Goal: Transaction & Acquisition: Purchase product/service

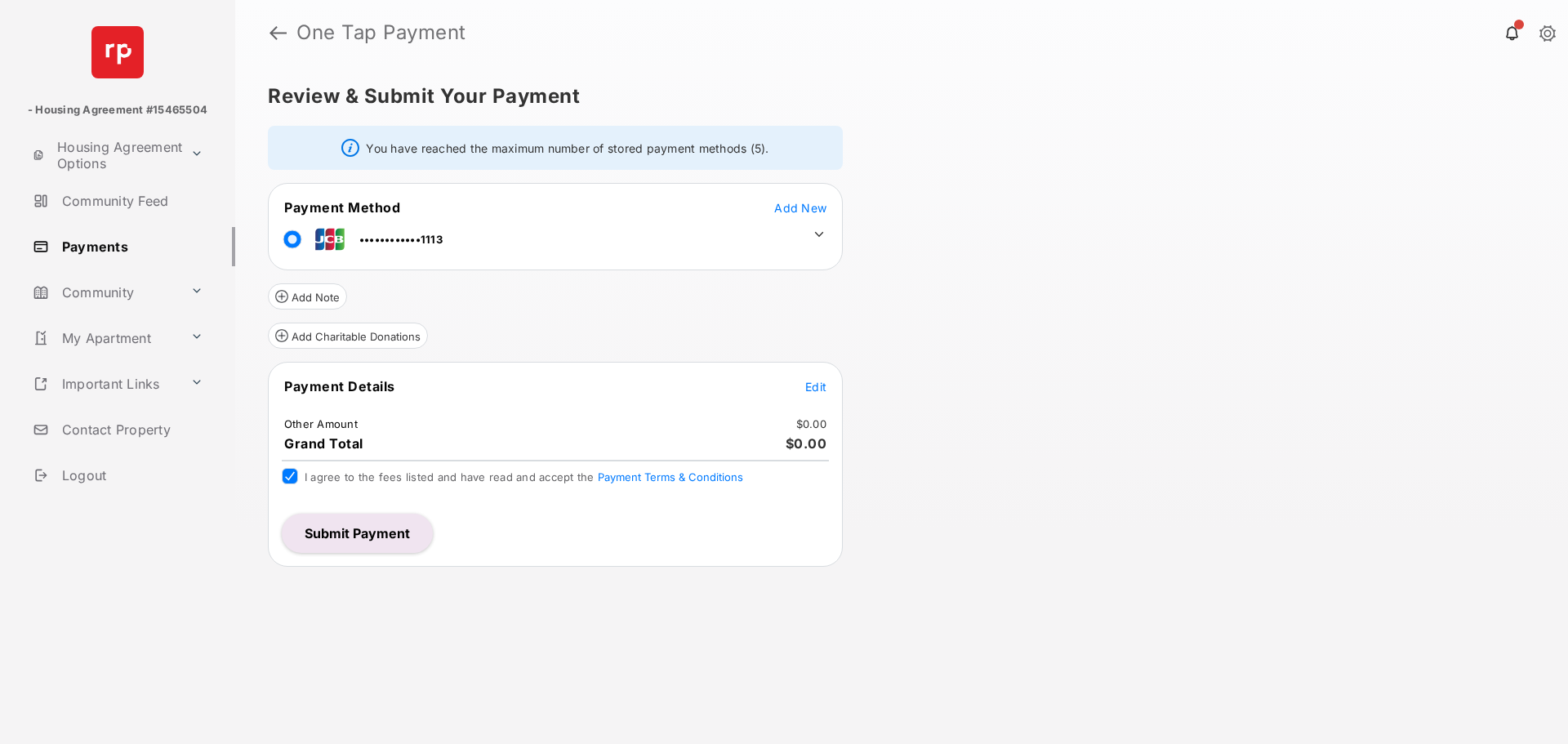
click at [378, 534] on button "Submit Payment" at bounding box center [358, 533] width 151 height 40
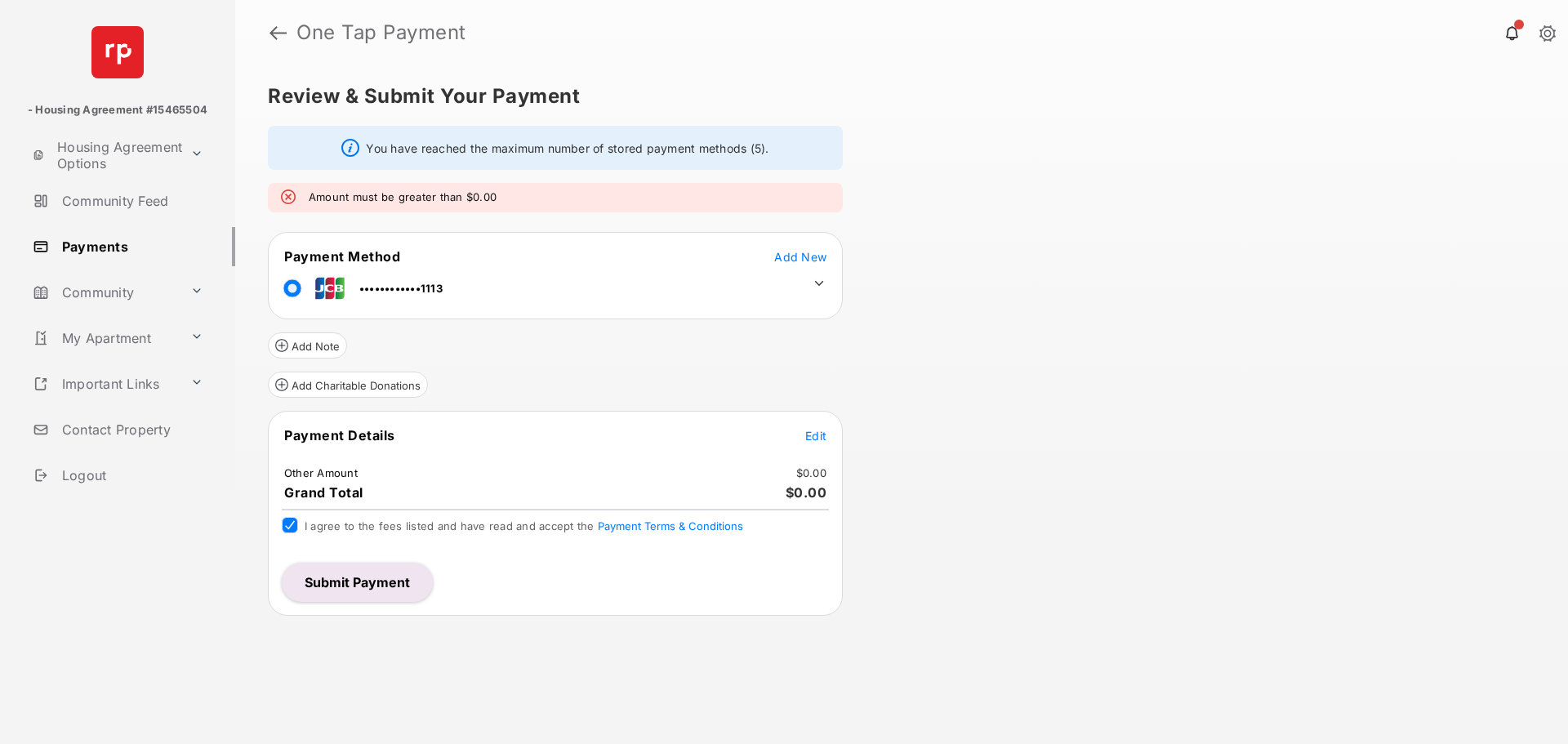
click at [811, 438] on span "Edit" at bounding box center [815, 435] width 21 height 14
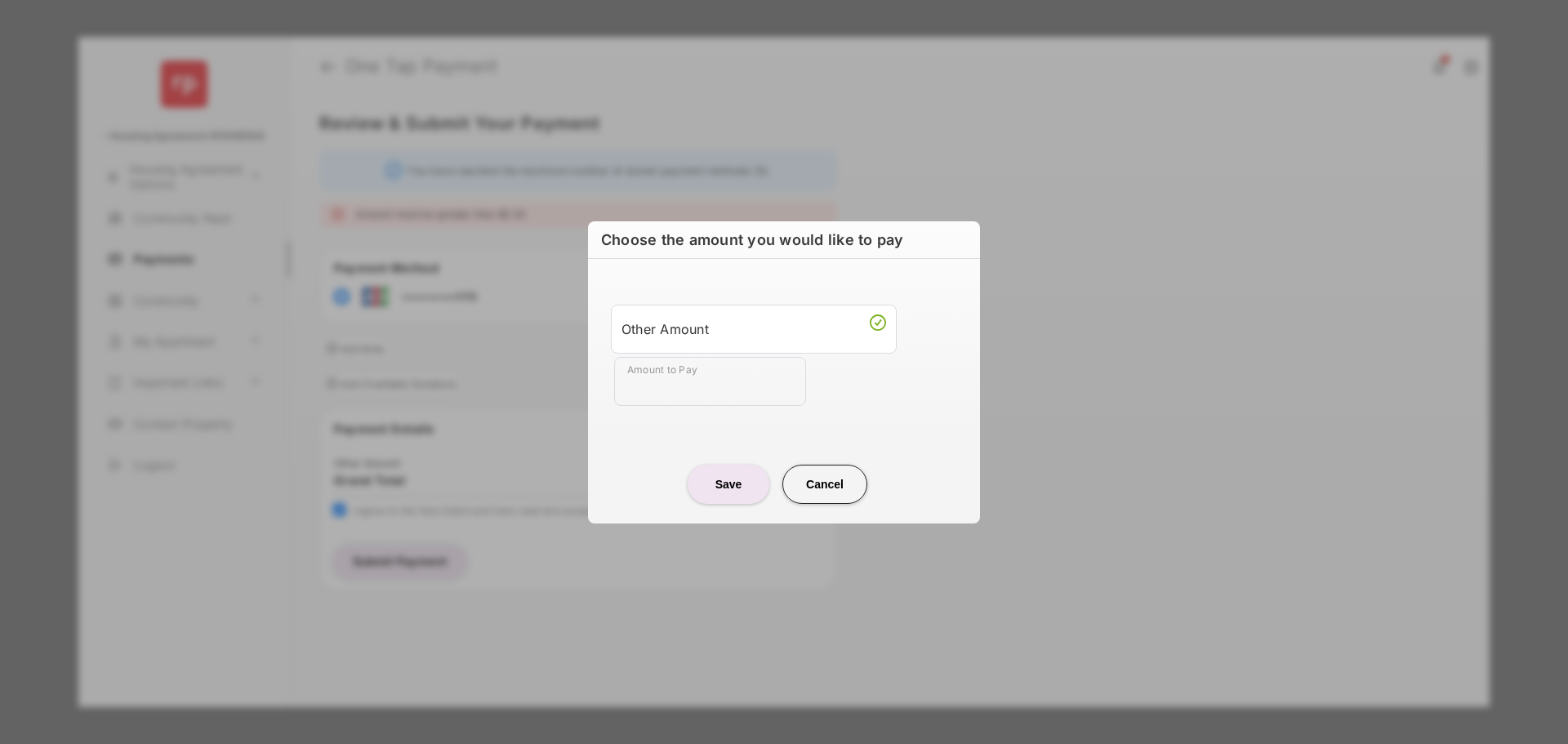
click at [661, 375] on input "Amount to Pay" at bounding box center [710, 381] width 192 height 49
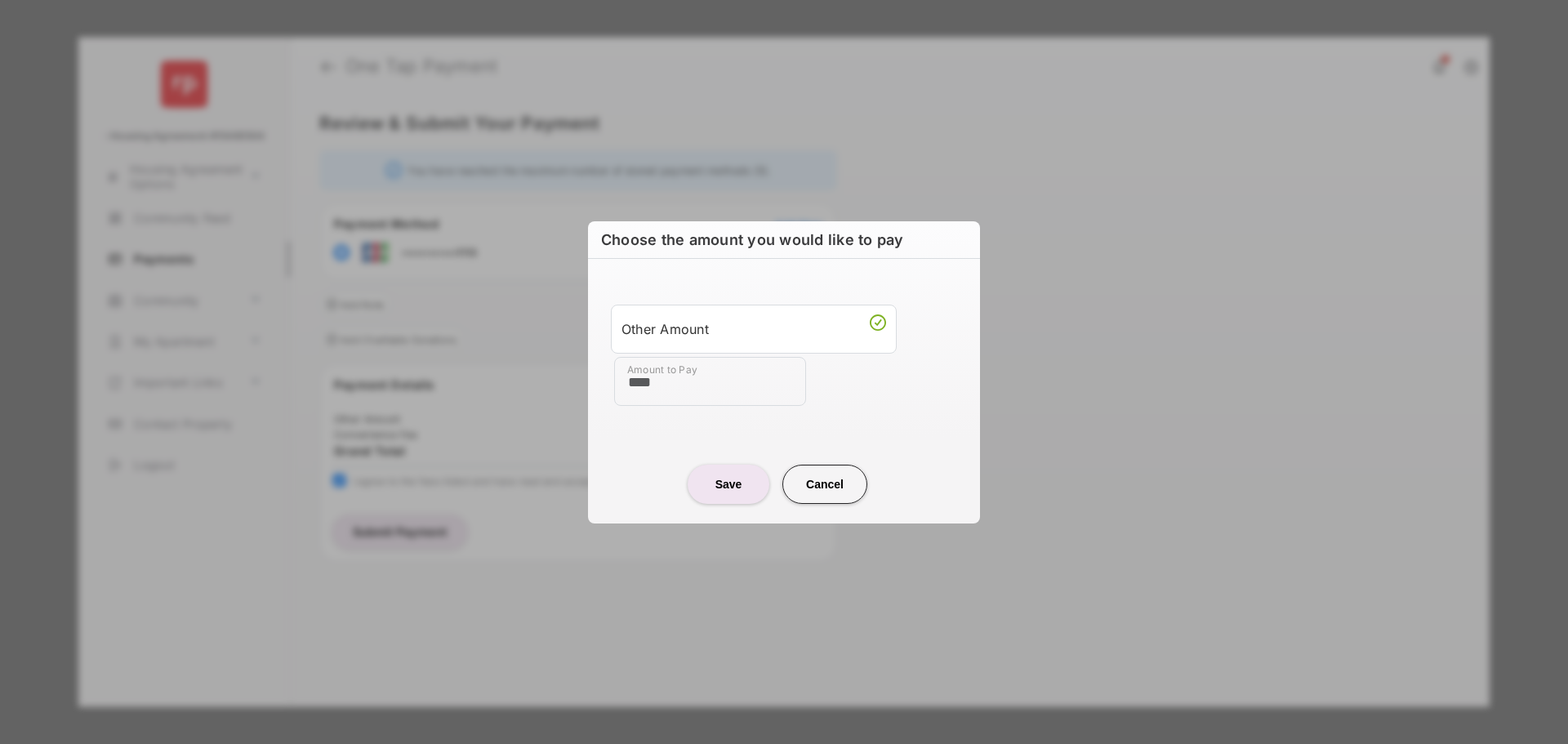
type input "****"
click at [988, 479] on div "Choose the amount you would like to pay Other Amount Amount to Pay **** Save Ca…" at bounding box center [784, 372] width 1568 height 744
click at [722, 490] on button "Save" at bounding box center [728, 485] width 82 height 40
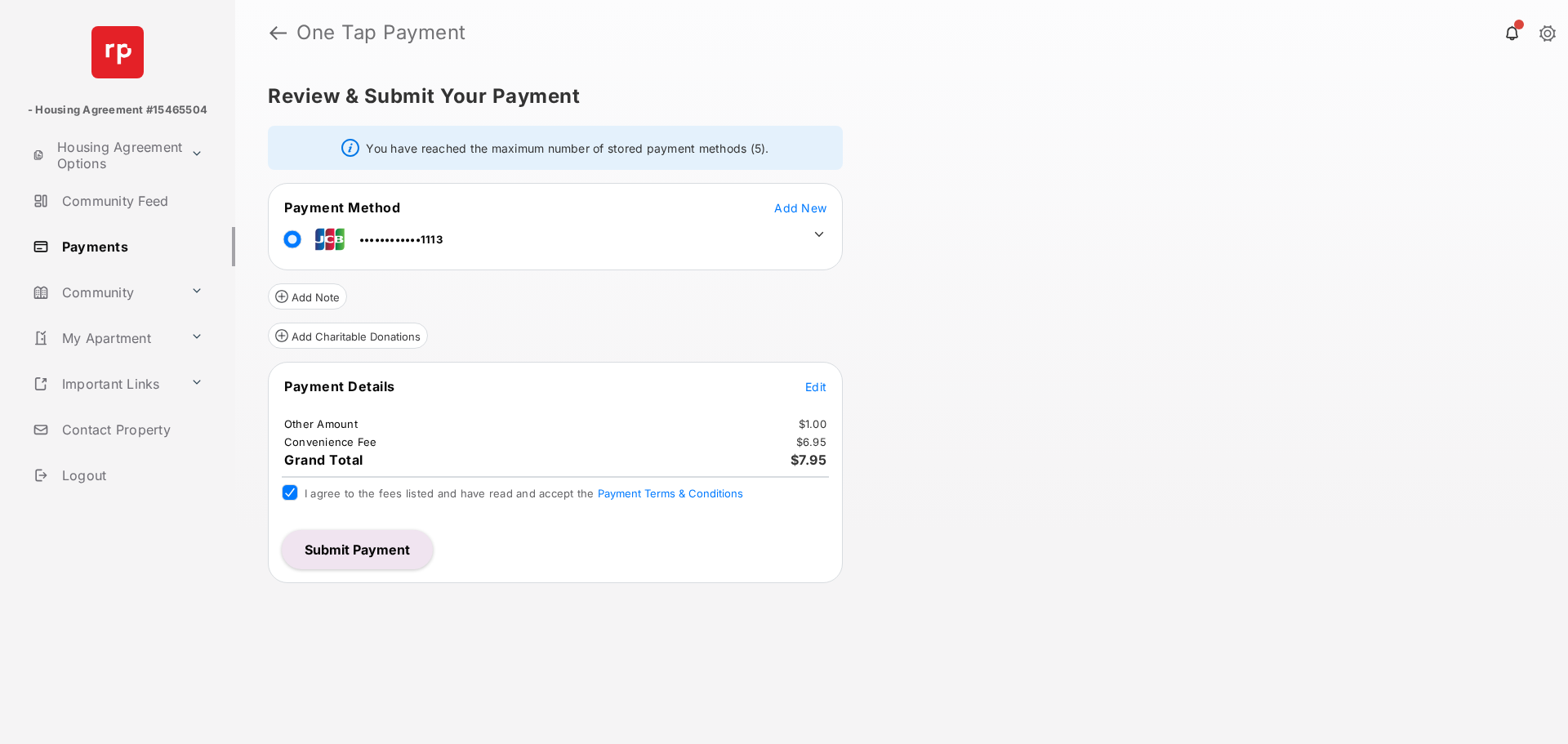
click at [837, 206] on tr "Payment Method Add New" at bounding box center [555, 208] width 570 height 18
click at [801, 203] on span "Add New" at bounding box center [800, 208] width 52 height 14
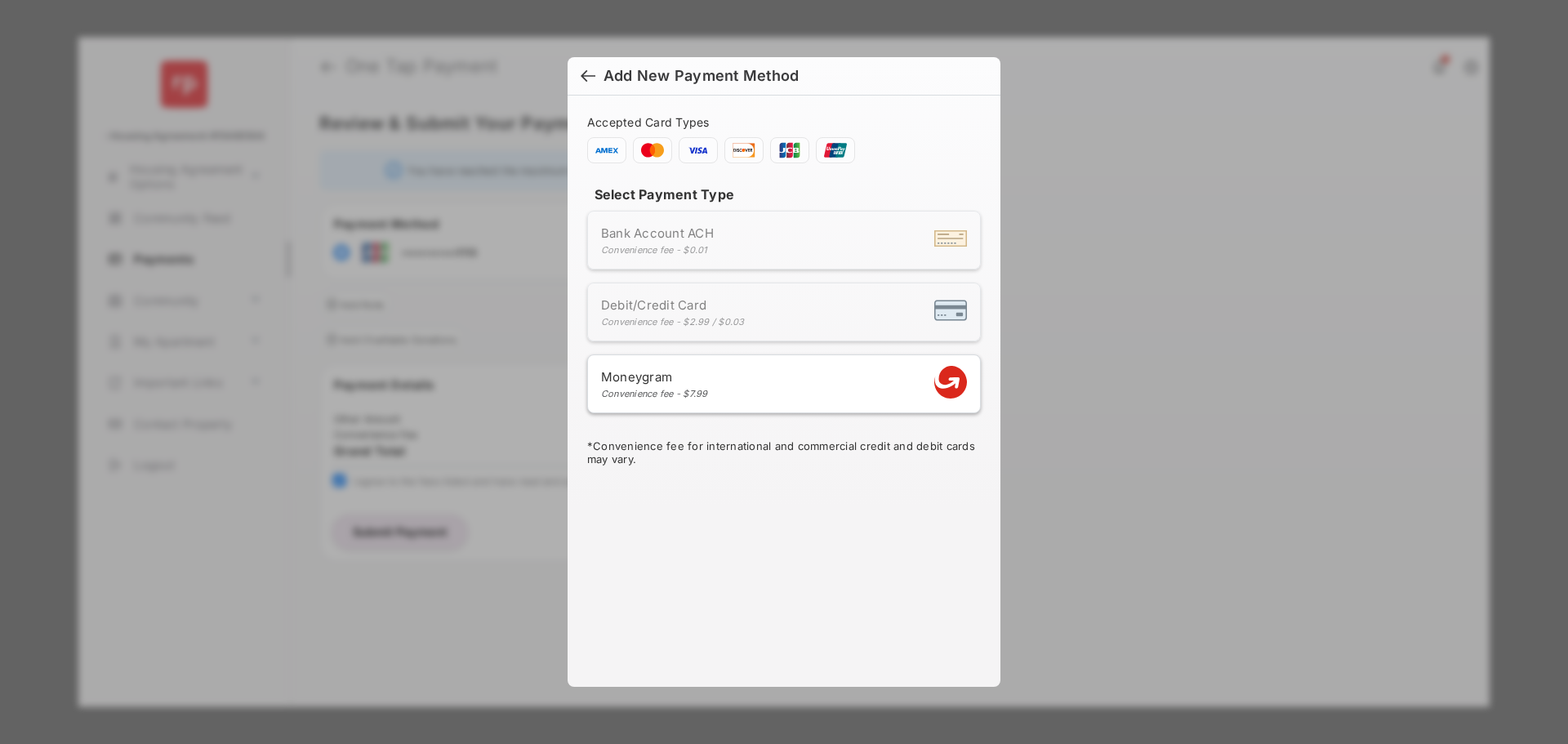
click at [589, 77] on div at bounding box center [588, 78] width 15 height 18
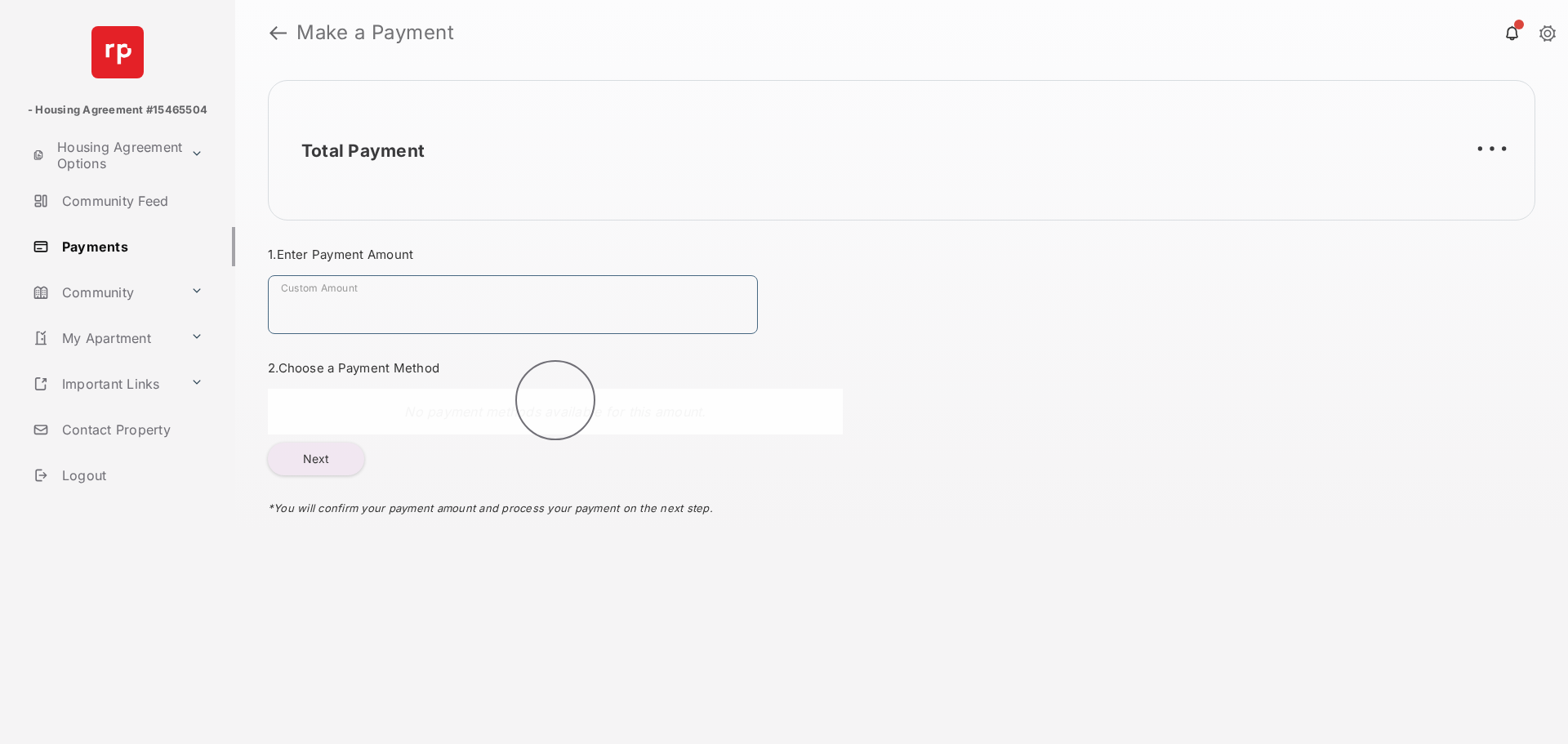
click at [363, 314] on input "Custom Amount" at bounding box center [512, 304] width 490 height 59
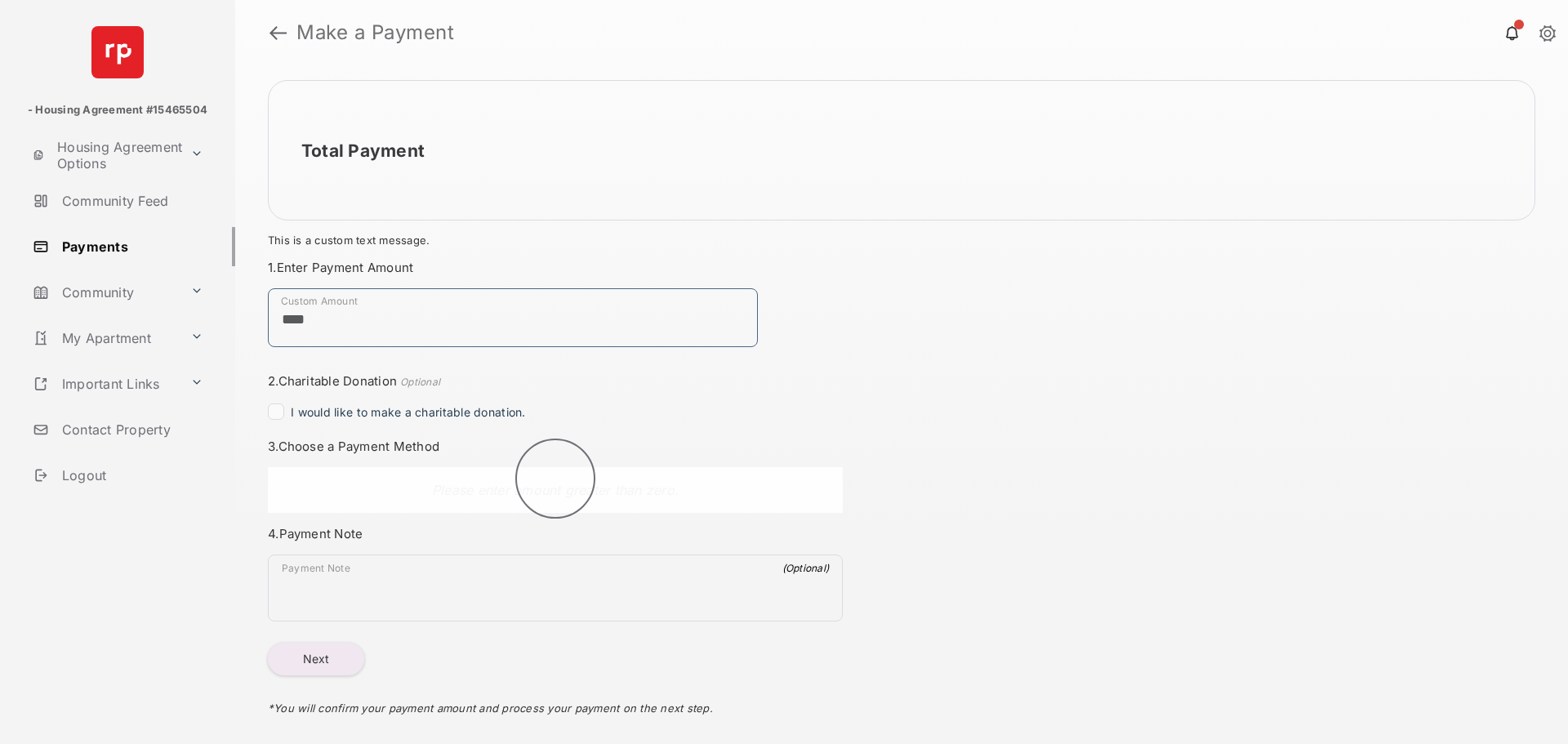
type input "****"
click at [1018, 419] on div "Total Payment $1.00 This is a custom text message. Payment Summary Payment Meth…" at bounding box center [902, 405] width 1333 height 679
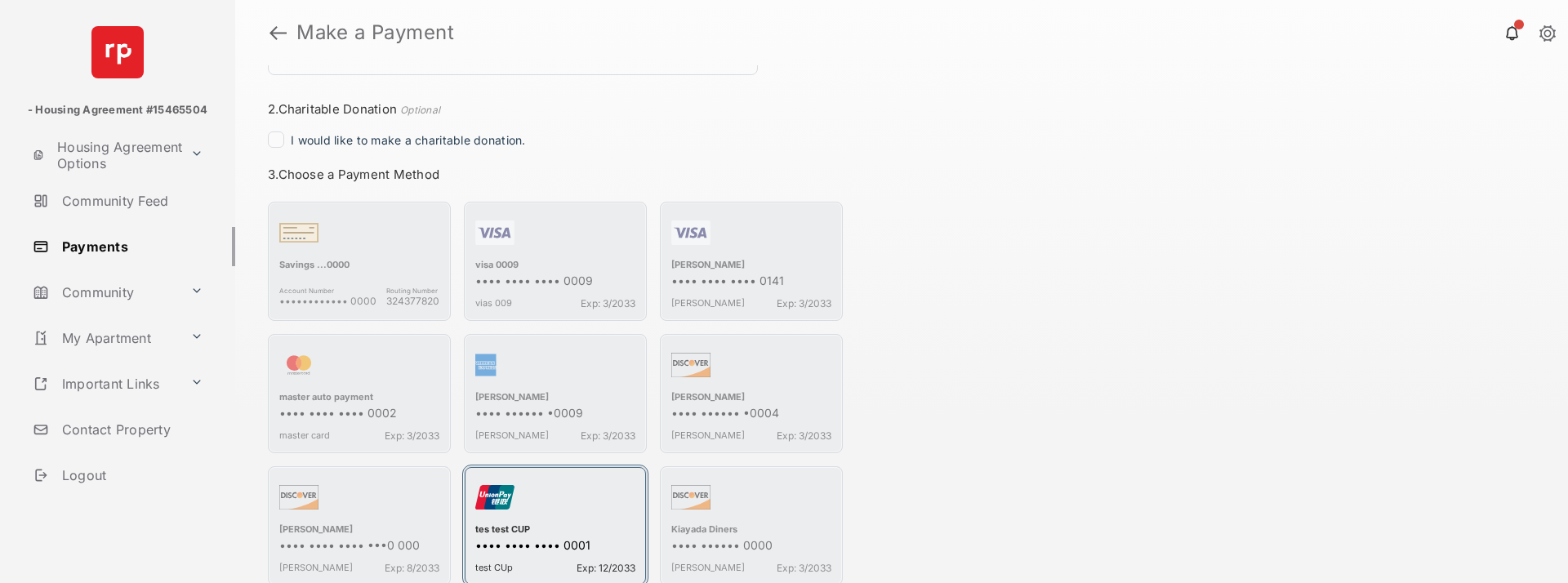
click at [523, 517] on div "button" at bounding box center [555, 501] width 160 height 46
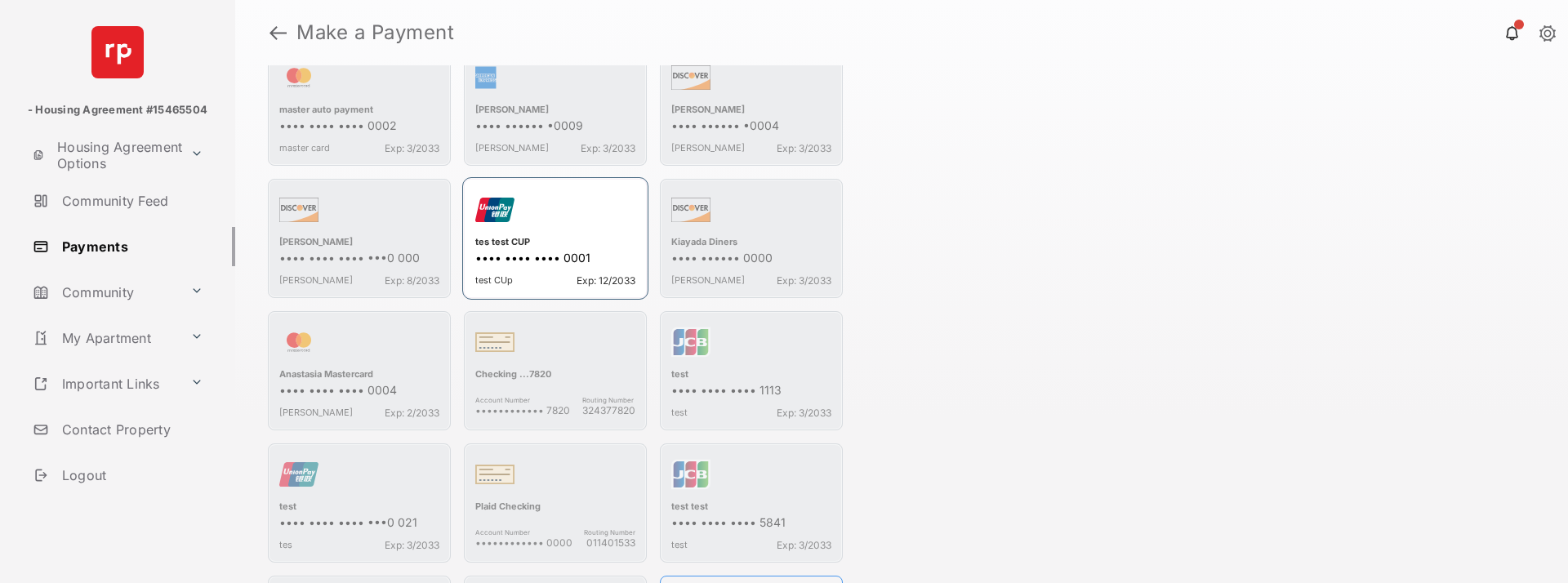
scroll to position [911, 0]
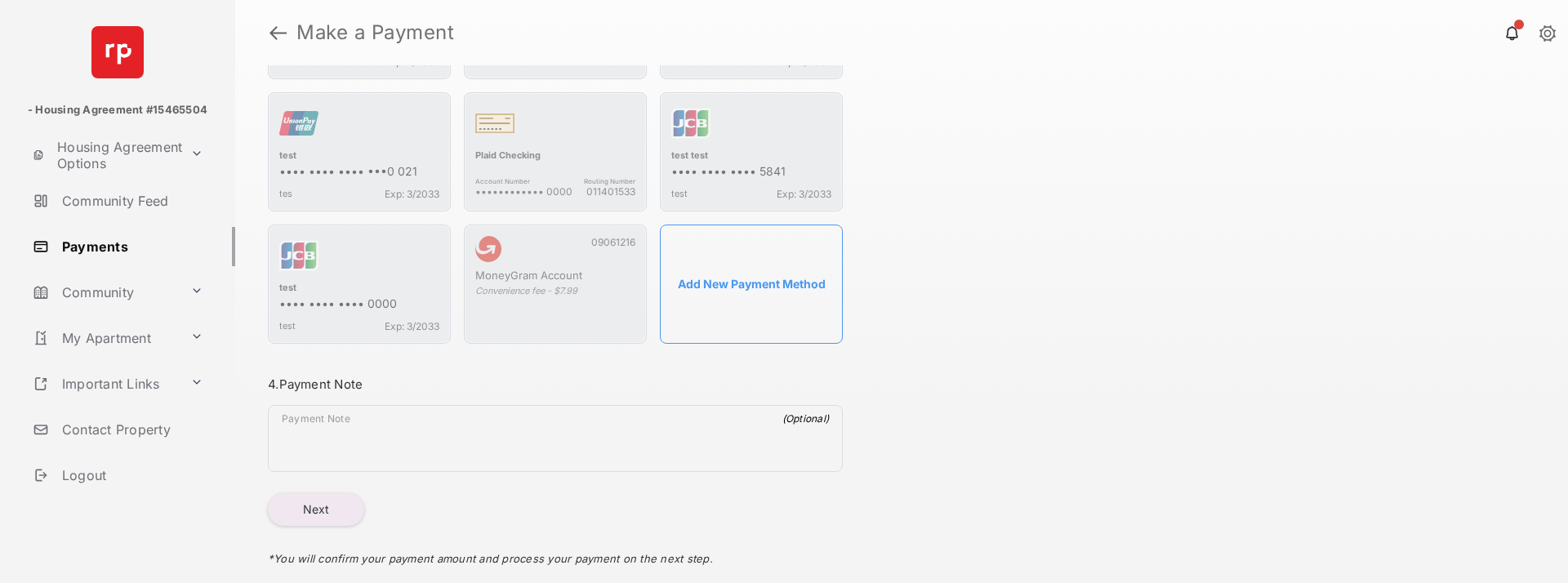
click at [312, 507] on button "Next" at bounding box center [315, 510] width 97 height 33
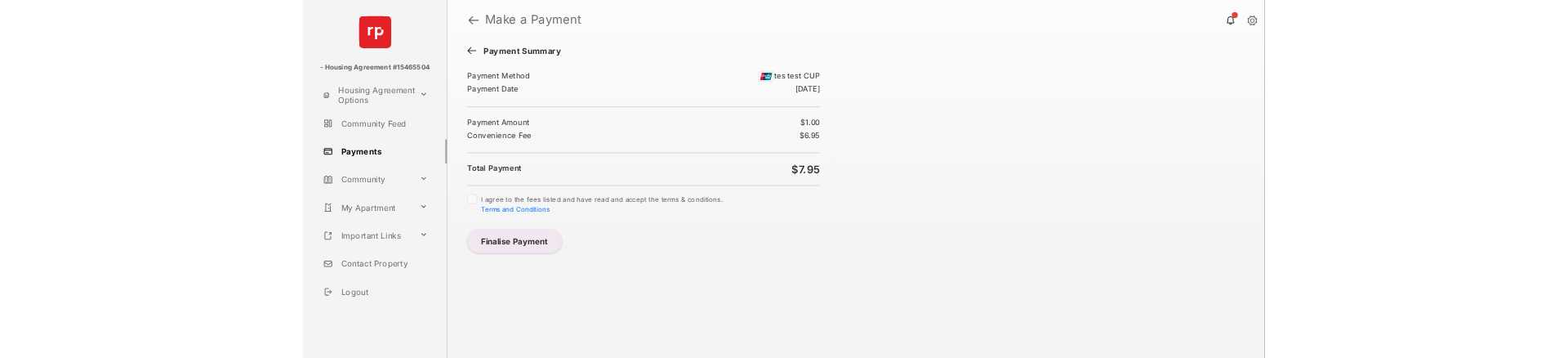
scroll to position [0, 0]
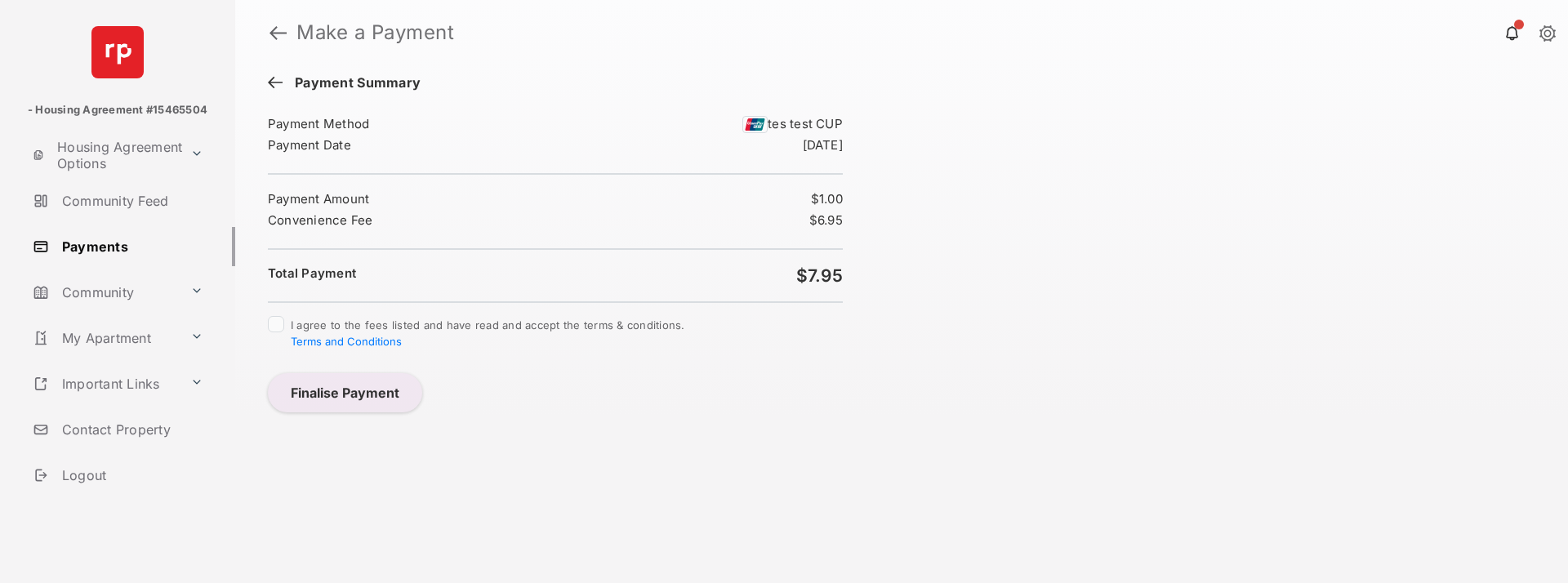
click at [273, 333] on div "I agree to the fees listed and have read and accept the terms & conditions. Ter…" at bounding box center [555, 334] width 575 height 36
click at [362, 392] on button "Finalise Payment" at bounding box center [345, 393] width 154 height 40
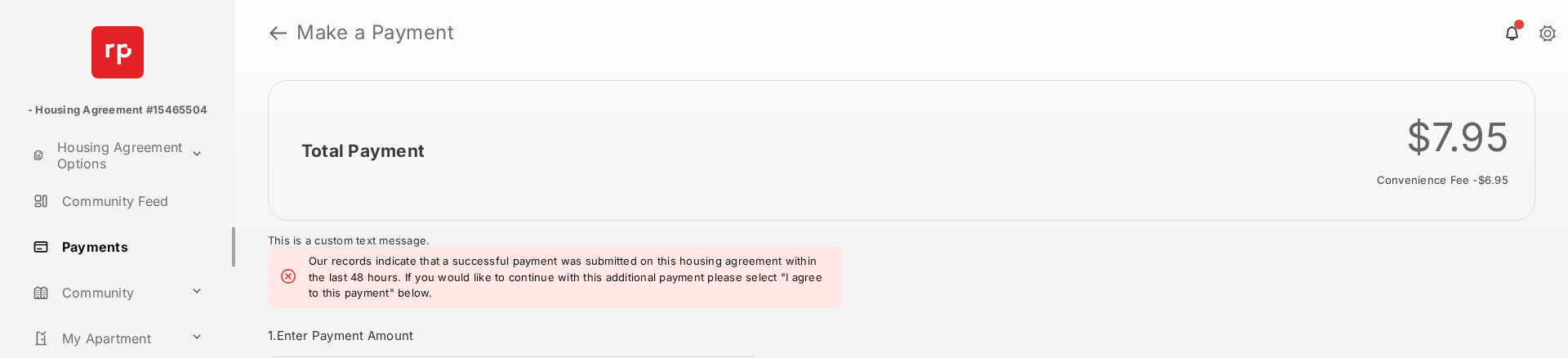
click at [1012, 272] on div "Total Payment $7.95 Convenience fee - $6.95 This is a custom text message. Our …" at bounding box center [902, 212] width 1333 height 293
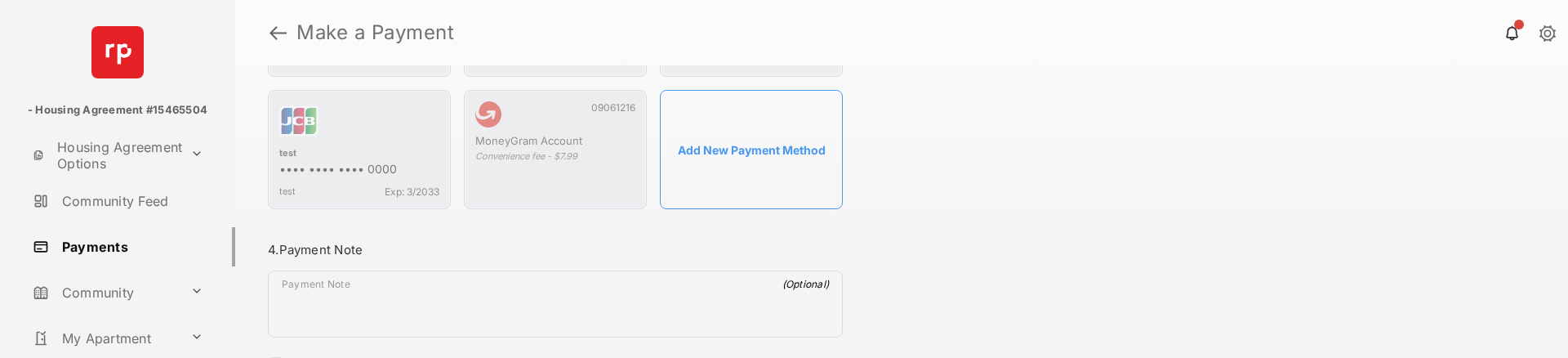
scroll to position [1260, 0]
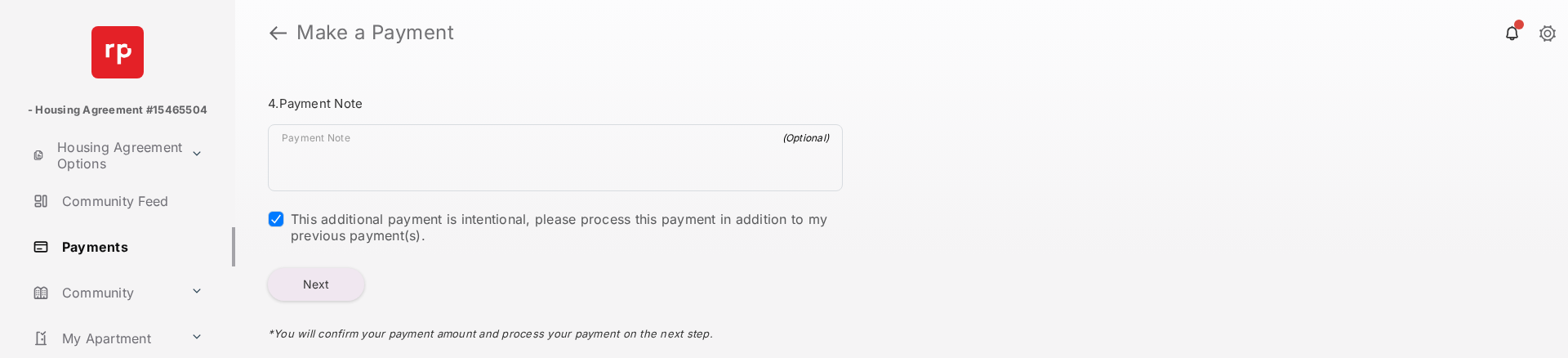
click at [314, 283] on button "Next" at bounding box center [315, 284] width 97 height 33
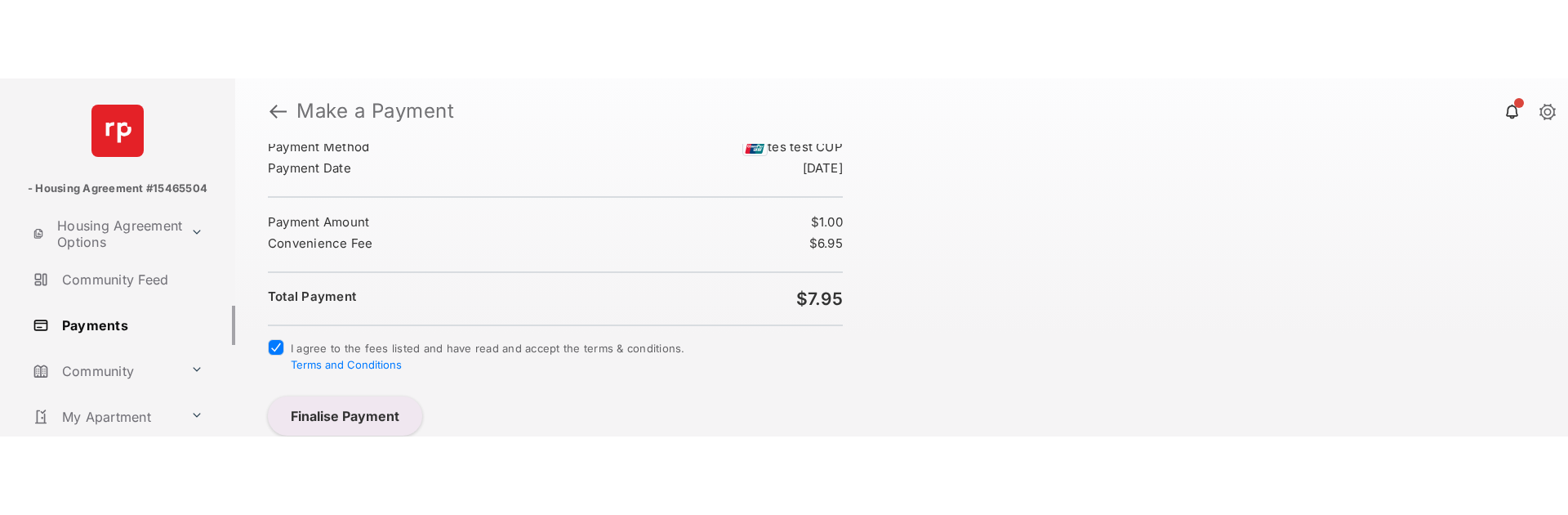
scroll to position [56, 0]
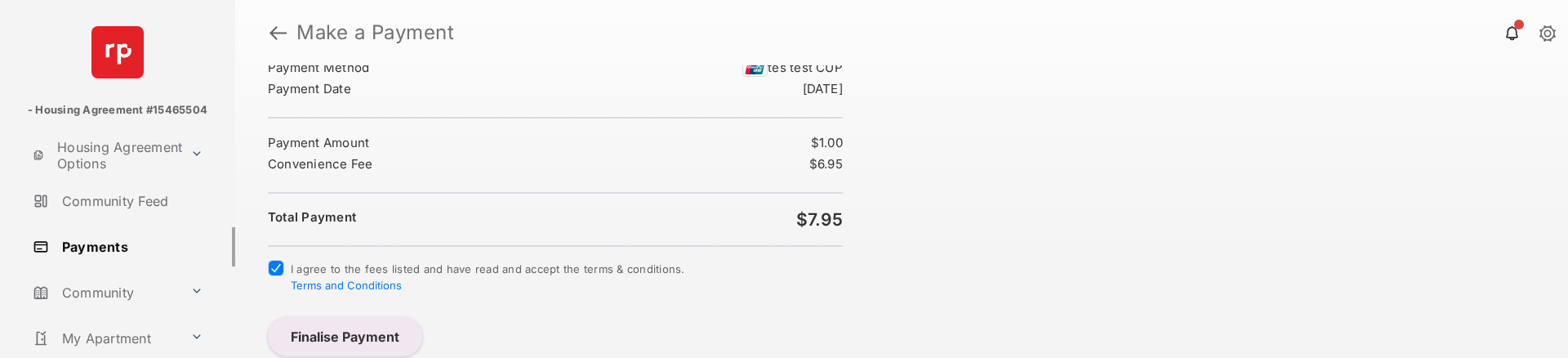
click at [357, 326] on button "Finalise Payment" at bounding box center [345, 337] width 154 height 40
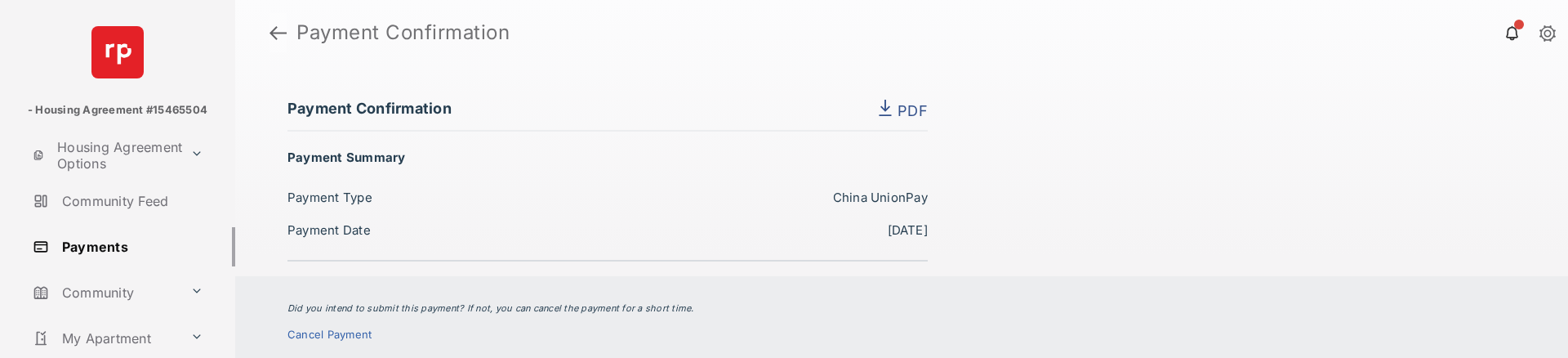
click at [278, 33] on link at bounding box center [278, 32] width 17 height 40
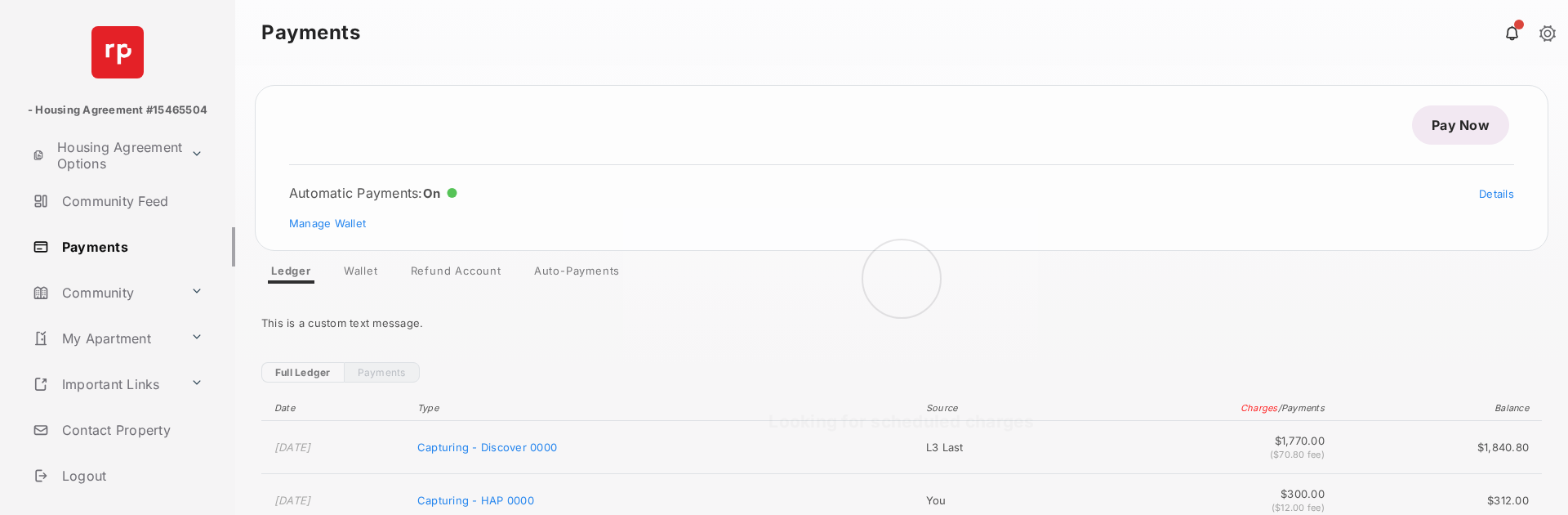
click at [1453, 138] on div "Looking for scheduled charges" at bounding box center [902, 290] width 1333 height 450
click at [1458, 132] on link "Pay Now" at bounding box center [1460, 125] width 97 height 40
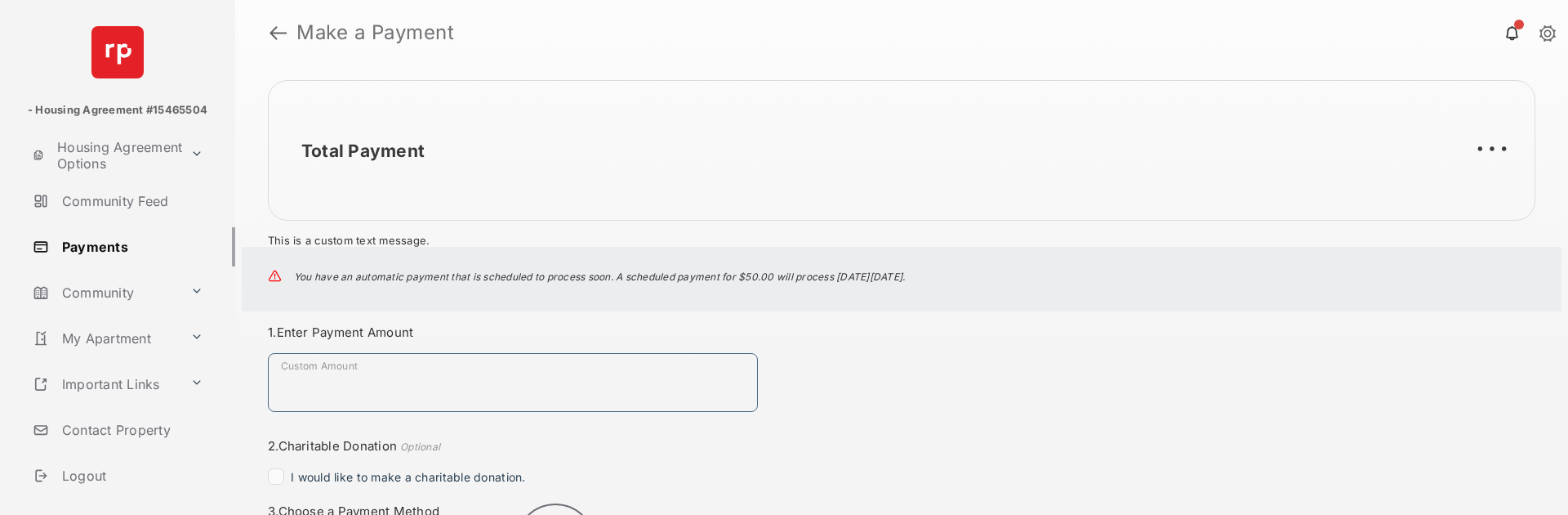
click at [392, 400] on input "Custom Amount" at bounding box center [512, 383] width 490 height 59
type input "****"
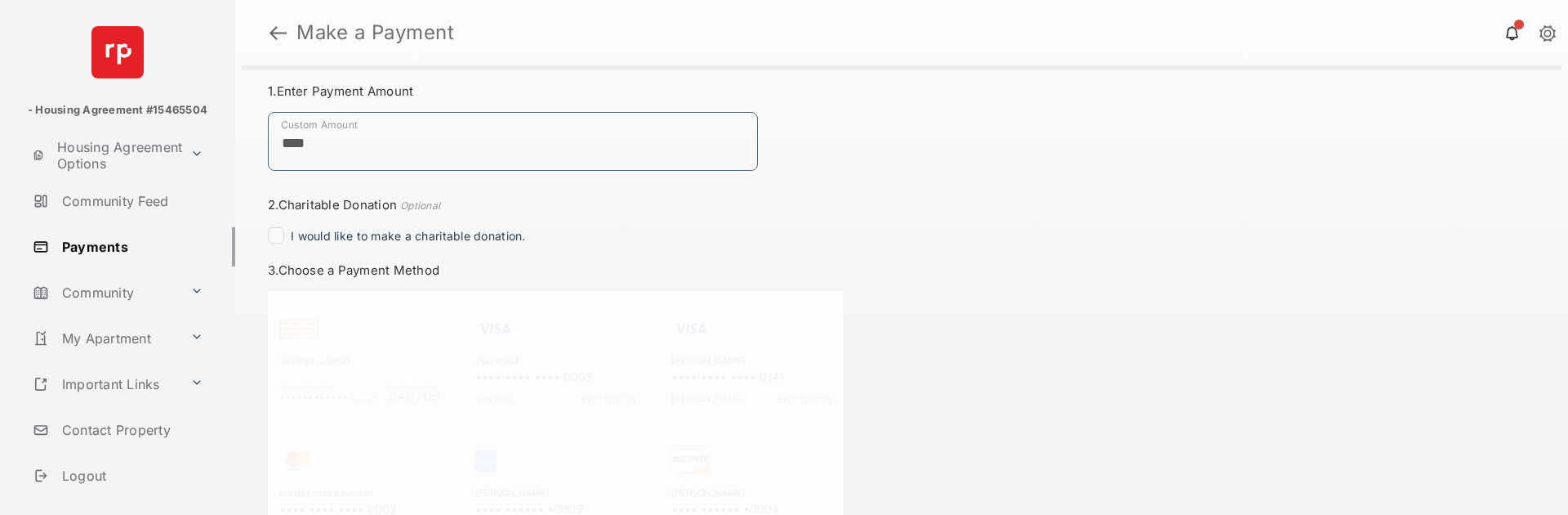
scroll to position [282, 0]
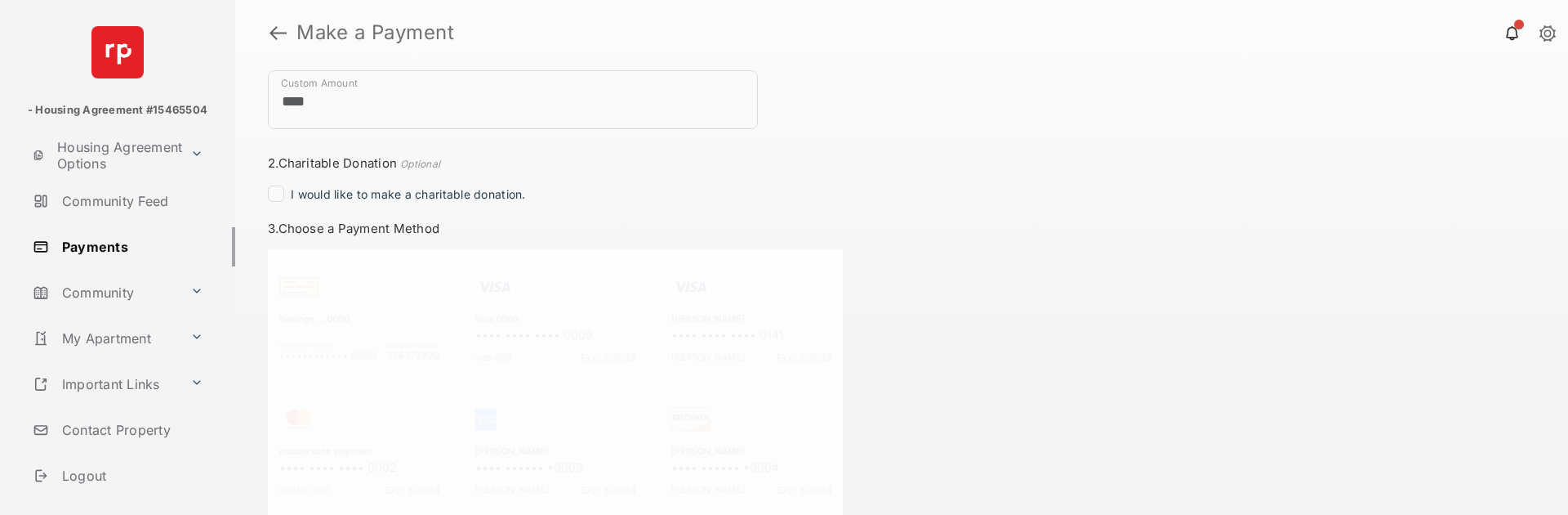
click at [1028, 273] on div "Total Payment $1.00 This is a custom text message. You have an automatic paymen…" at bounding box center [902, 290] width 1333 height 450
click at [340, 87] on input "****" at bounding box center [512, 99] width 490 height 59
click at [345, 105] on input "****" at bounding box center [512, 99] width 490 height 59
type input "****"
drag, startPoint x: 1100, startPoint y: 151, endPoint x: 1054, endPoint y: 190, distance: 60.3
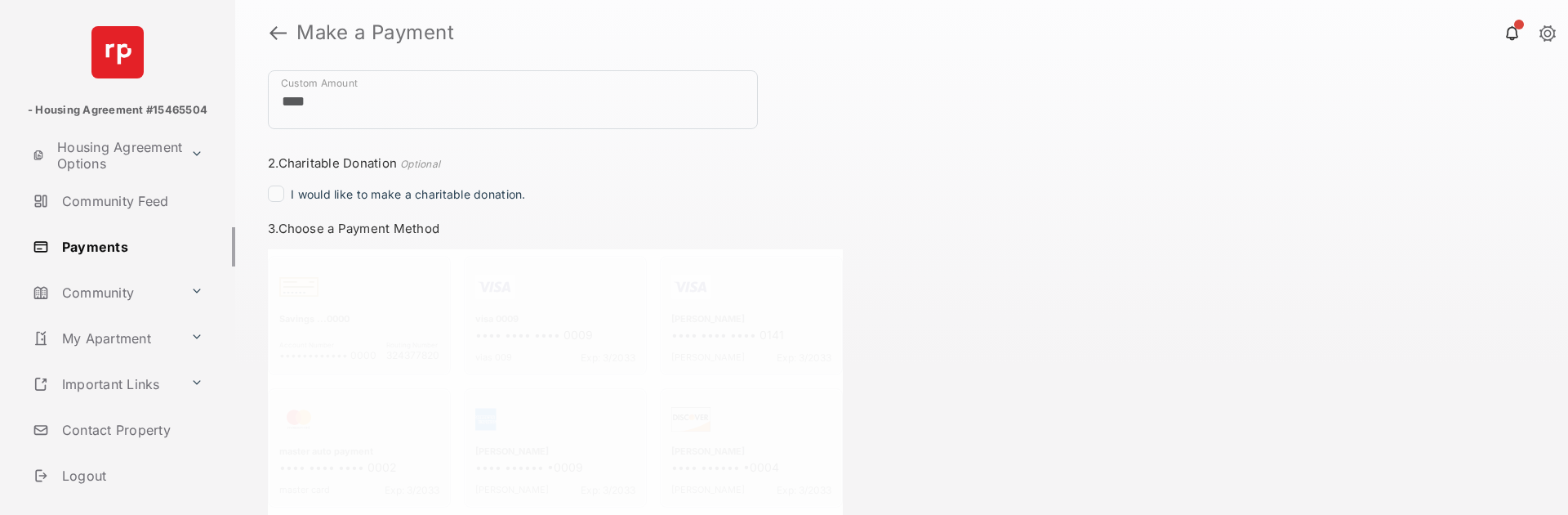
click at [1101, 151] on div "Total Payment $1.00 This is a custom text message. You have an automatic paymen…" at bounding box center [902, 290] width 1333 height 450
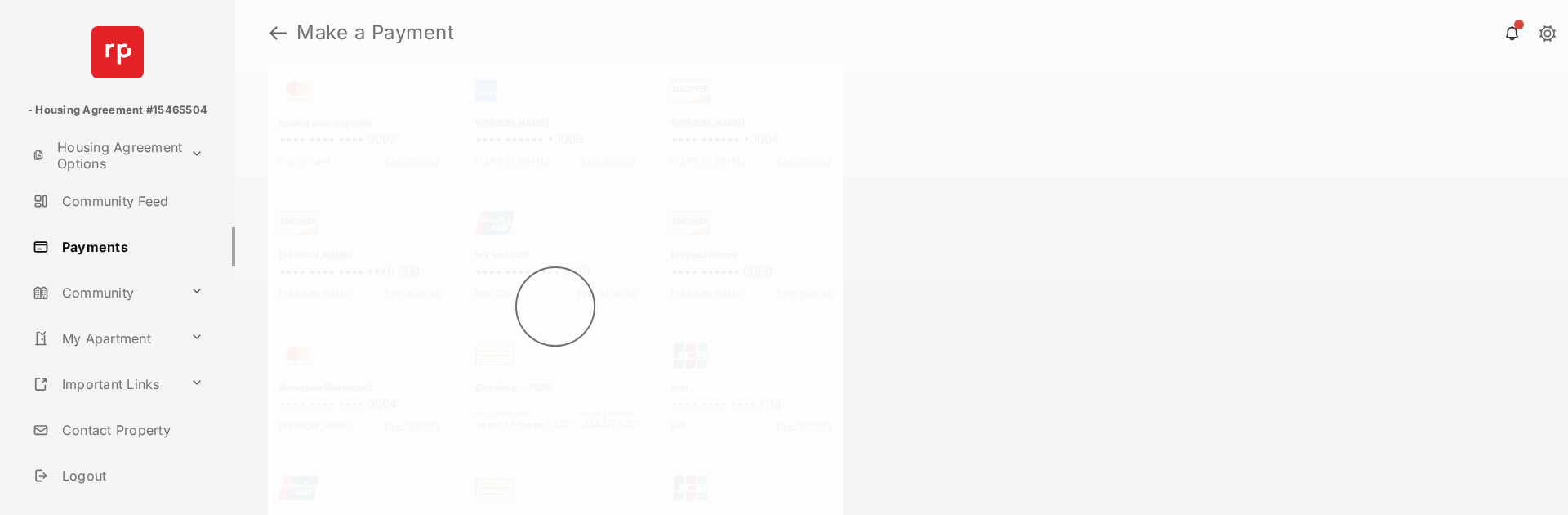
scroll to position [692, 0]
click at [315, 406] on div at bounding box center [555, 238] width 575 height 795
click at [707, 451] on div at bounding box center [555, 238] width 575 height 795
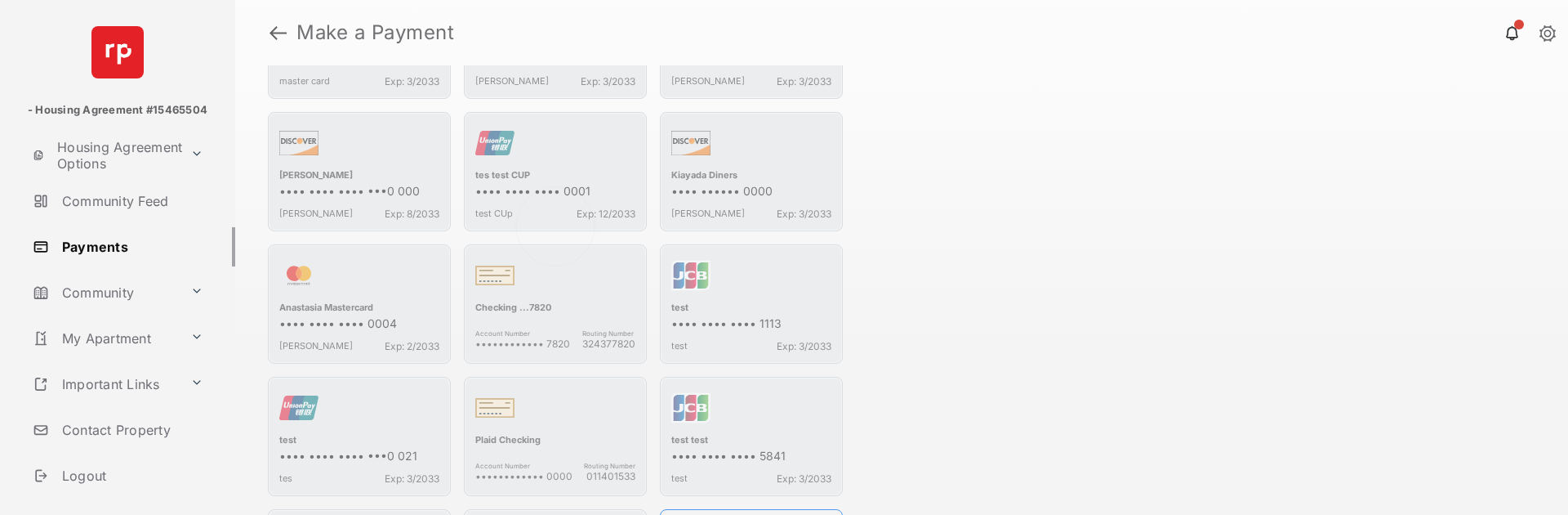
click at [728, 433] on div at bounding box center [555, 238] width 575 height 795
click at [728, 434] on div "test test" at bounding box center [751, 441] width 160 height 15
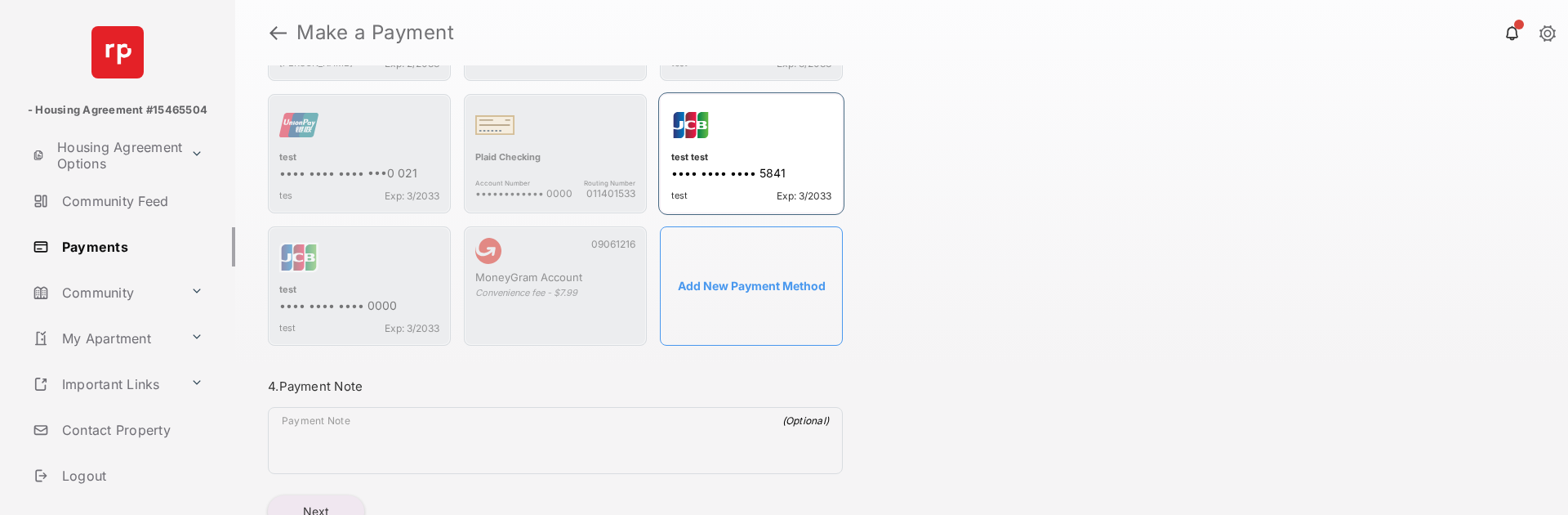
scroll to position [1045, 0]
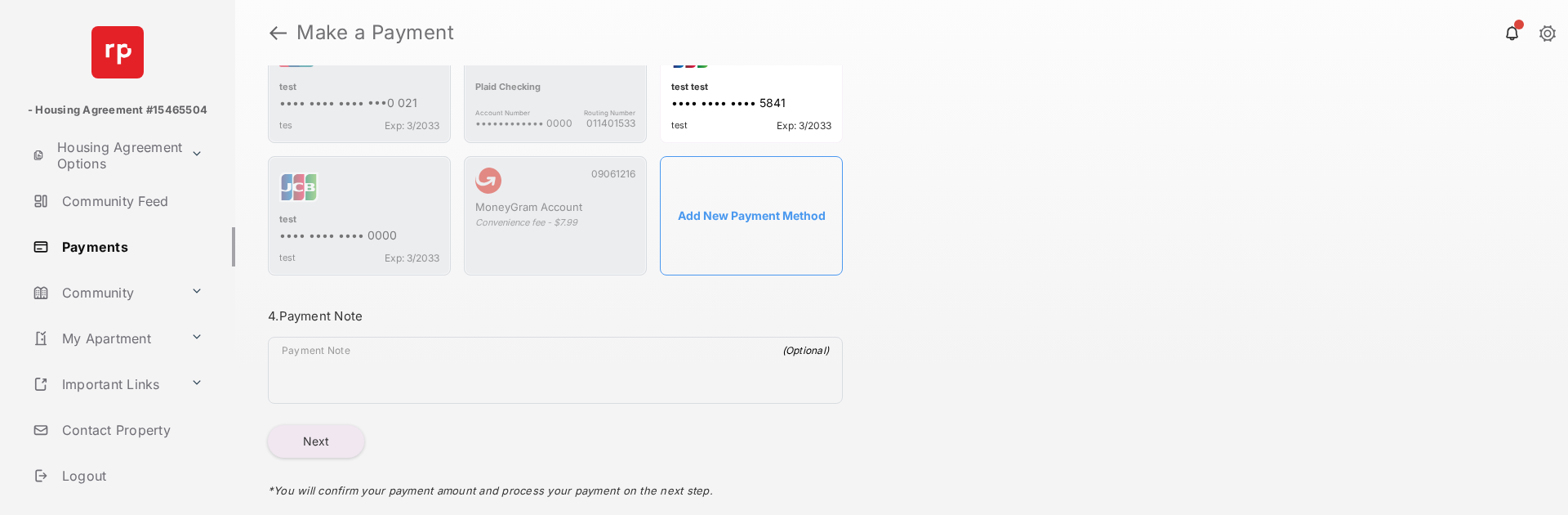
click at [332, 432] on button "Next" at bounding box center [315, 441] width 97 height 33
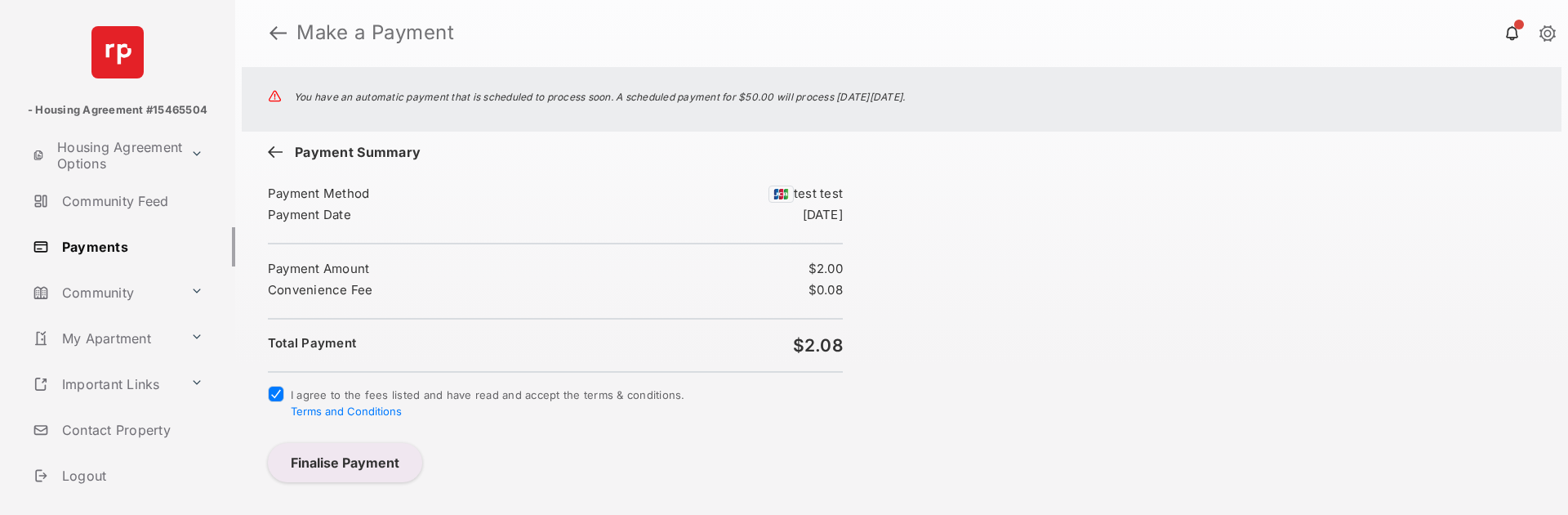
click at [325, 453] on button "Finalise Payment" at bounding box center [345, 463] width 154 height 40
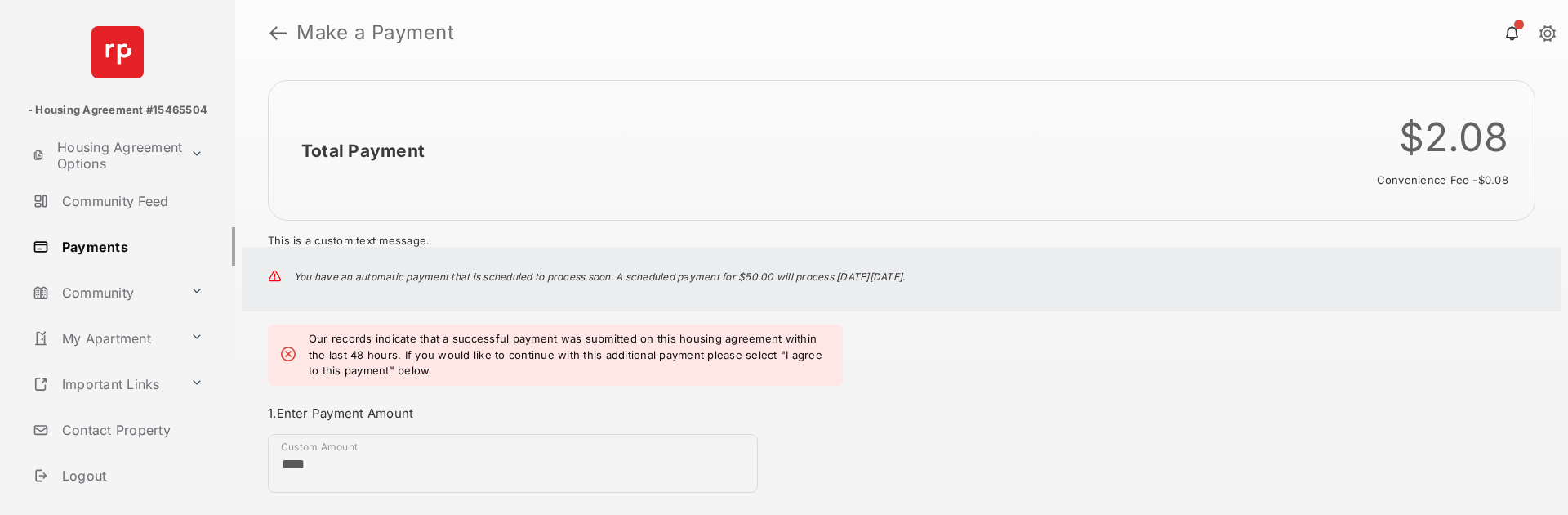
click at [996, 425] on div "Total Payment $2.08 Convenience fee - $0.08 This is a custom text message. You …" at bounding box center [902, 290] width 1333 height 450
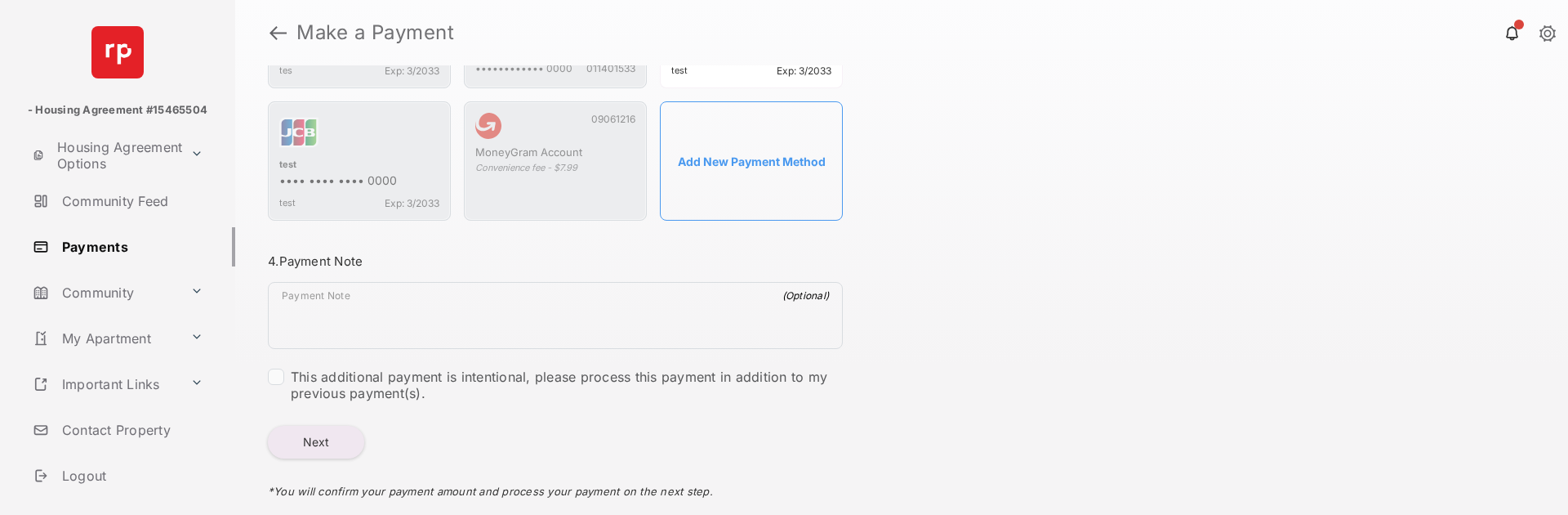
scroll to position [1180, 0]
click at [301, 441] on button "Next" at bounding box center [315, 441] width 97 height 33
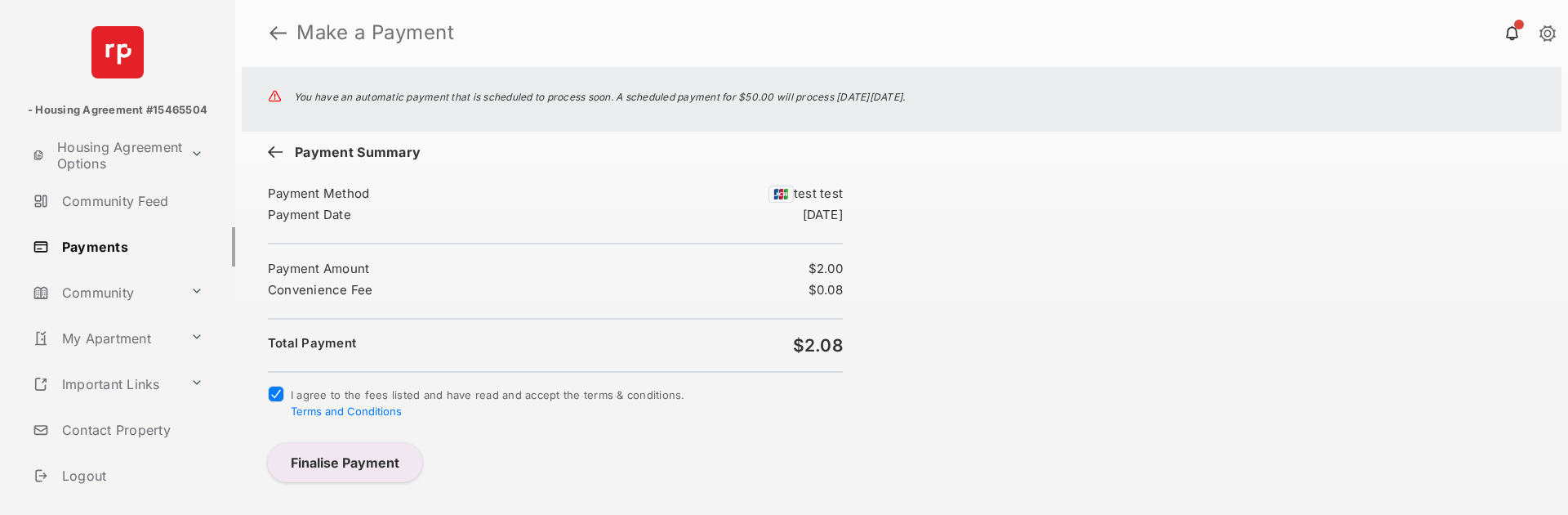
click at [334, 474] on button "Finalise Payment" at bounding box center [345, 463] width 154 height 40
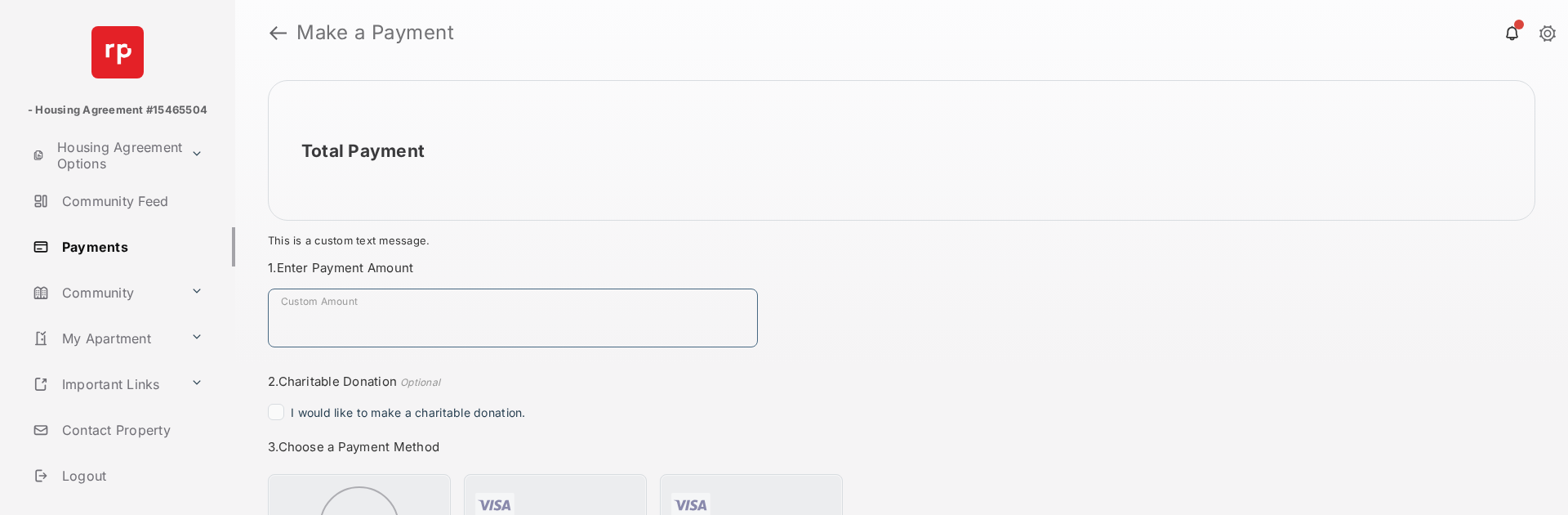
click at [437, 304] on input "Custom Amount" at bounding box center [512, 318] width 490 height 59
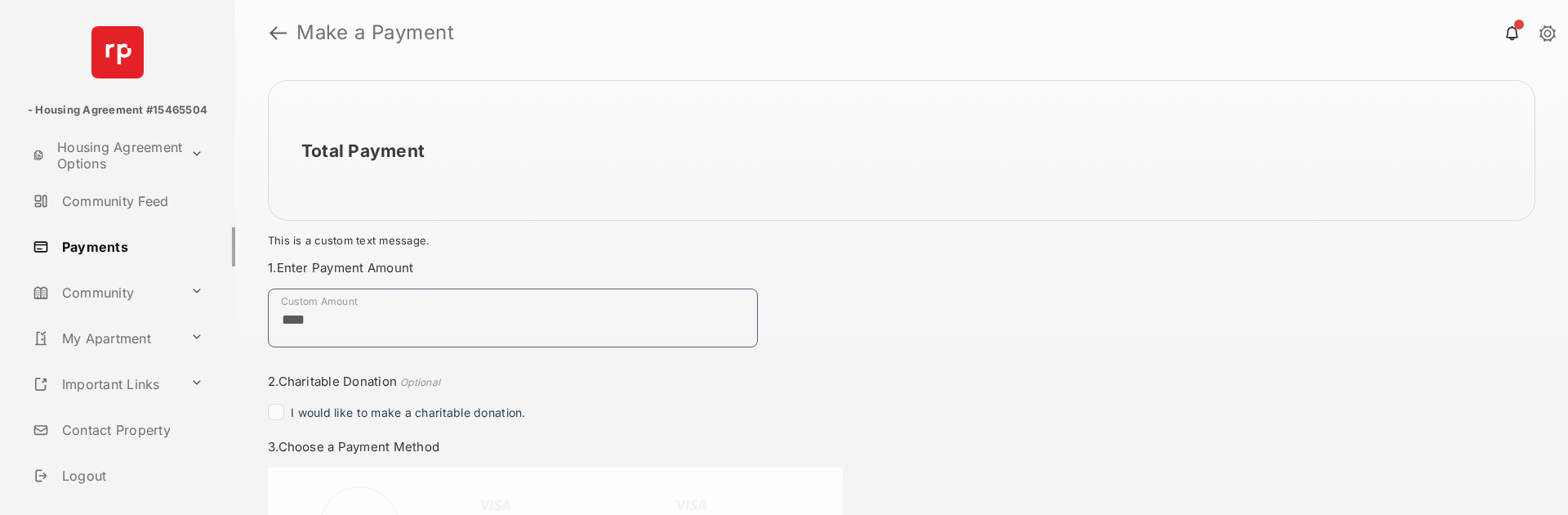
type input "****"
click at [979, 433] on div "Total Payment $3.00 This is a custom text message. Payment Summary Payment Meth…" at bounding box center [902, 290] width 1333 height 450
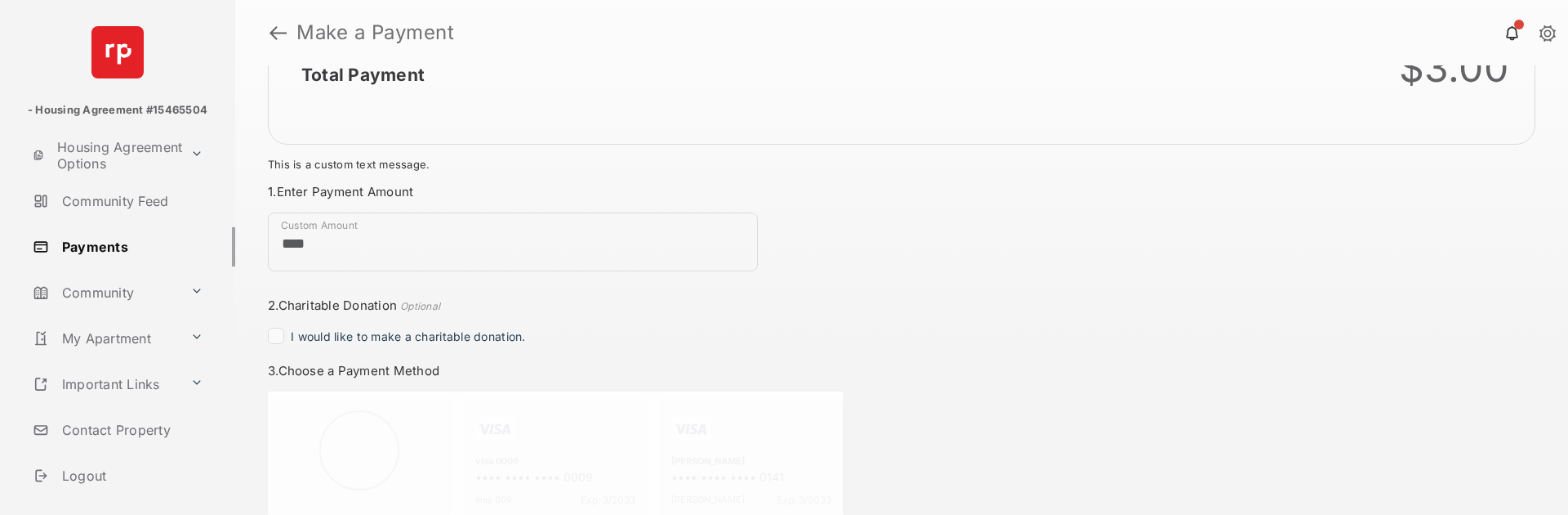
scroll to position [408, 0]
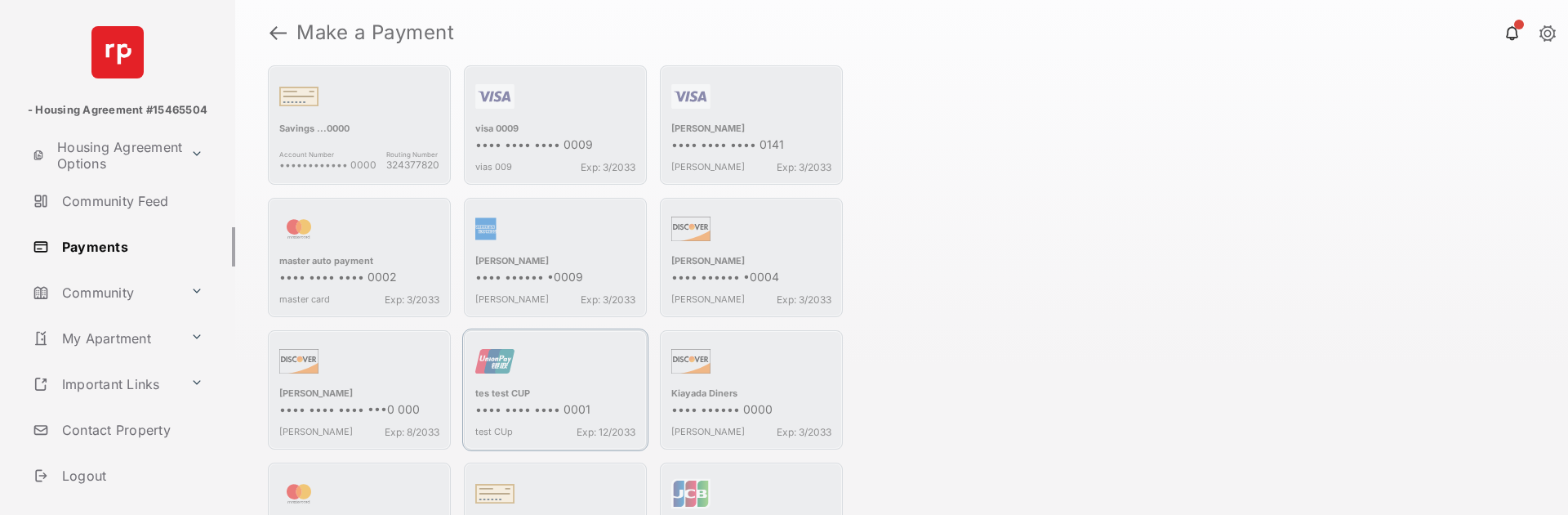
click at [524, 363] on div "button" at bounding box center [555, 364] width 160 height 46
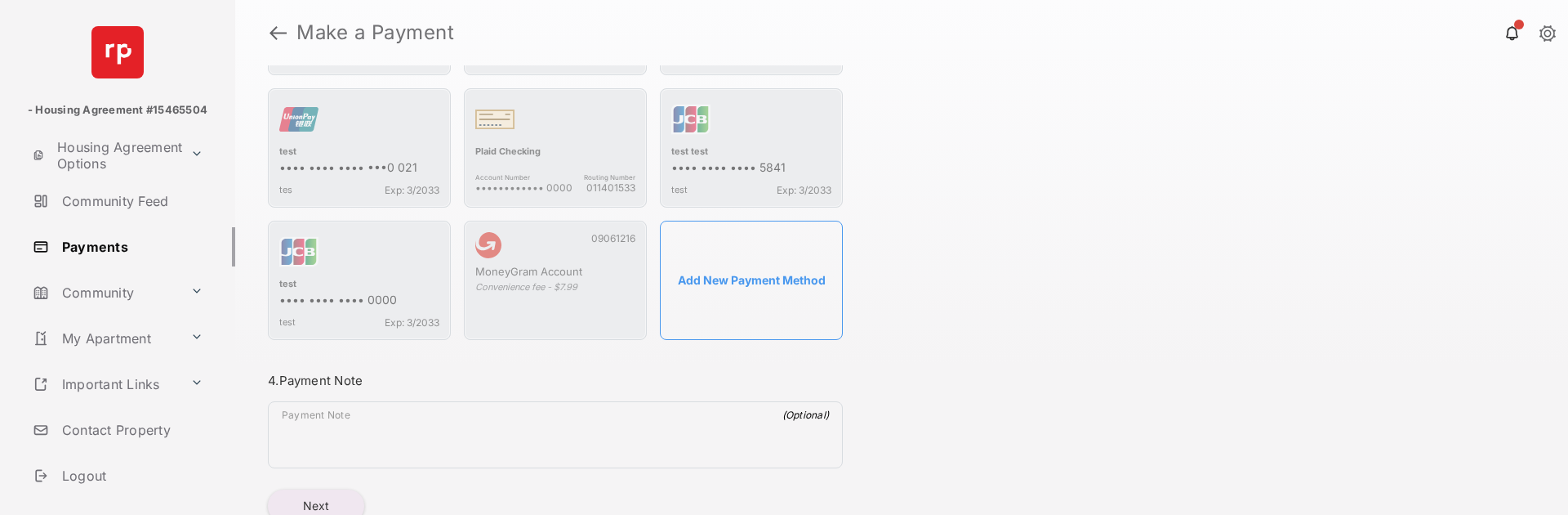
scroll to position [979, 0]
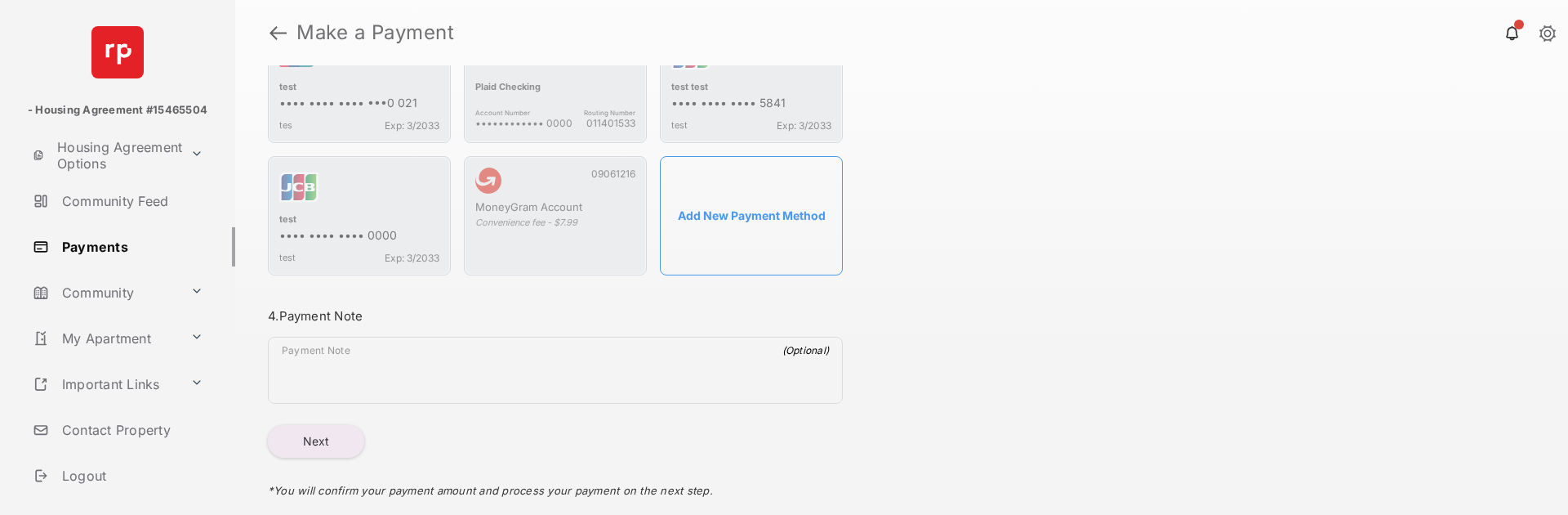
click at [303, 446] on button "Next" at bounding box center [315, 441] width 97 height 33
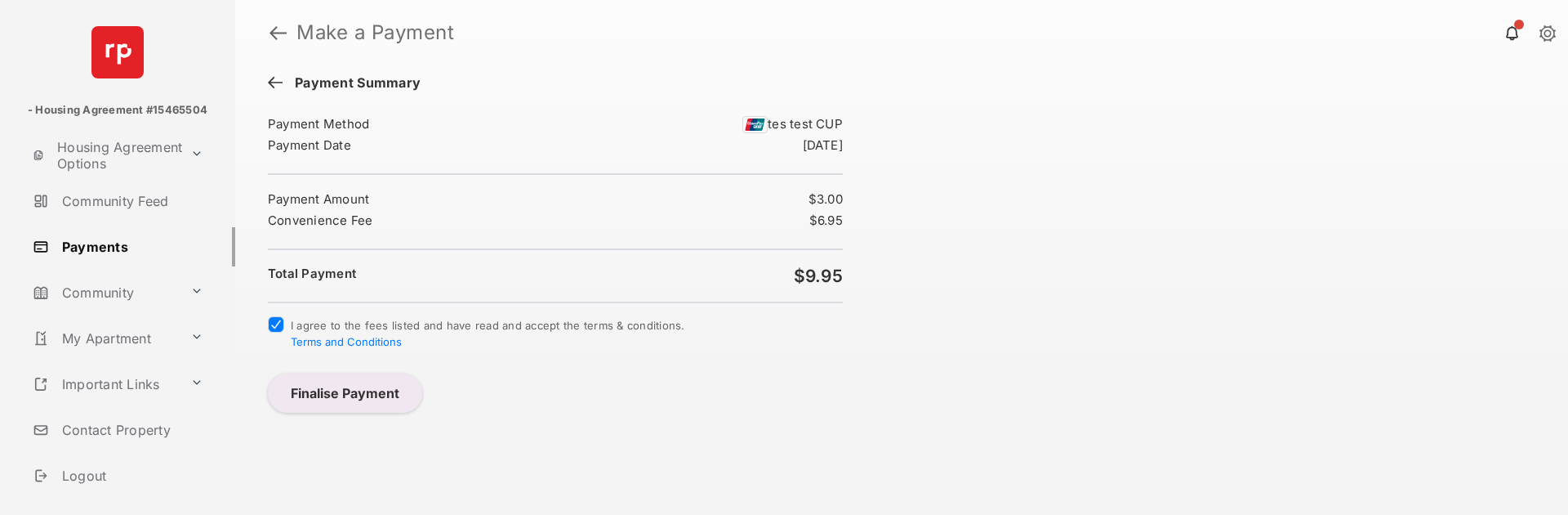
click at [329, 387] on button "Finalise Payment" at bounding box center [345, 393] width 154 height 40
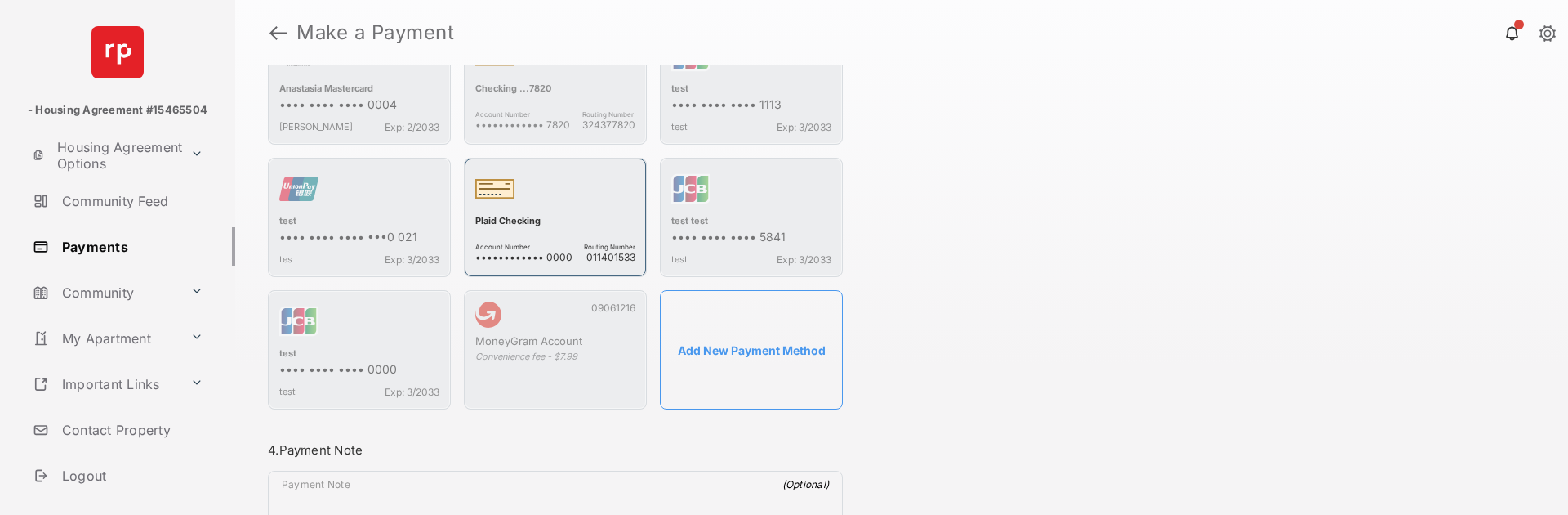
scroll to position [1103, 0]
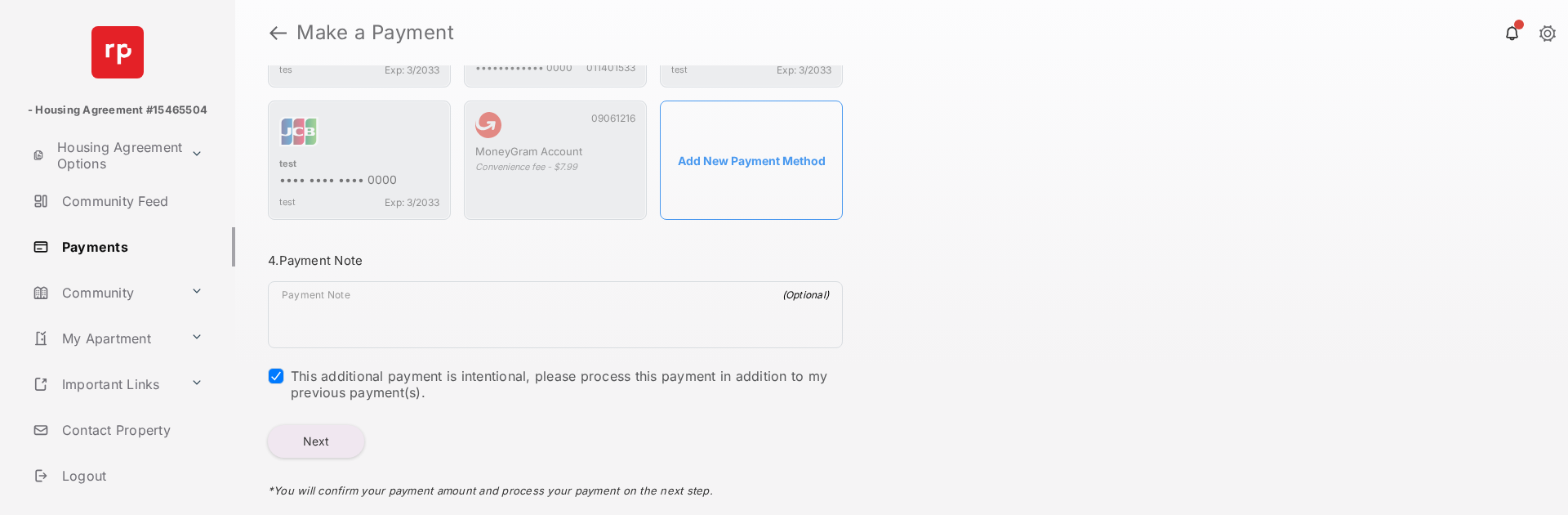
click at [297, 441] on button "Next" at bounding box center [315, 441] width 97 height 33
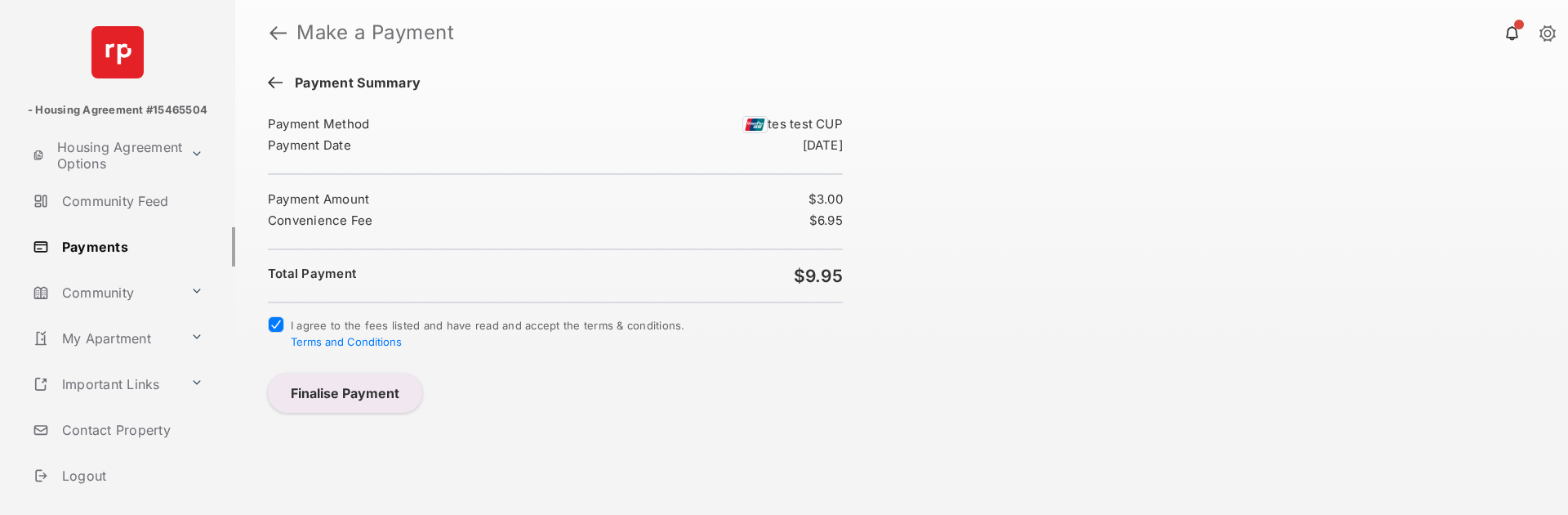
click at [381, 395] on button "Finalise Payment" at bounding box center [345, 393] width 154 height 40
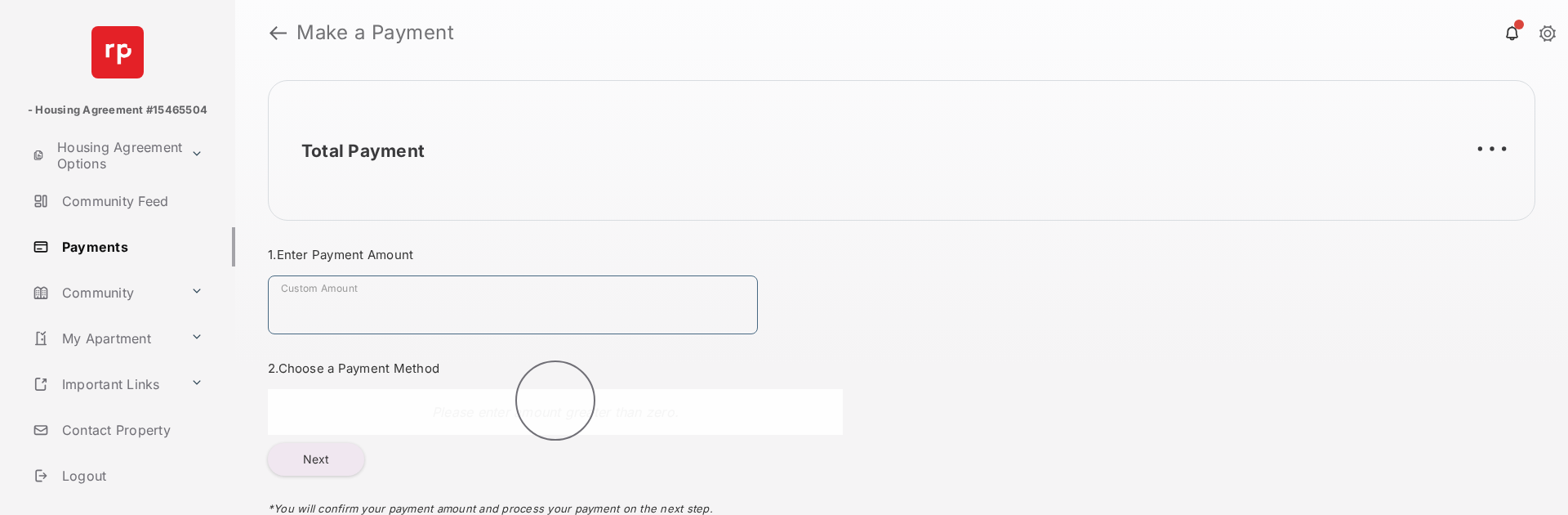
click at [438, 302] on input "Custom Amount" at bounding box center [512, 304] width 490 height 59
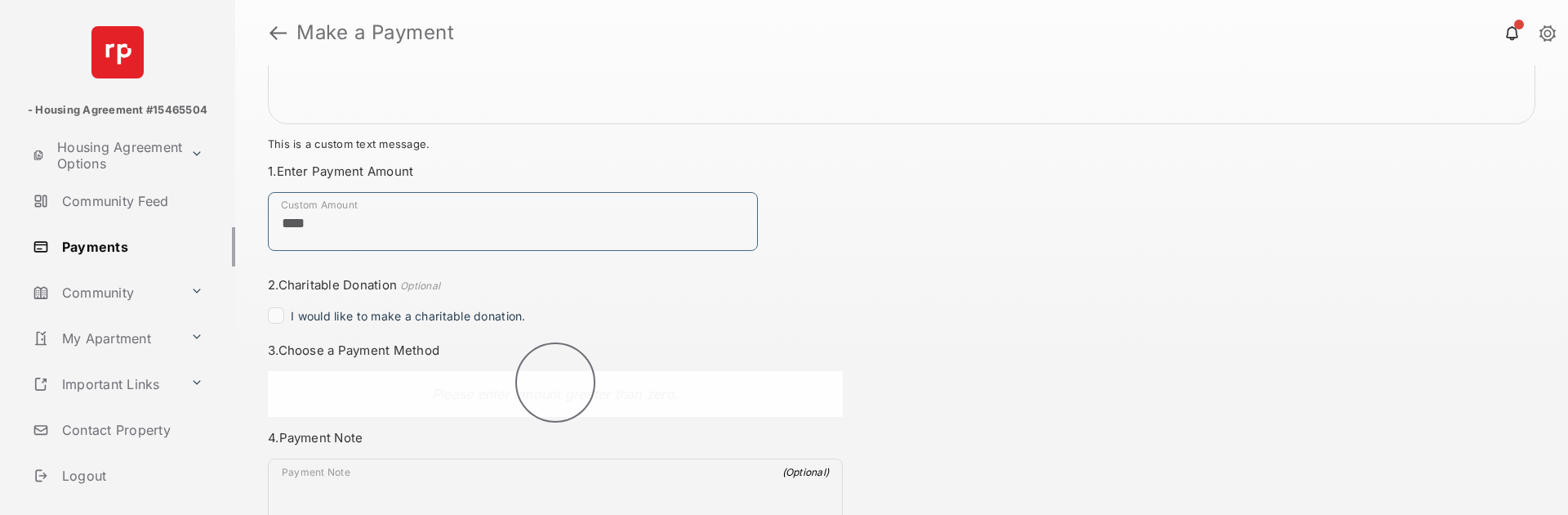
scroll to position [136, 0]
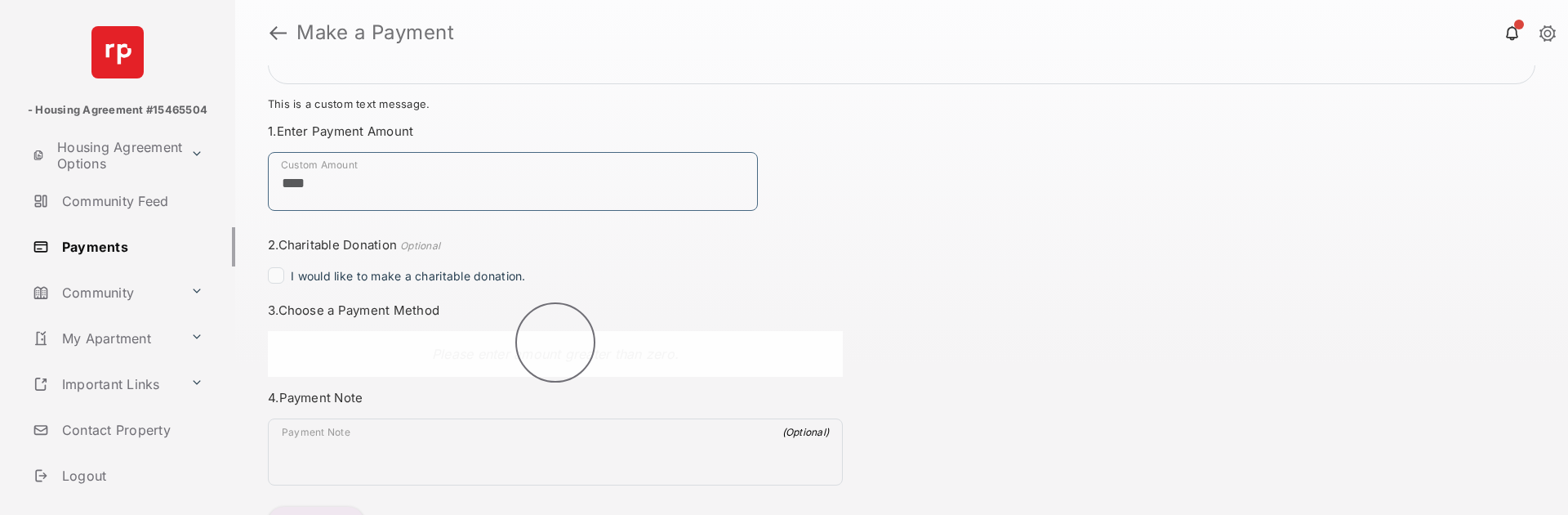
type input "****"
click at [619, 344] on div at bounding box center [555, 354] width 575 height 46
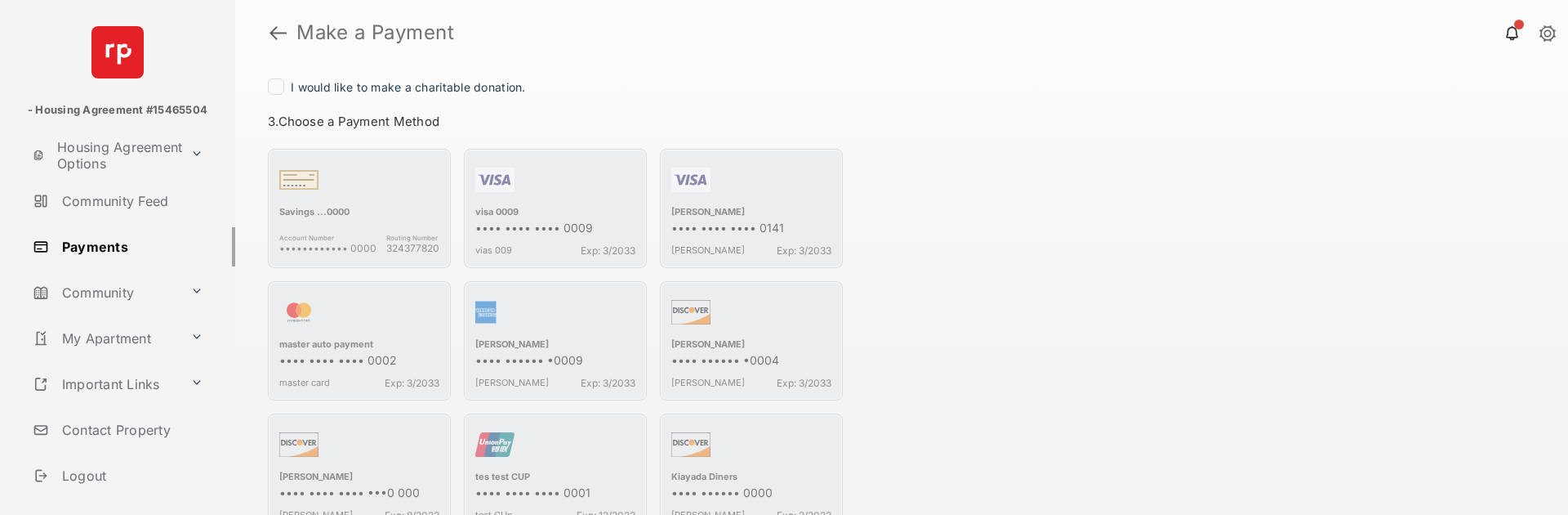
scroll to position [326, 0]
click at [326, 464] on div "button" at bounding box center [359, 446] width 160 height 46
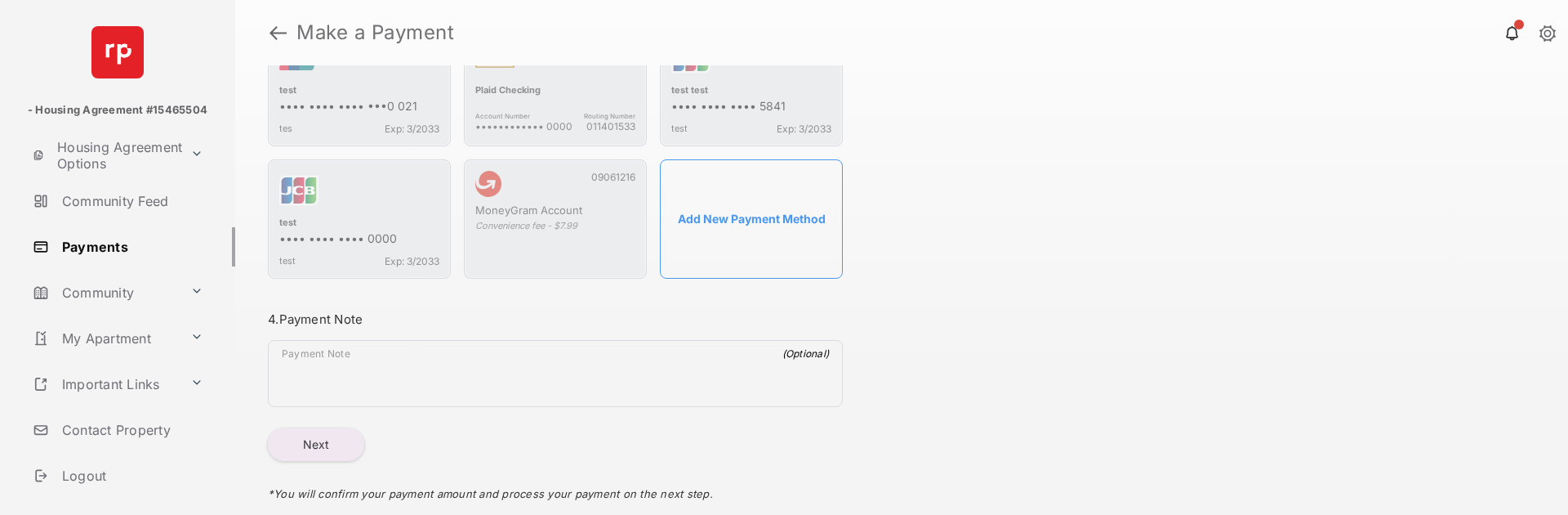
scroll to position [979, 0]
click at [319, 444] on button "Next" at bounding box center [315, 441] width 97 height 33
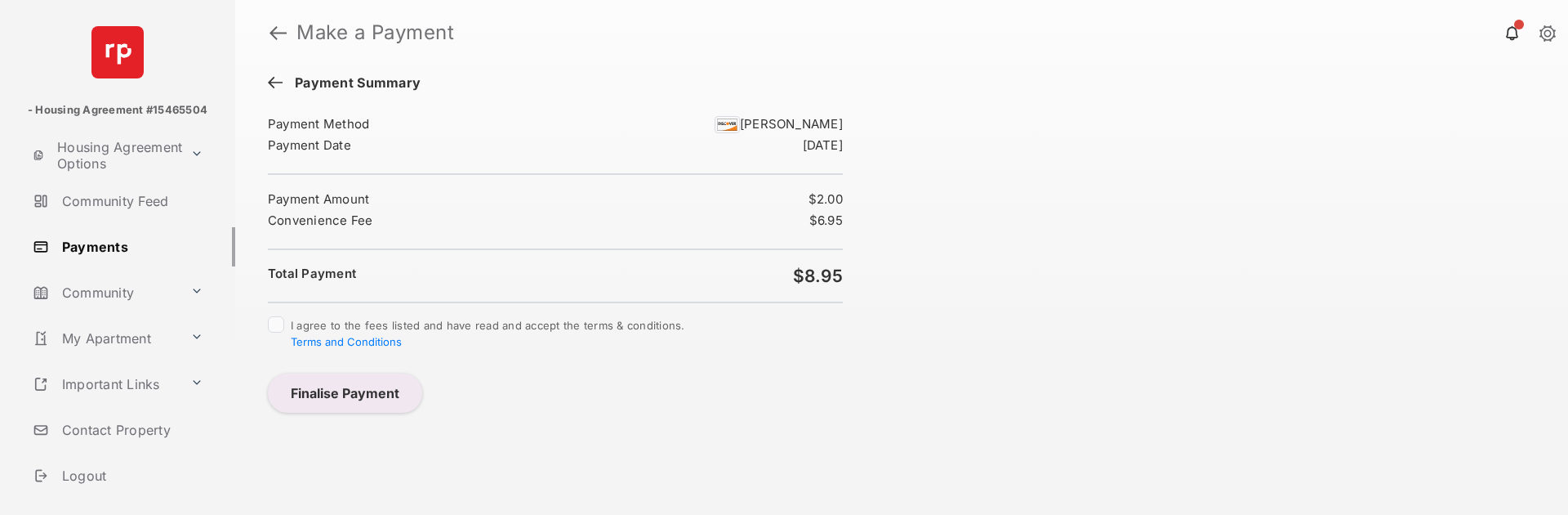
scroll to position [0, 0]
click at [385, 385] on button "Finalise Payment" at bounding box center [345, 393] width 154 height 40
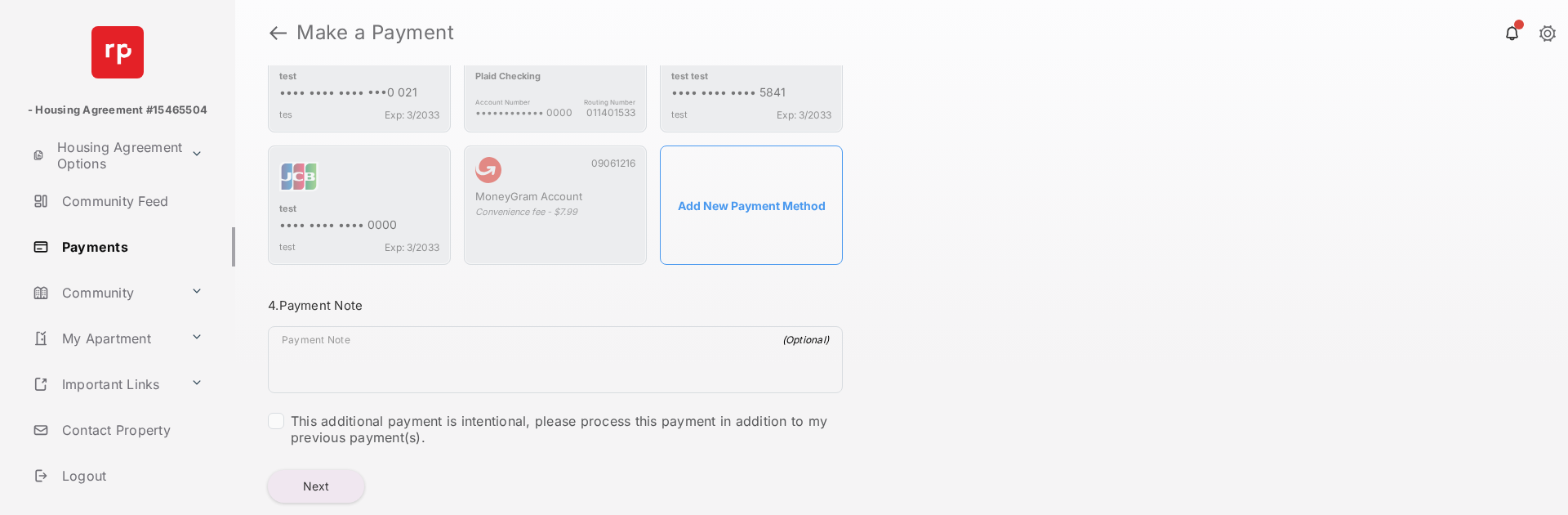
scroll to position [1103, 0]
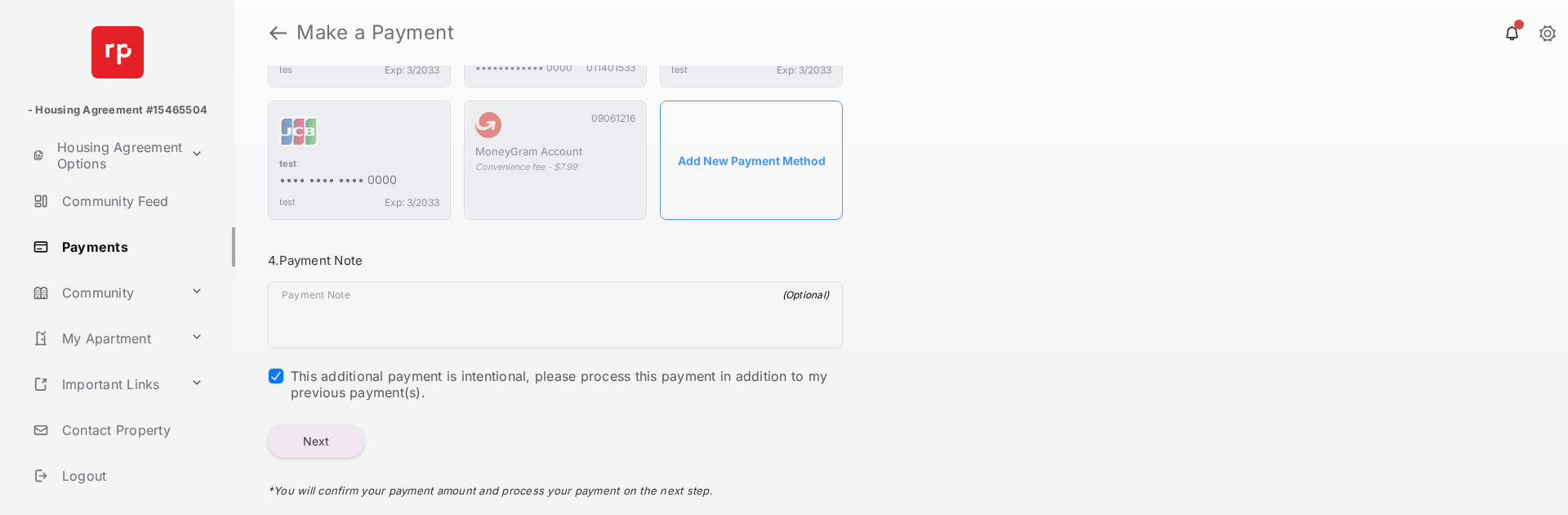
click at [323, 442] on button "Next" at bounding box center [315, 441] width 97 height 33
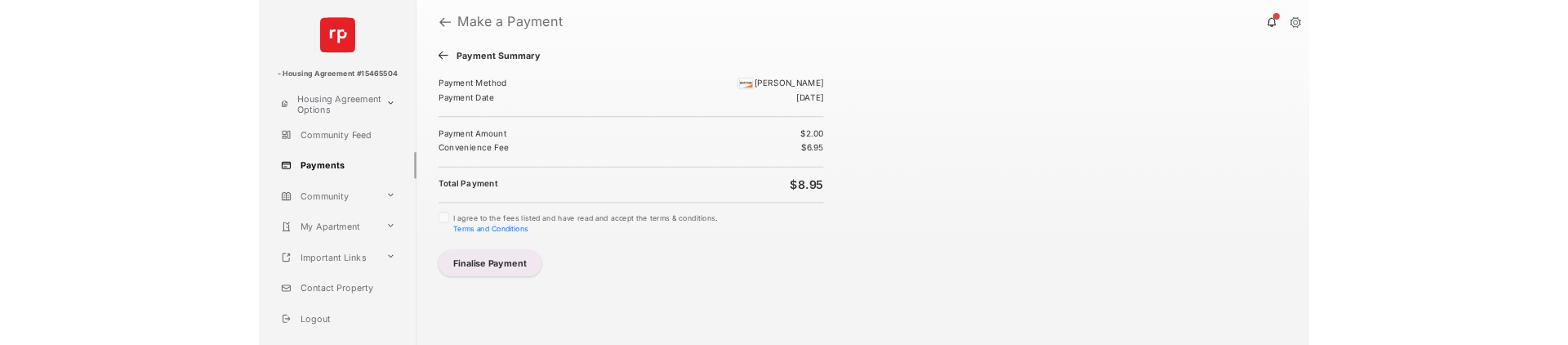
scroll to position [0, 0]
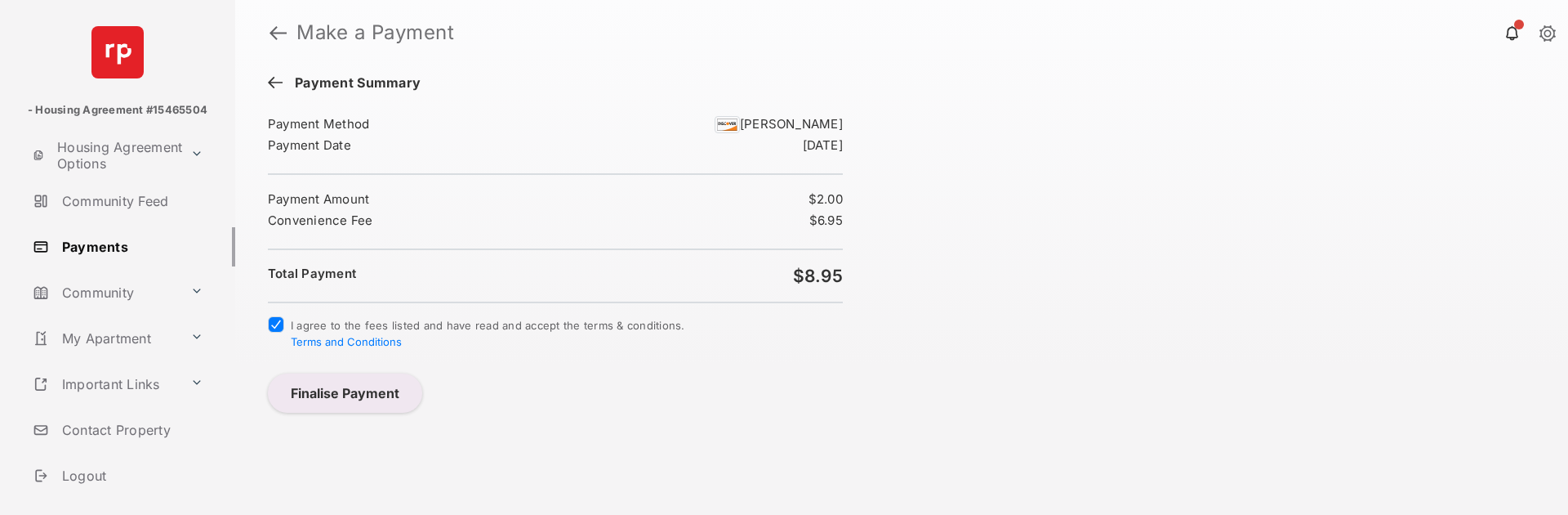
click at [350, 403] on button "Finalise Payment" at bounding box center [345, 393] width 154 height 40
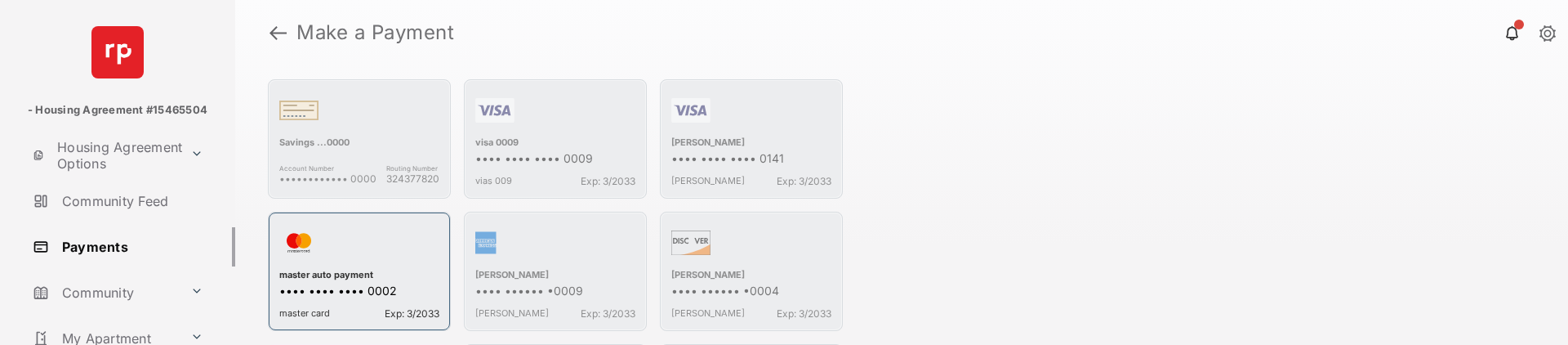
scroll to position [604, 0]
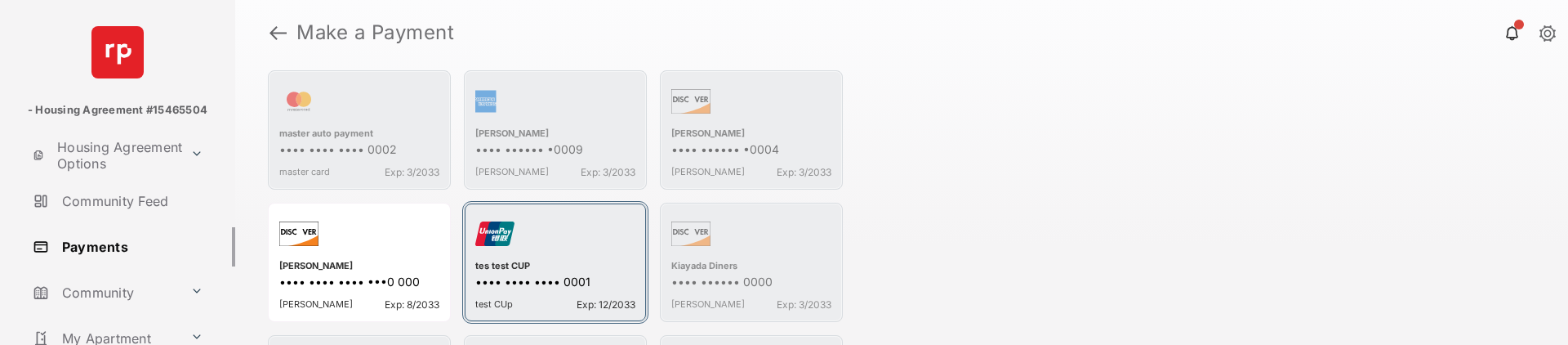
click at [535, 260] on div "tes test CUP" at bounding box center [555, 268] width 160 height 15
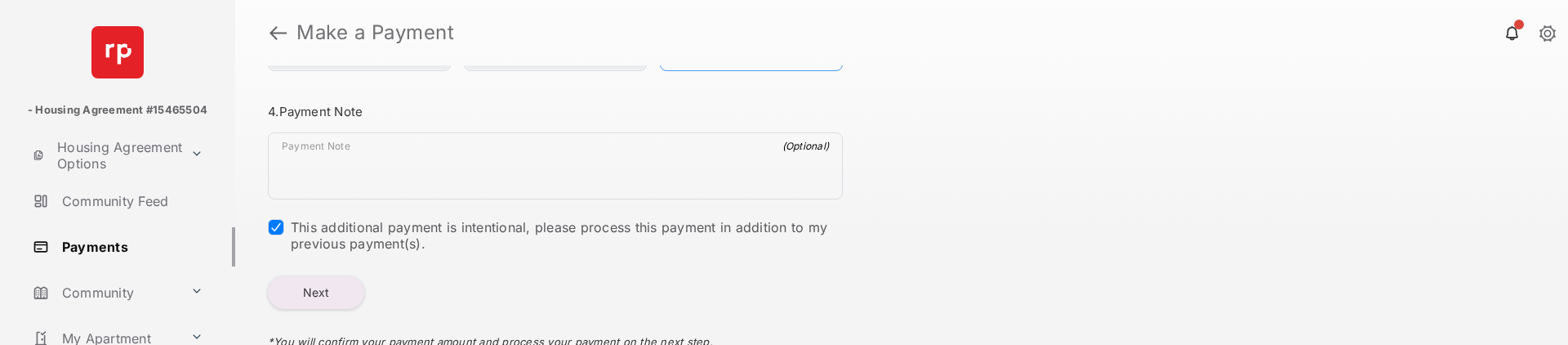
scroll to position [1258, 0]
click at [301, 270] on button "Next" at bounding box center [315, 287] width 97 height 33
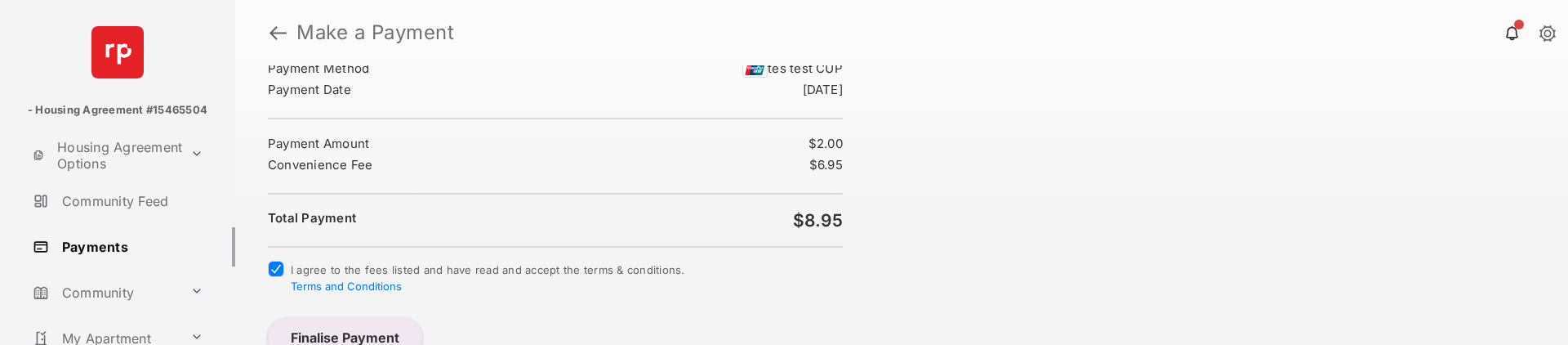
scroll to position [70, 0]
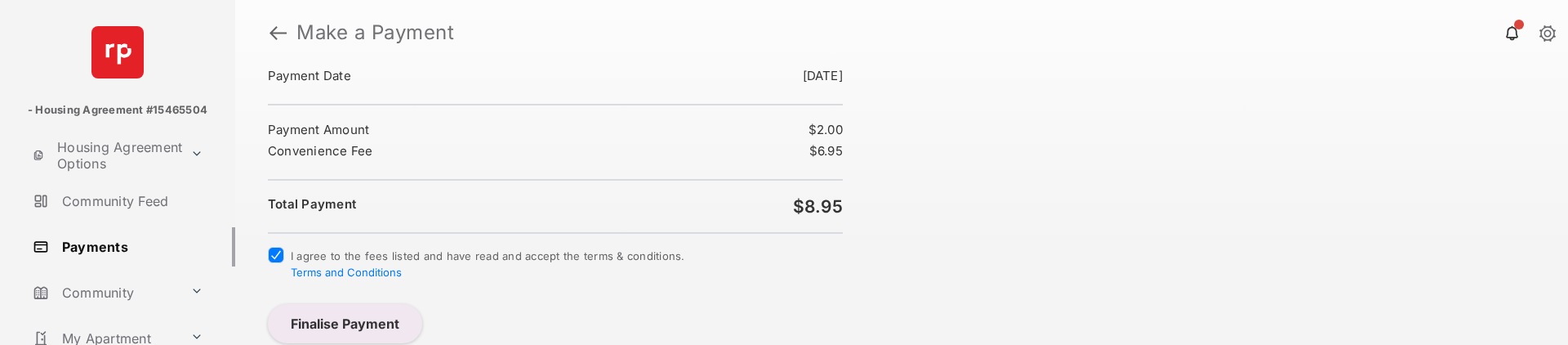
click at [345, 321] on button "Finalise Payment" at bounding box center [345, 324] width 154 height 40
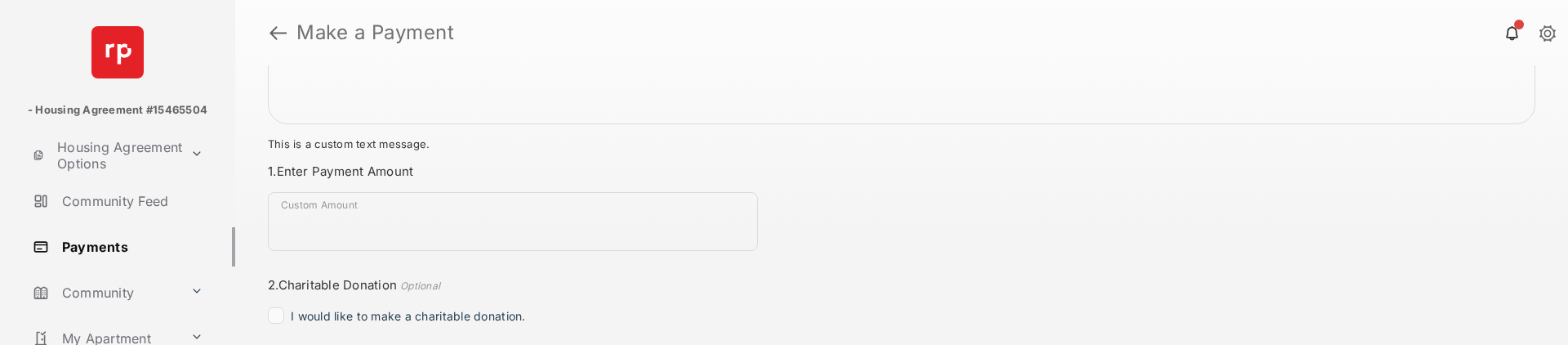
scroll to position [109, 0]
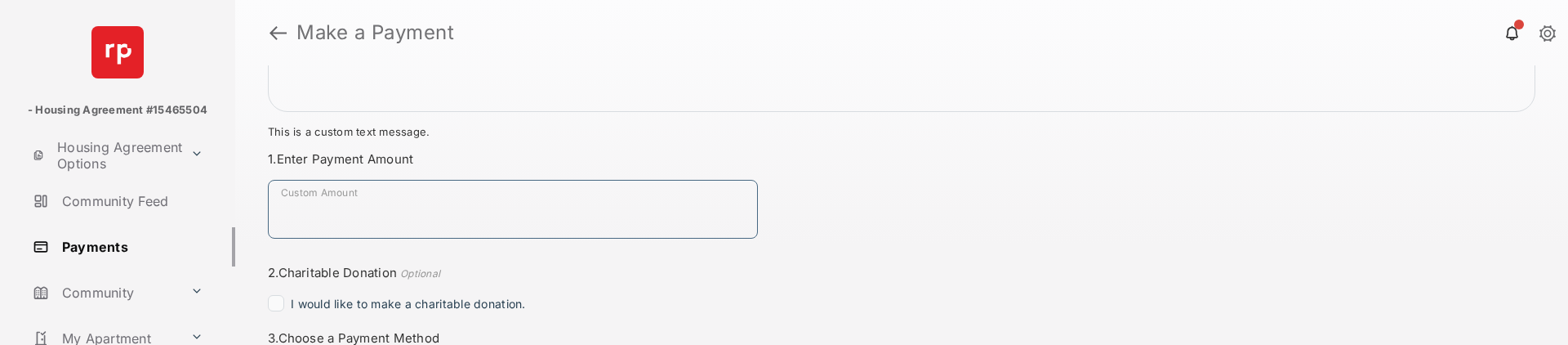
click at [519, 209] on input "Custom Amount" at bounding box center [512, 209] width 490 height 59
type input "****"
click at [971, 236] on div "Total Payment This is a custom text message. Payment Summary Payment Method - -…" at bounding box center [902, 205] width 1333 height 280
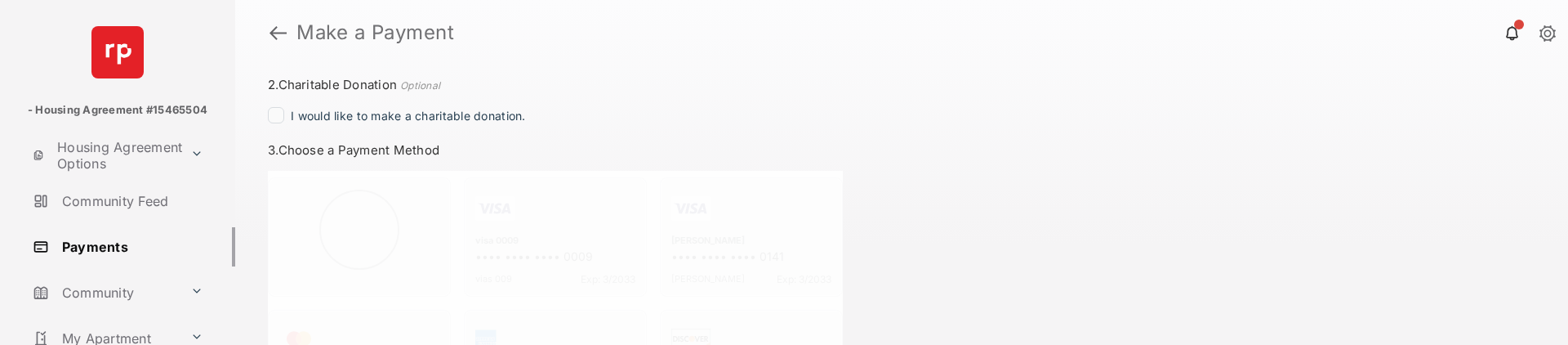
scroll to position [327, 0]
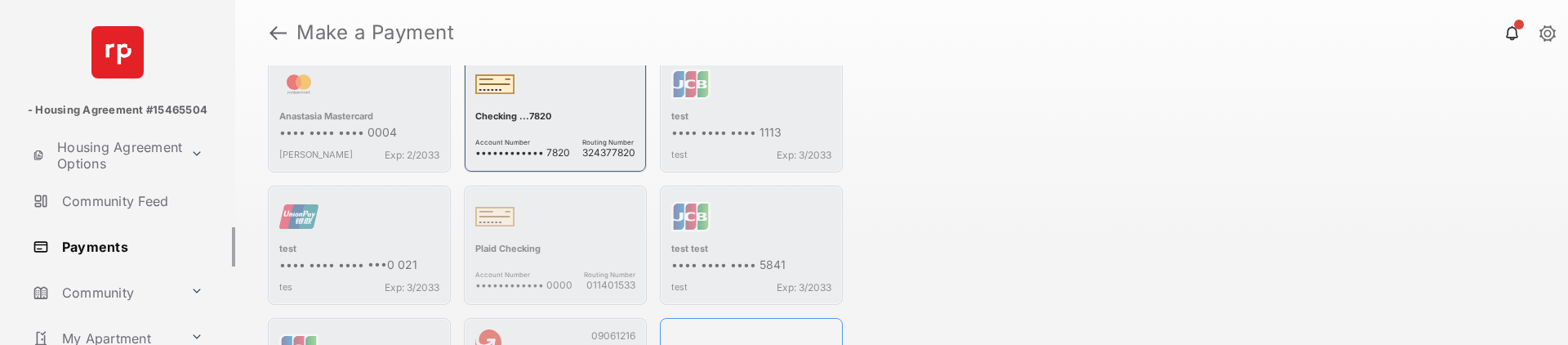
scroll to position [790, 0]
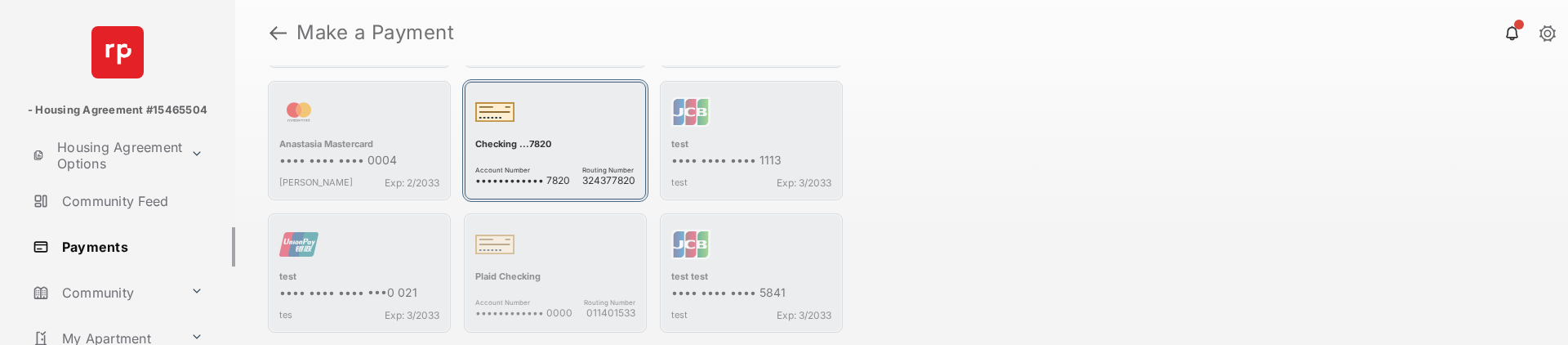
click at [507, 178] on span "•••••••••••• 7820" at bounding box center [522, 179] width 95 height 12
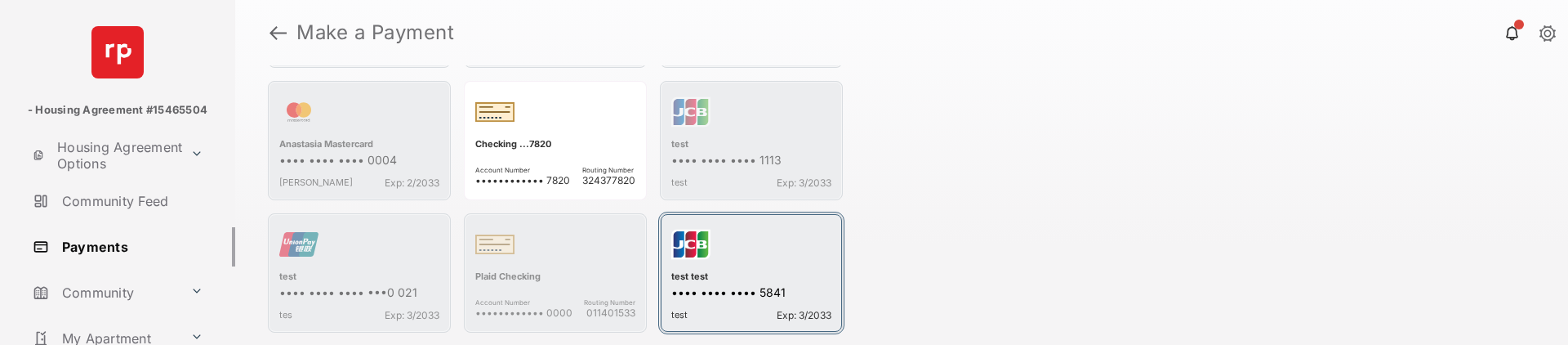
click at [700, 238] on div "button" at bounding box center [751, 247] width 160 height 46
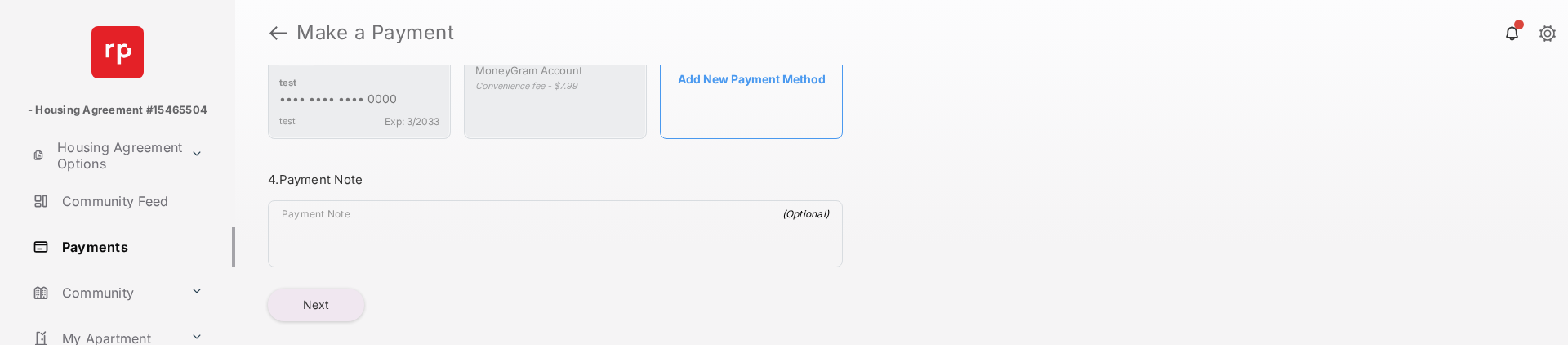
scroll to position [1150, 0]
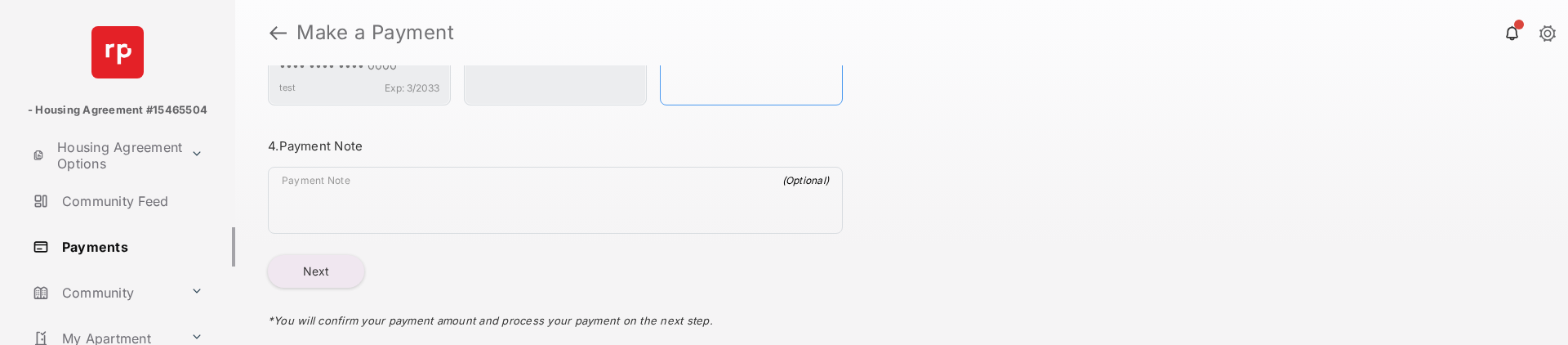
click at [362, 206] on textarea "Payment Note" at bounding box center [555, 203] width 574 height 59
click at [1412, 208] on div "Total Payment $7.95 Convenience fee - $6.95 This is a custom text message. Paym…" at bounding box center [902, 205] width 1333 height 280
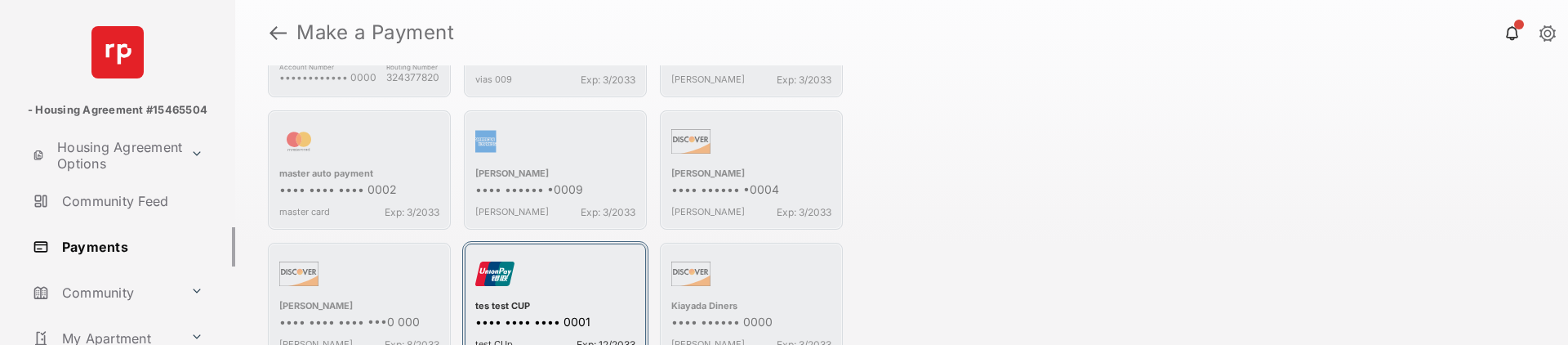
click at [497, 277] on div "button" at bounding box center [555, 277] width 160 height 46
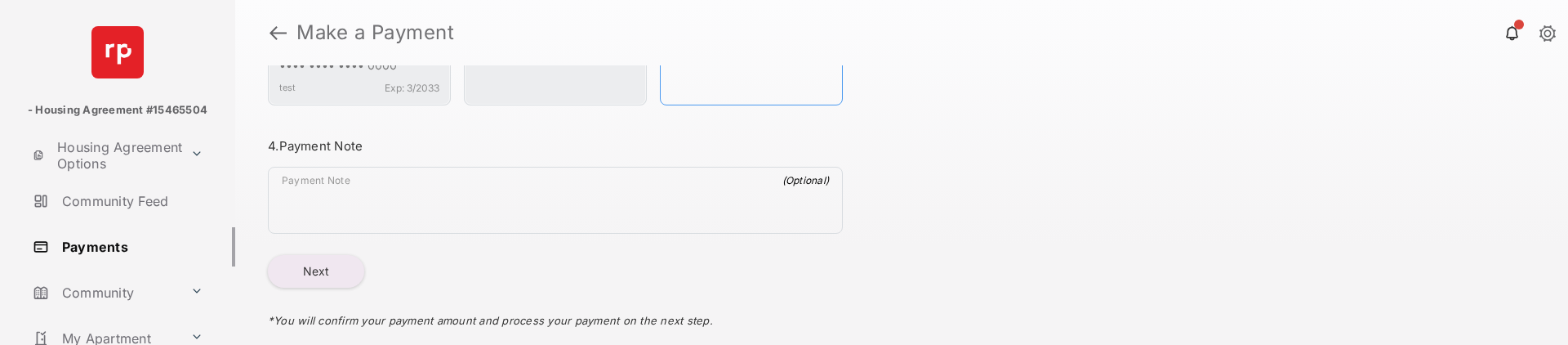
click at [304, 281] on button "Next" at bounding box center [315, 271] width 97 height 33
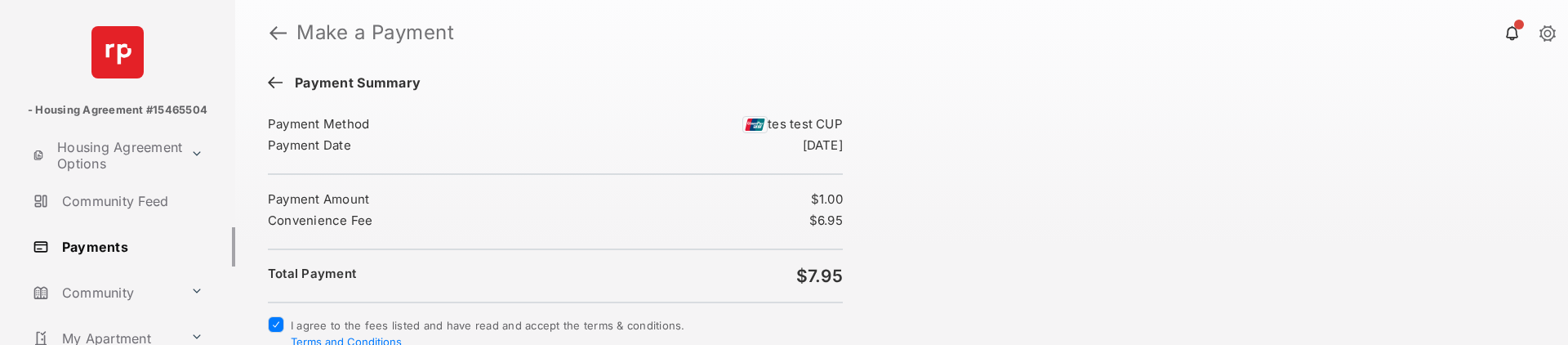
scroll to position [70, 0]
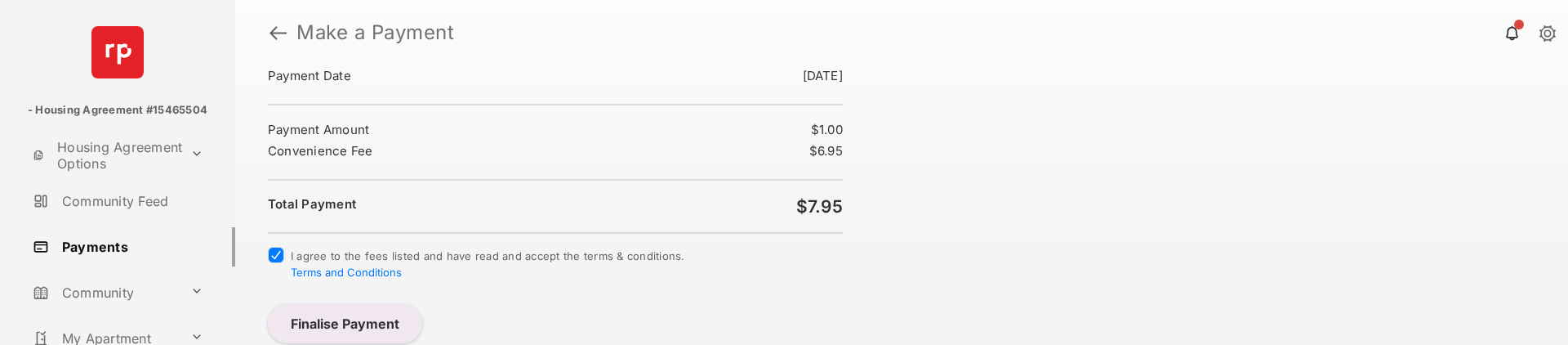
click at [366, 319] on button "Finalise Payment" at bounding box center [345, 324] width 154 height 40
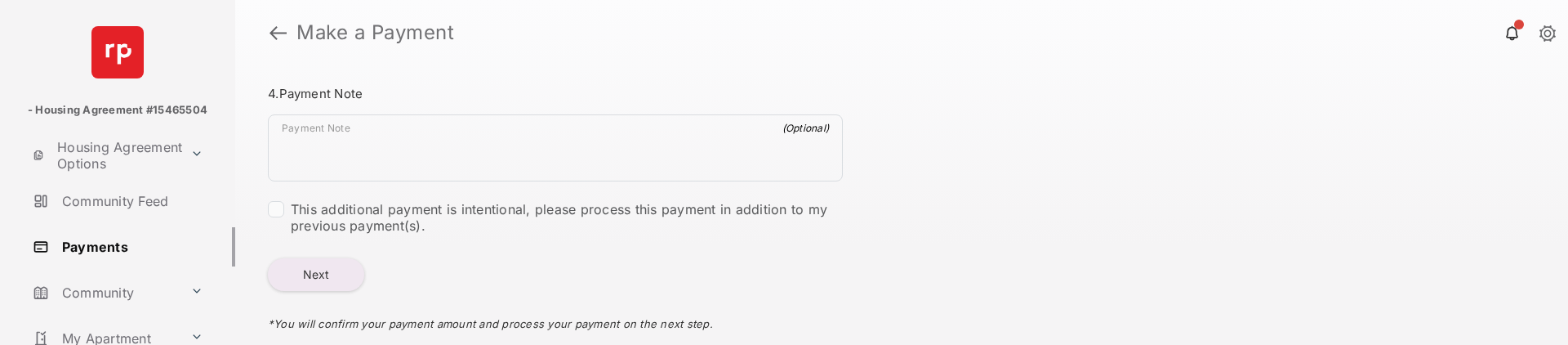
scroll to position [1273, 0]
click at [333, 270] on button "Next" at bounding box center [315, 271] width 97 height 33
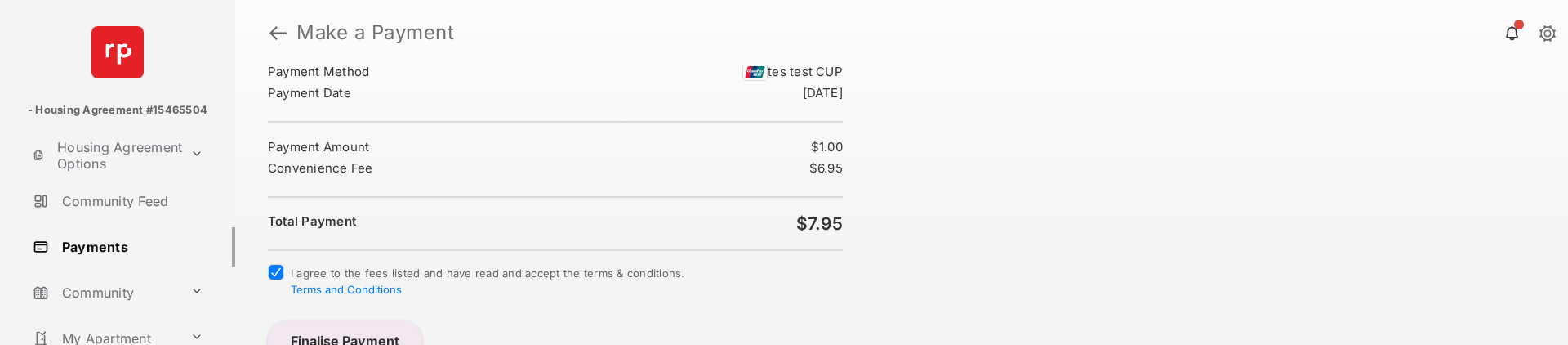
scroll to position [70, 0]
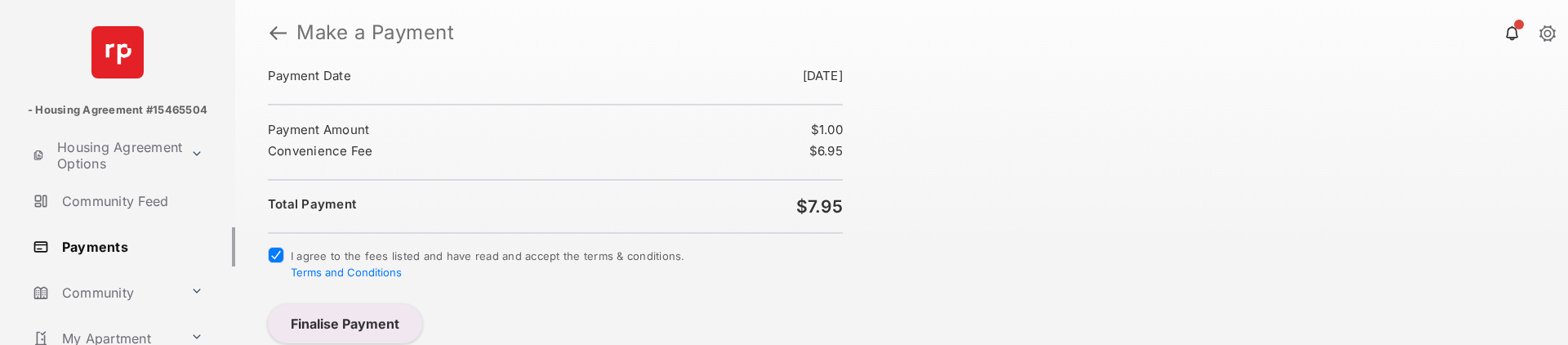
click at [350, 311] on button "Finalise Payment" at bounding box center [345, 324] width 154 height 40
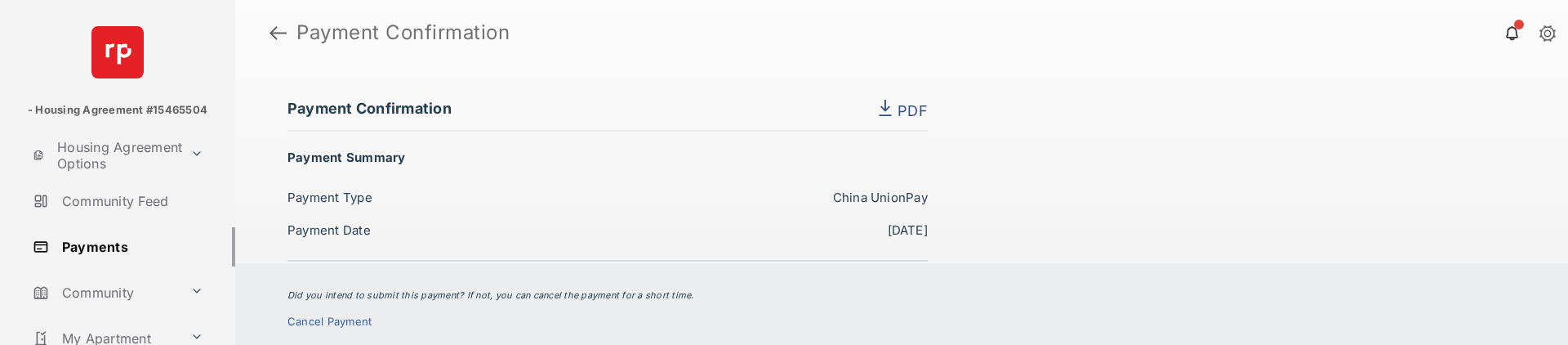
click at [1088, 248] on div "Payment Confirmation PDF Payment Summary Payment Type China UnionPay Payment Da…" at bounding box center [902, 205] width 1333 height 280
click at [758, 310] on div "Did you intend to submit this payment? If not, you can cancel the payment for a…" at bounding box center [902, 304] width 1333 height 82
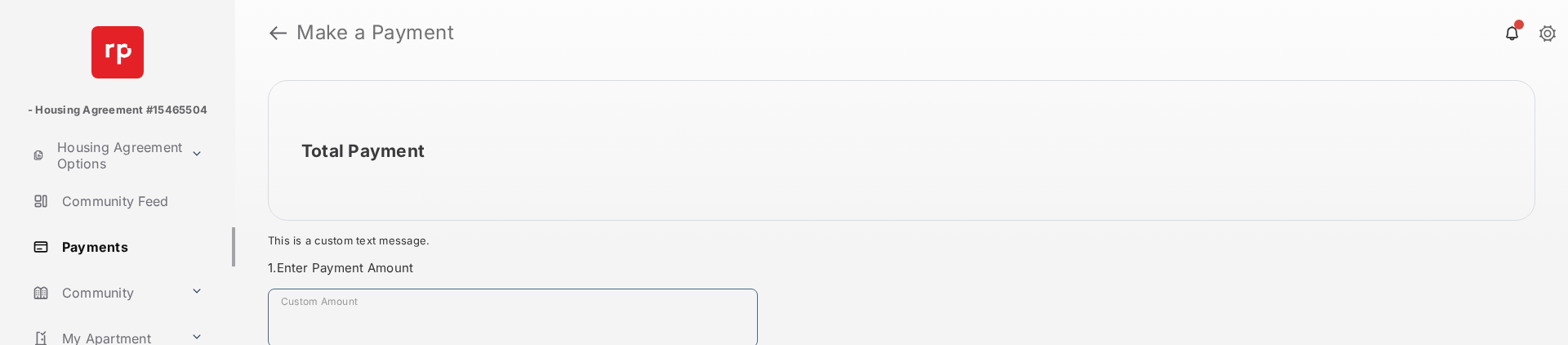
click at [474, 298] on input "Custom Amount" at bounding box center [512, 318] width 490 height 59
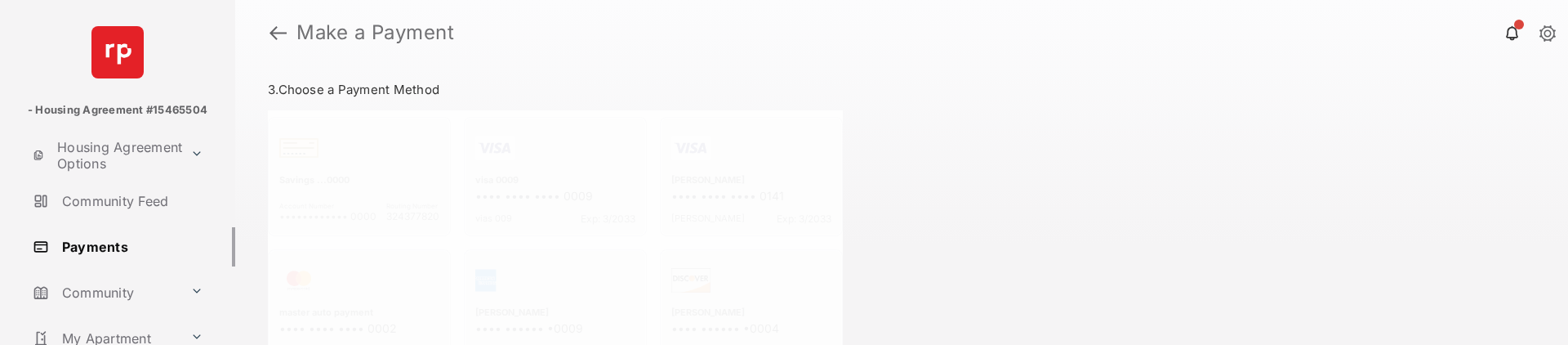
scroll to position [382, 0]
type input "****"
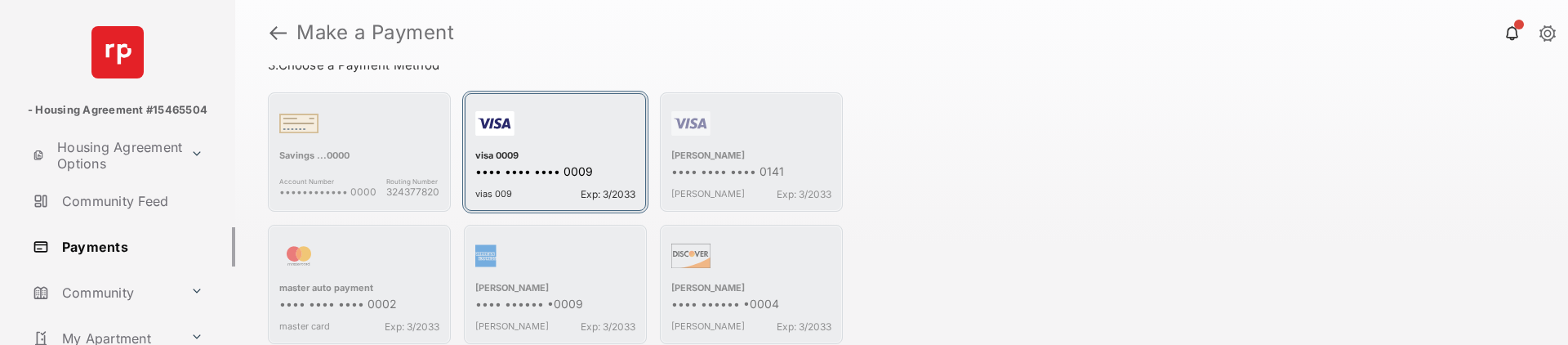
click at [574, 157] on div "visa 0009" at bounding box center [555, 157] width 160 height 15
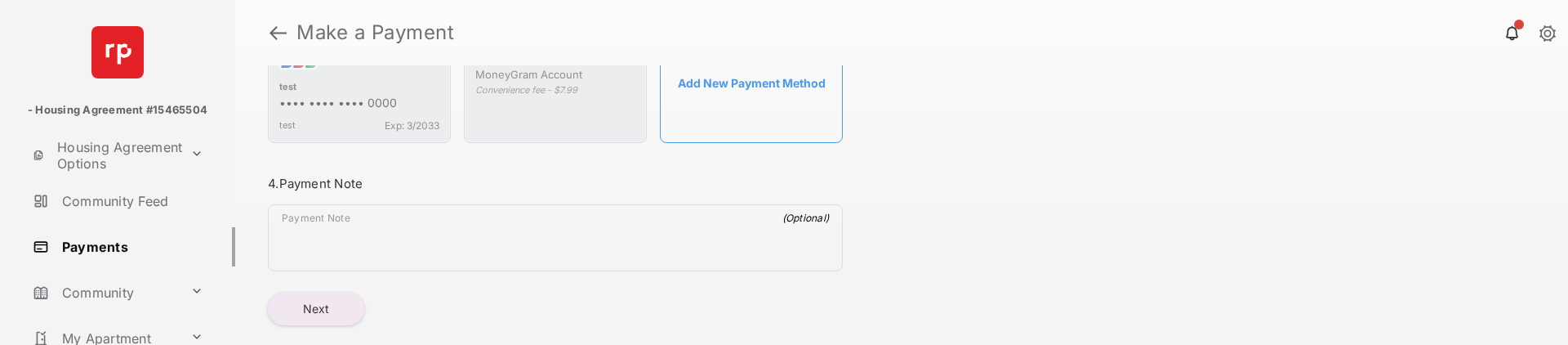
scroll to position [1118, 0]
click at [311, 296] on button "Next" at bounding box center [315, 305] width 97 height 33
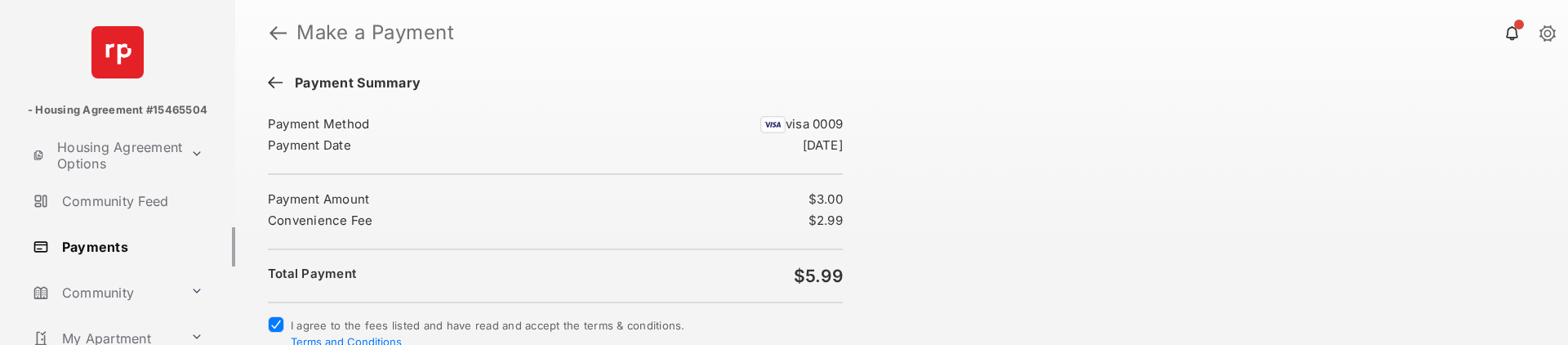
drag, startPoint x: 1211, startPoint y: 259, endPoint x: 1166, endPoint y: 246, distance: 46.8
click at [1211, 259] on div "Total Payment $5.99 Convenience fee - $2.99 Payment Summary Payment Method visa…" at bounding box center [902, 205] width 1333 height 280
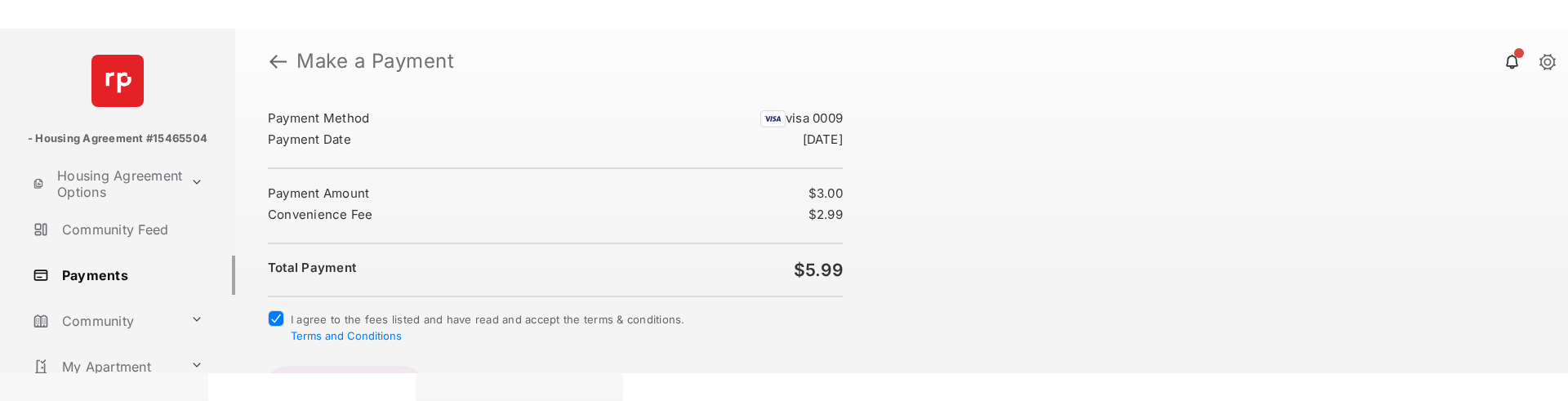
scroll to position [70, 0]
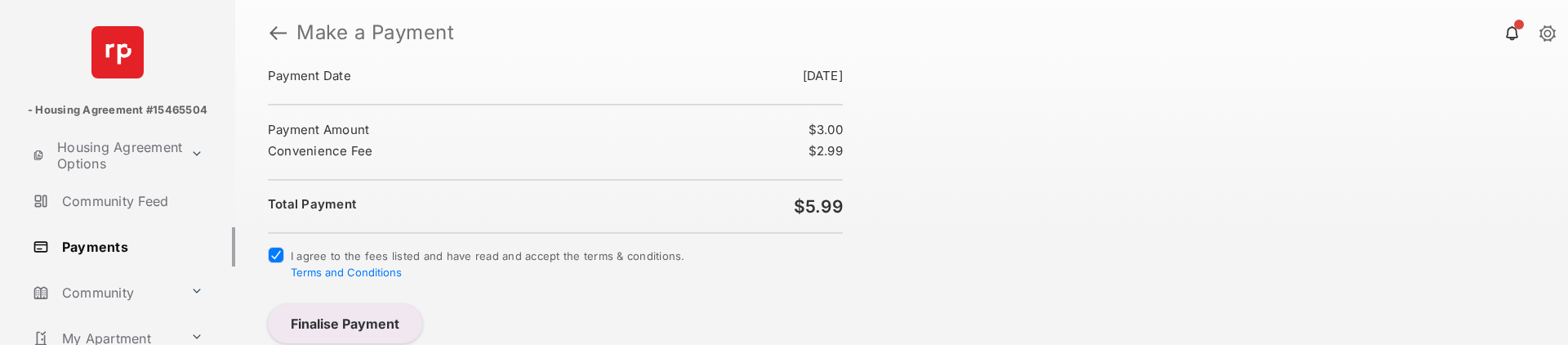
click at [381, 313] on button "Finalise Payment" at bounding box center [345, 324] width 154 height 40
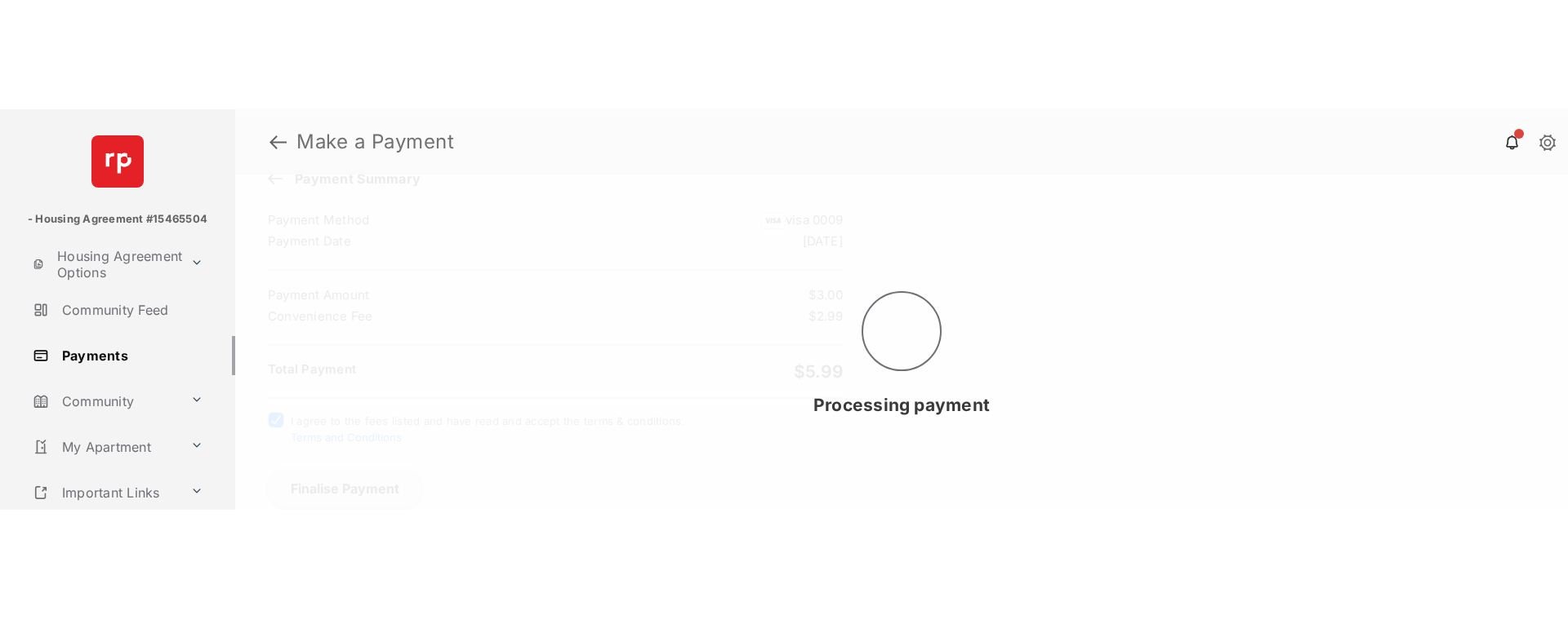
scroll to position [0, 0]
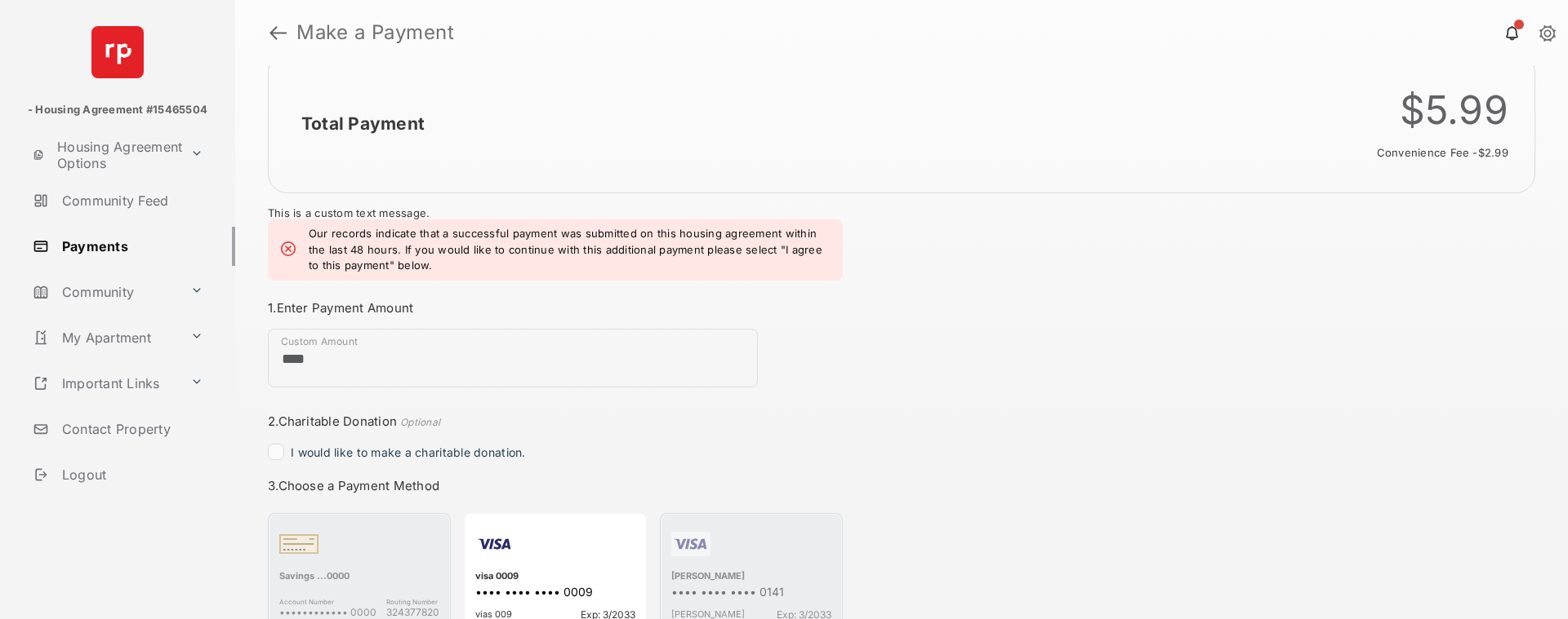
click at [1125, 343] on div "Total Payment $5.99 Convenience fee - $2.99 This is a custom text message. Our …" at bounding box center [902, 342] width 1333 height 554
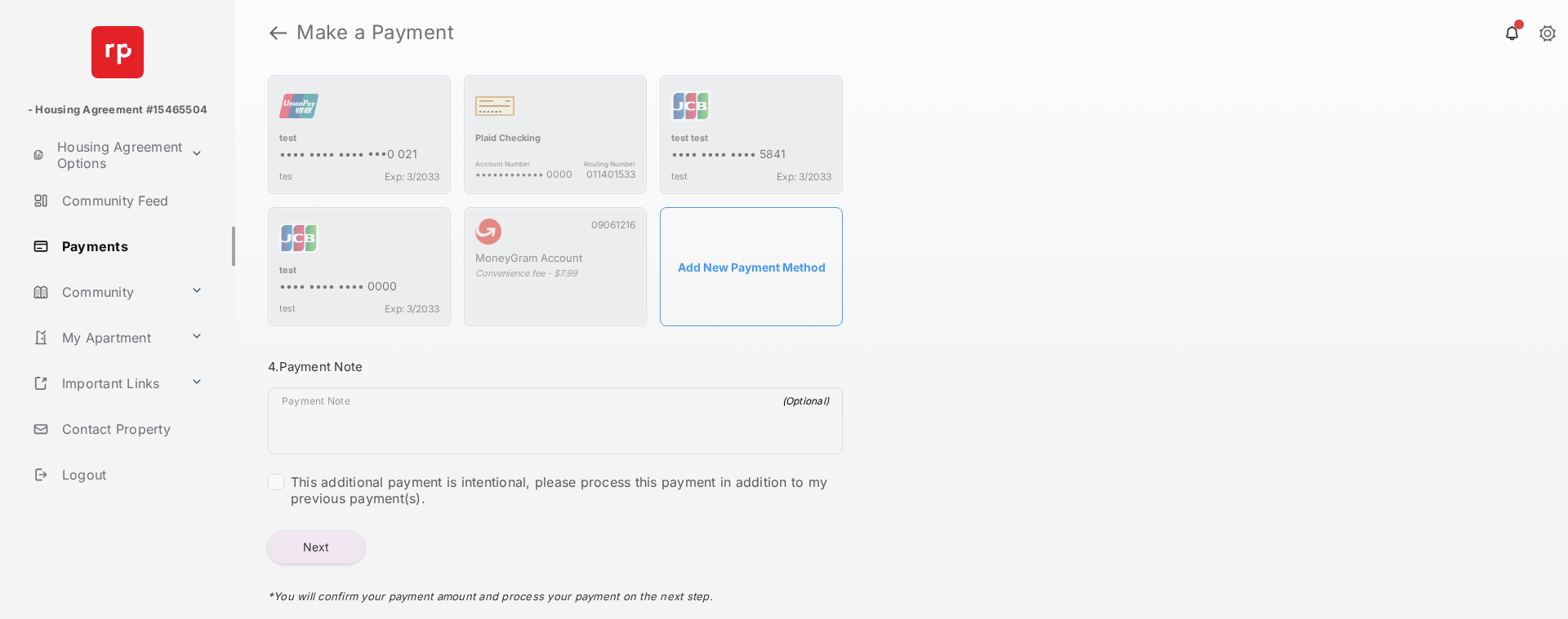
scroll to position [996, 0]
click at [310, 343] on button "Next" at bounding box center [315, 546] width 97 height 33
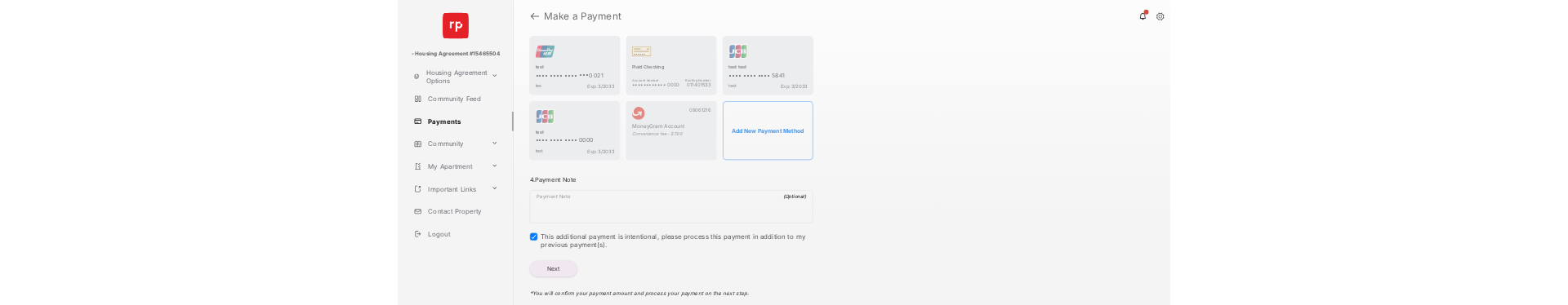
scroll to position [0, 0]
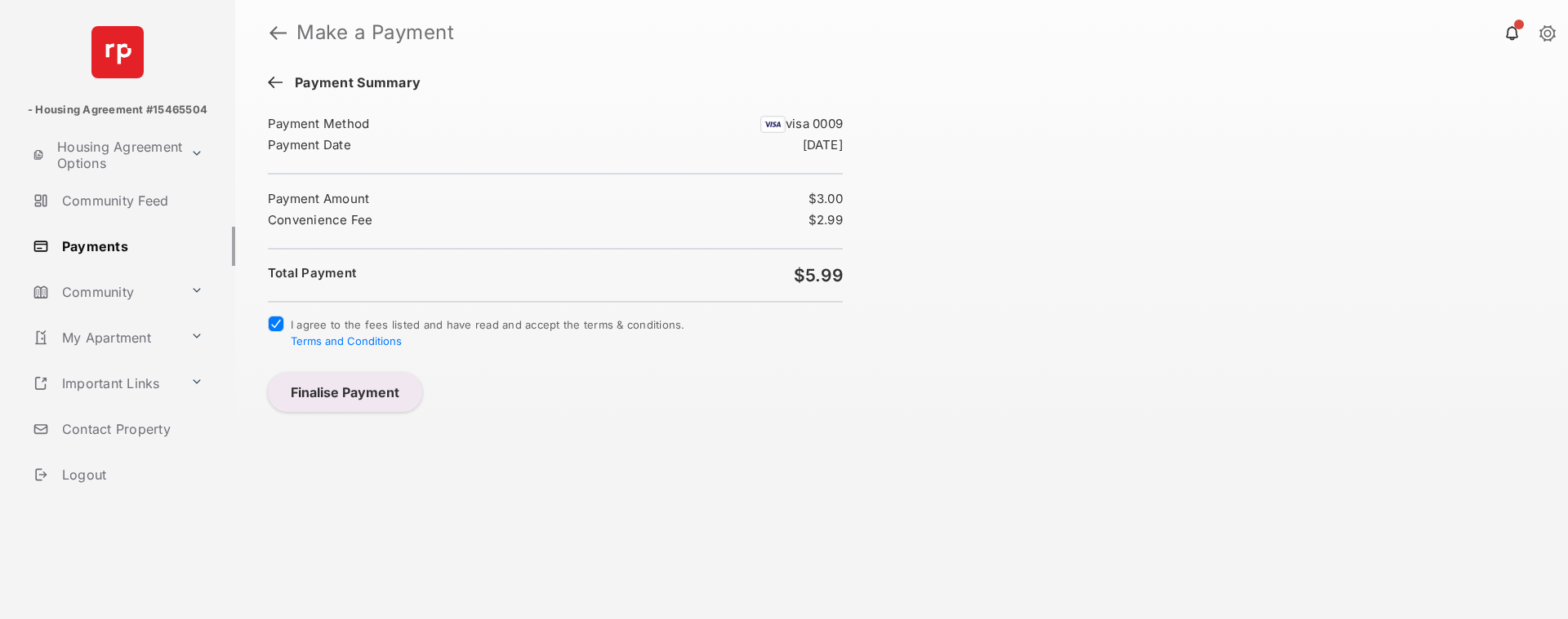
click at [296, 343] on button "Finalise Payment" at bounding box center [345, 392] width 154 height 39
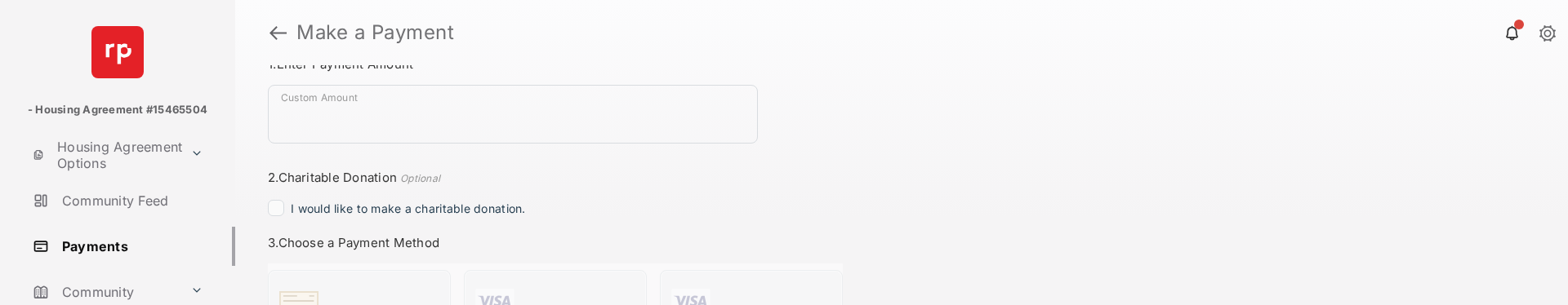
scroll to position [218, 0]
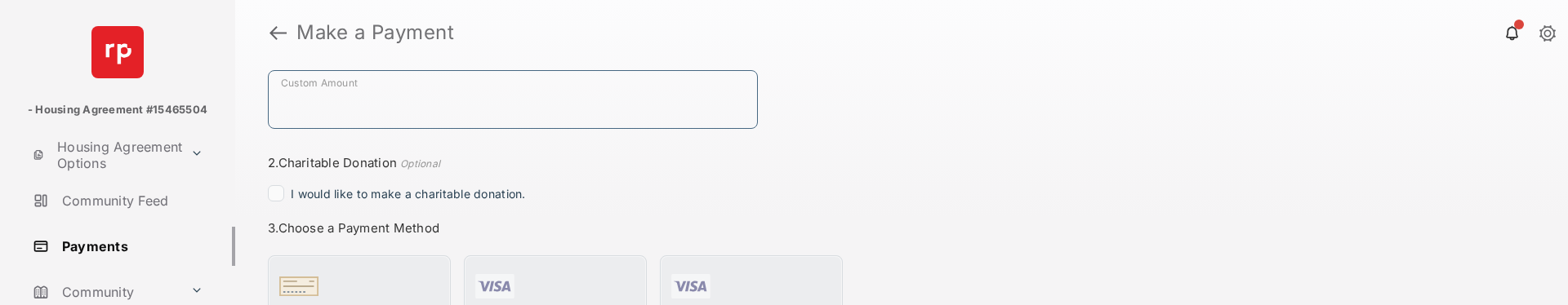
click at [517, 116] on input "Custom Amount" at bounding box center [512, 99] width 490 height 59
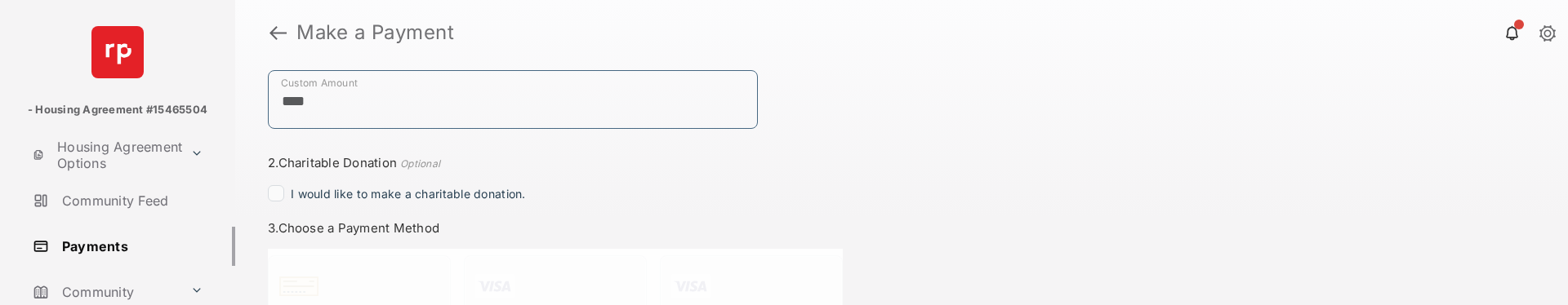
type input "****"
click at [863, 128] on div "Total Payment This is a custom text message. Payment Summary Payment Method - -…" at bounding box center [902, 185] width 1333 height 240
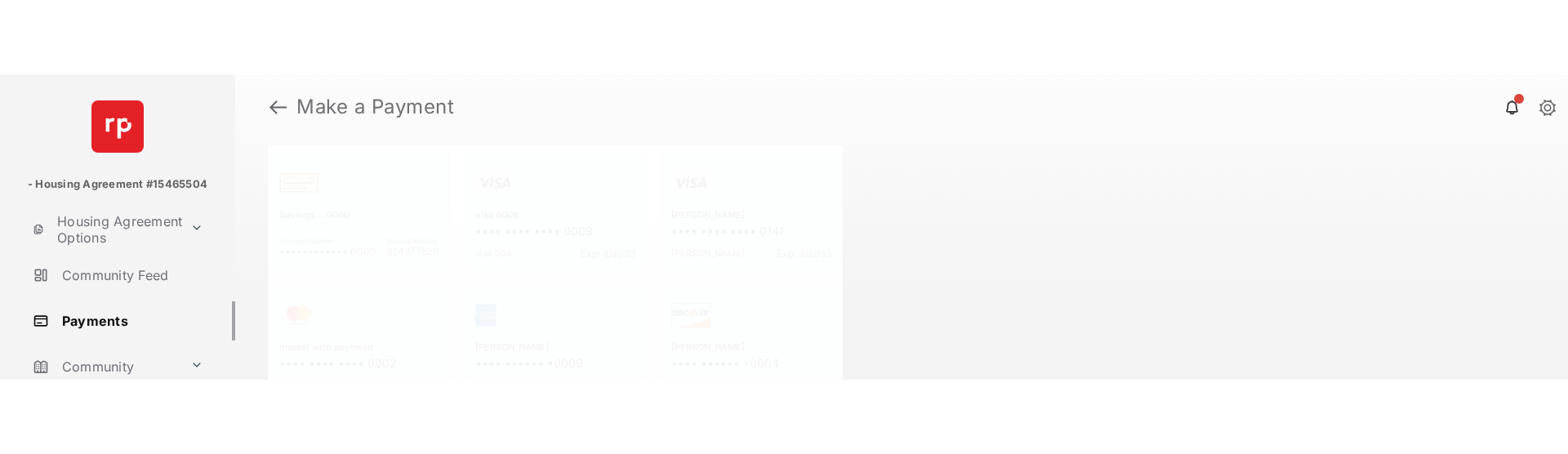
scroll to position [408, 0]
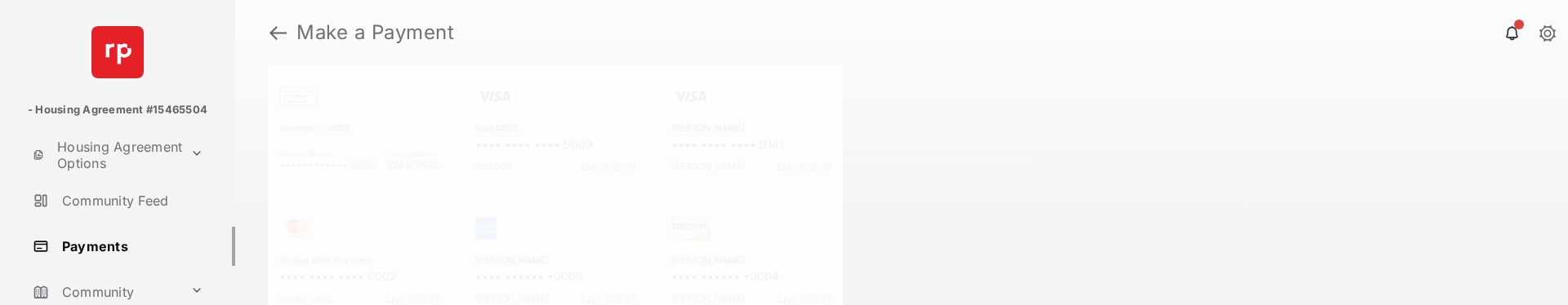
click at [995, 237] on div "Total Payment $1.00 This is a custom text message. Payment Summary Payment Meth…" at bounding box center [902, 185] width 1333 height 240
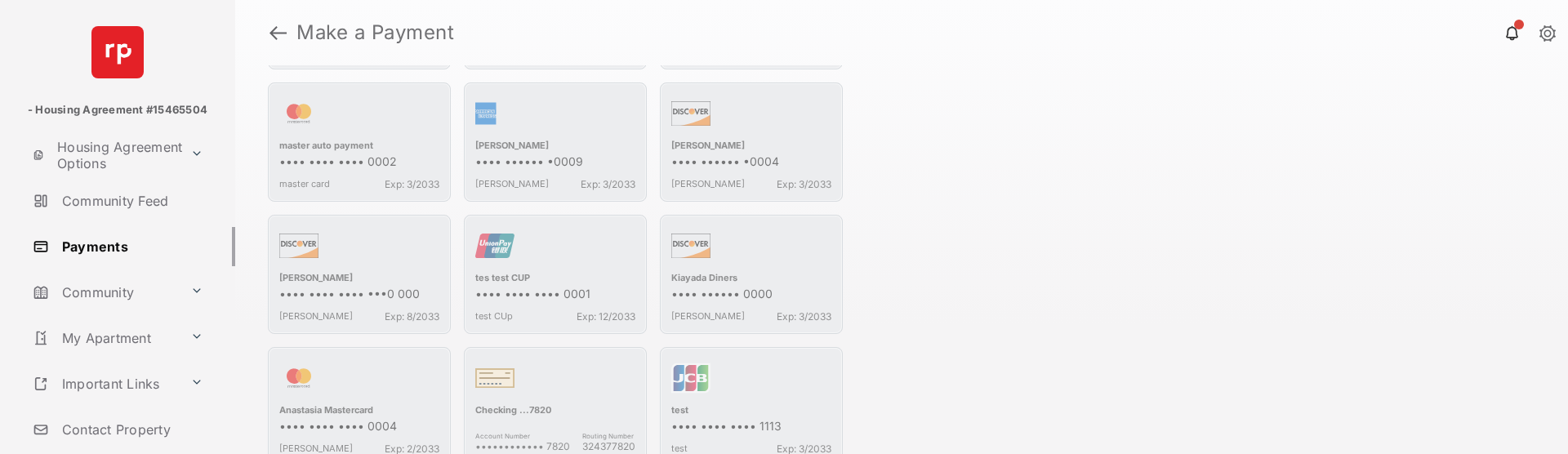
scroll to position [1039, 0]
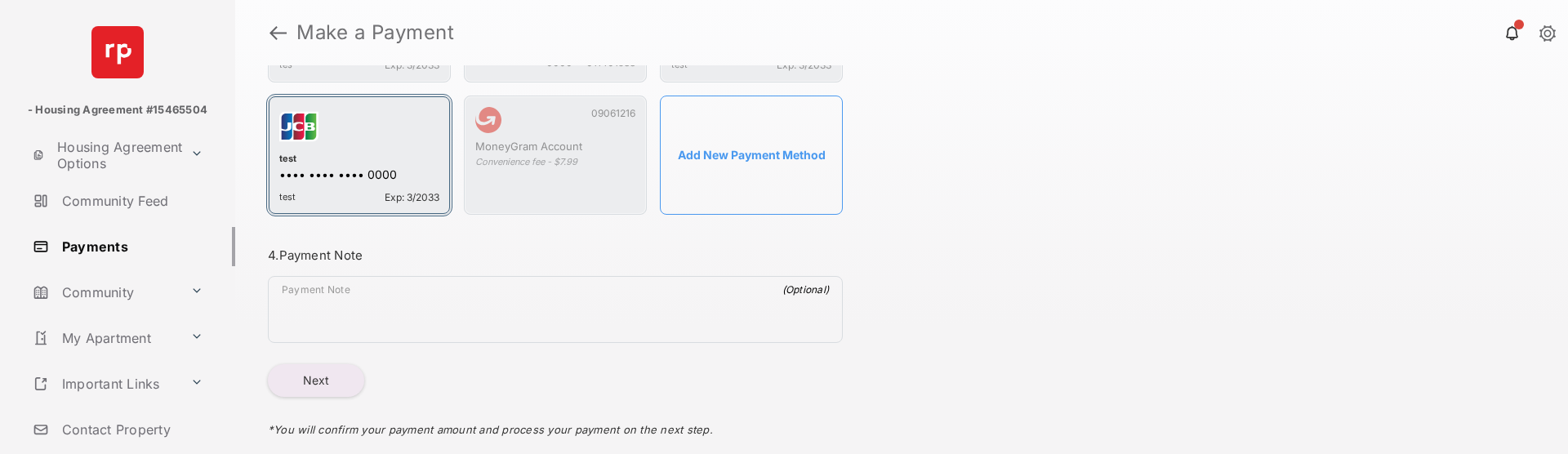
click at [311, 143] on div "button" at bounding box center [359, 130] width 160 height 46
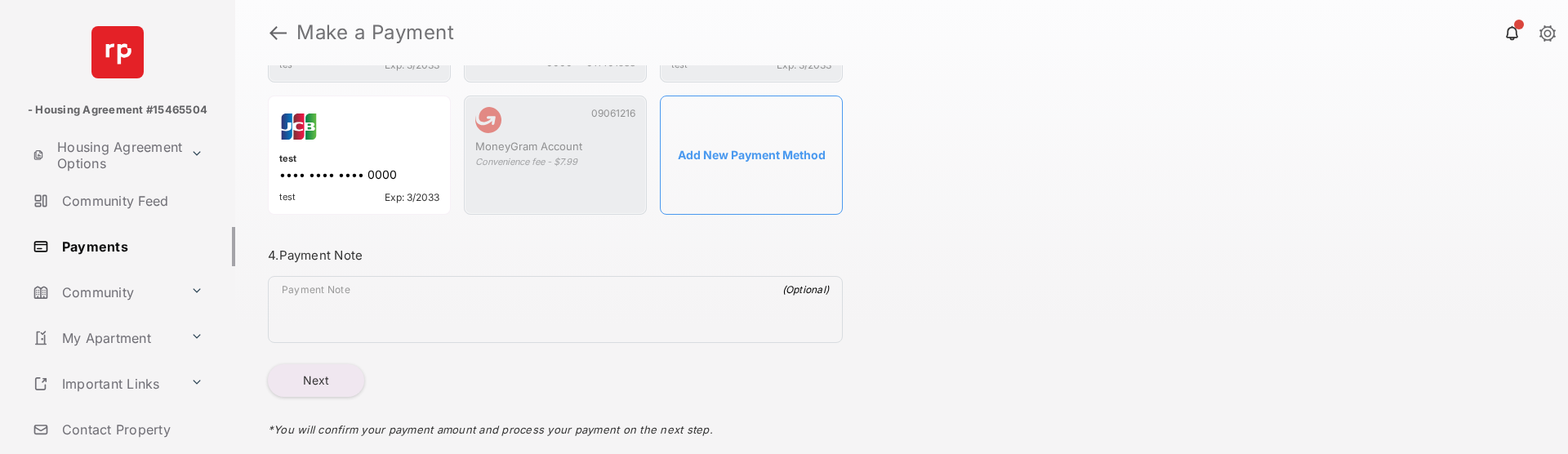
click at [330, 304] on button "Next" at bounding box center [315, 380] width 97 height 33
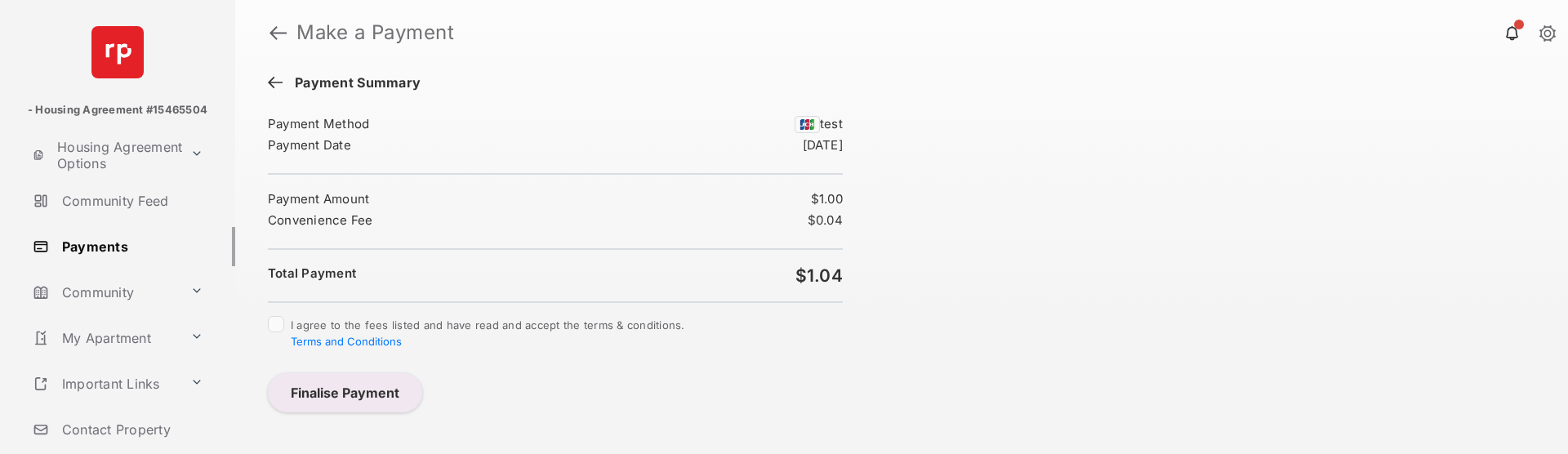
scroll to position [0, 0]
click at [320, 304] on button "Finalise Payment" at bounding box center [345, 392] width 154 height 40
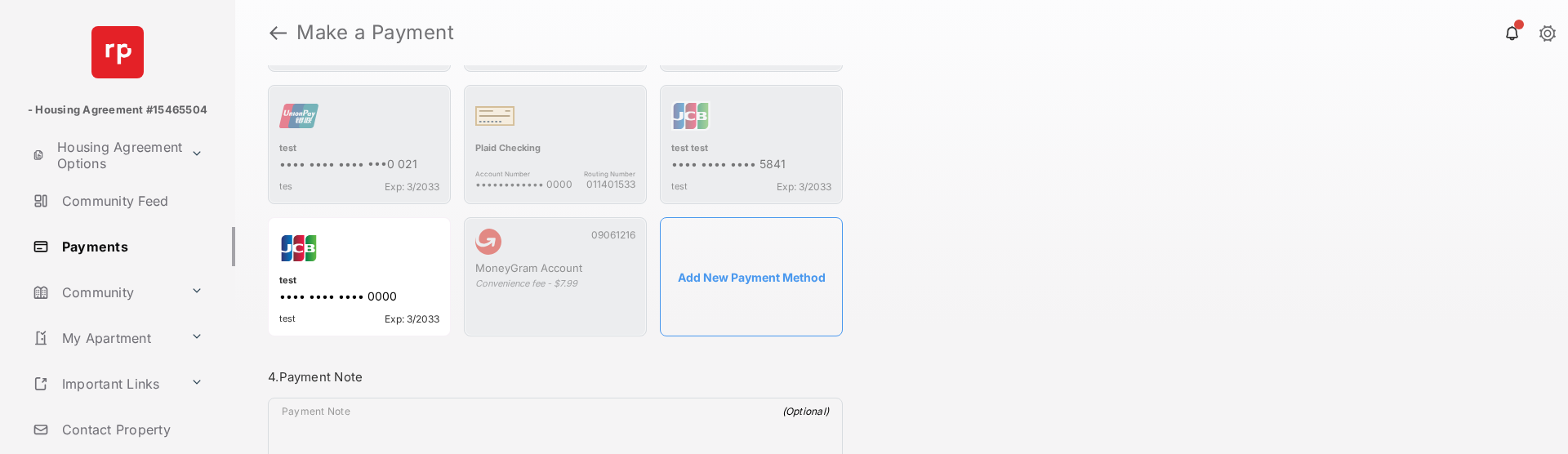
scroll to position [1162, 0]
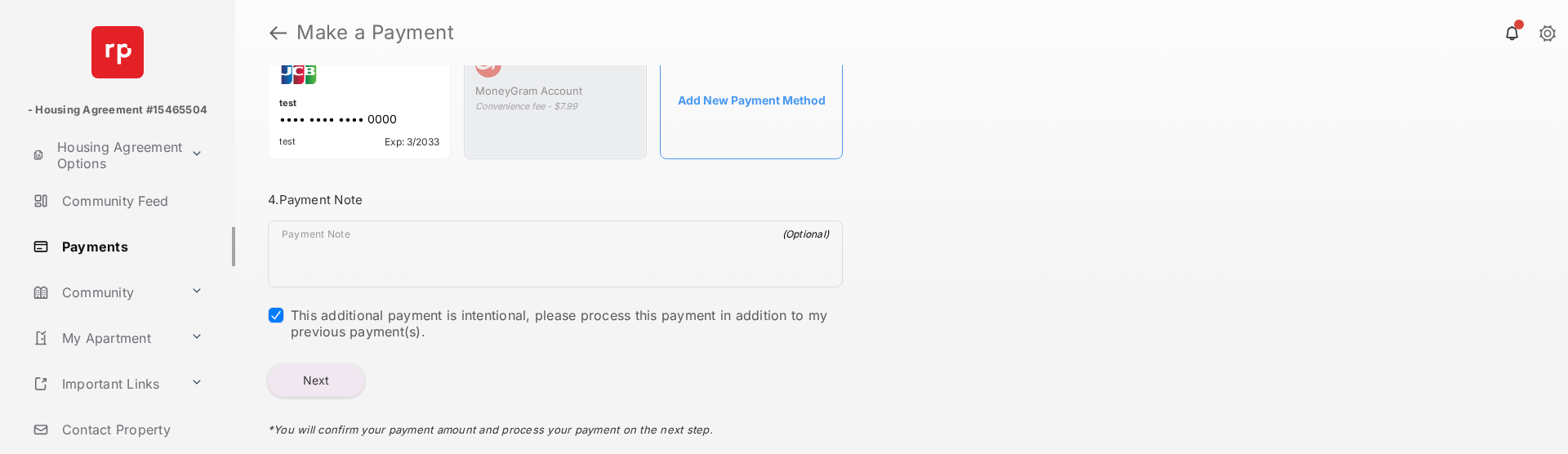
click at [312, 304] on button "Next" at bounding box center [315, 380] width 97 height 33
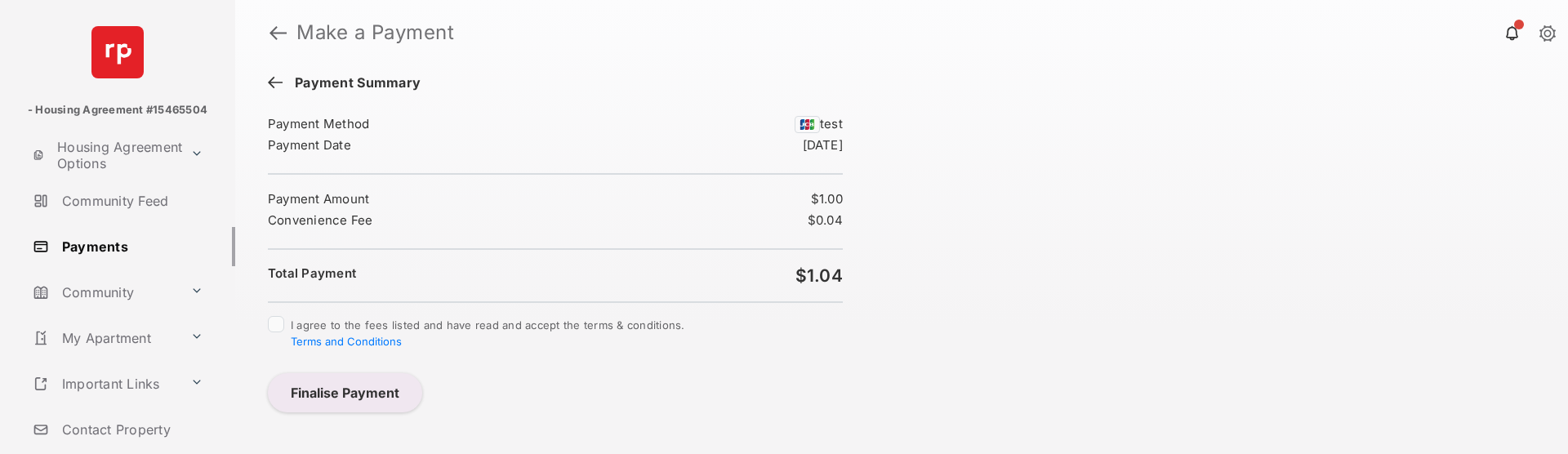
scroll to position [0, 0]
click at [324, 304] on button "Finalise Payment" at bounding box center [345, 392] width 154 height 40
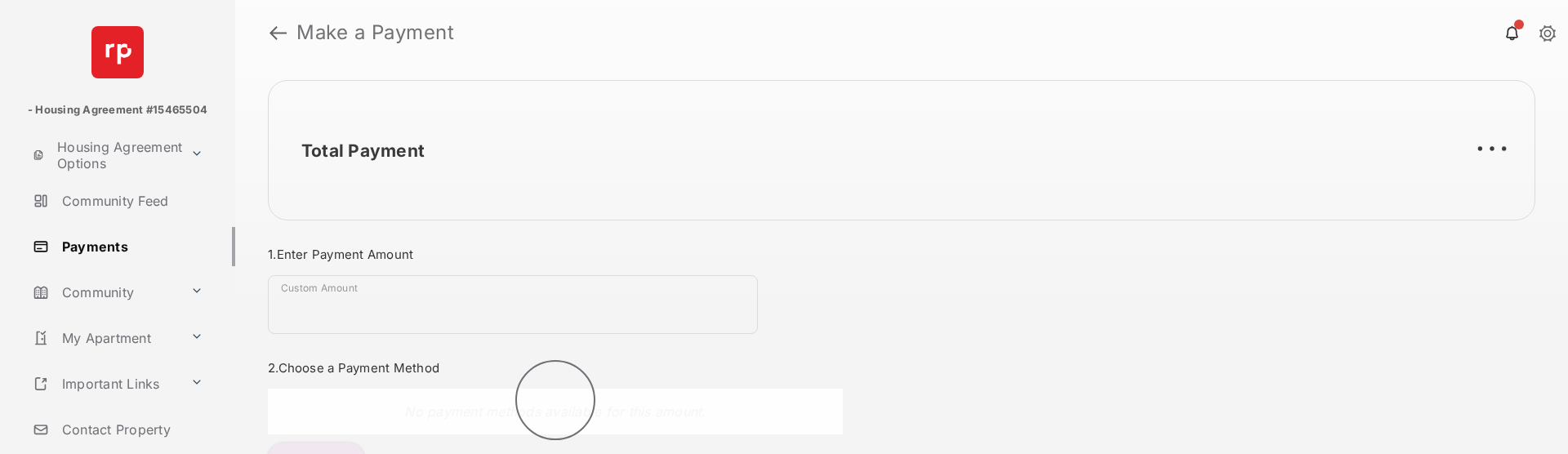
click at [460, 297] on input "Custom Amount" at bounding box center [512, 304] width 490 height 59
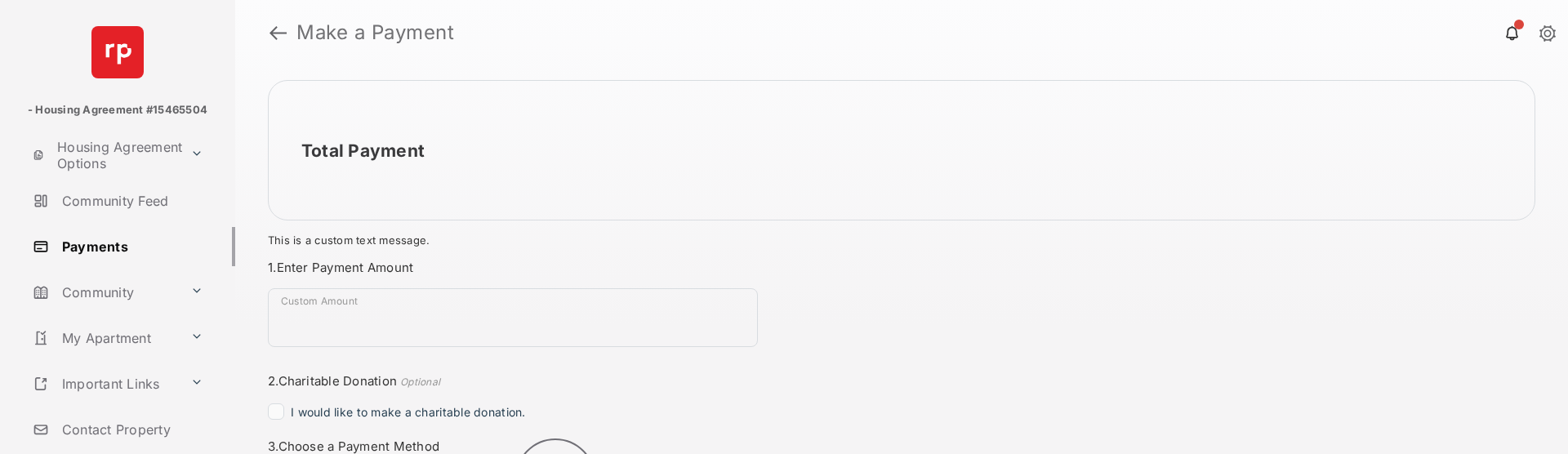
type input "****"
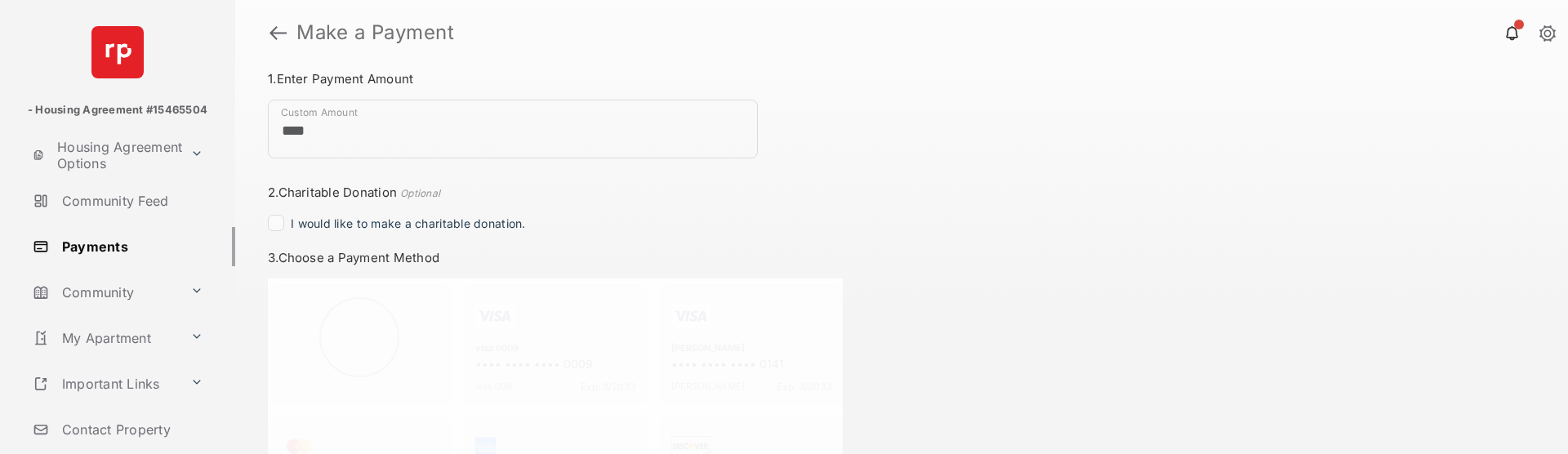
scroll to position [190, 0]
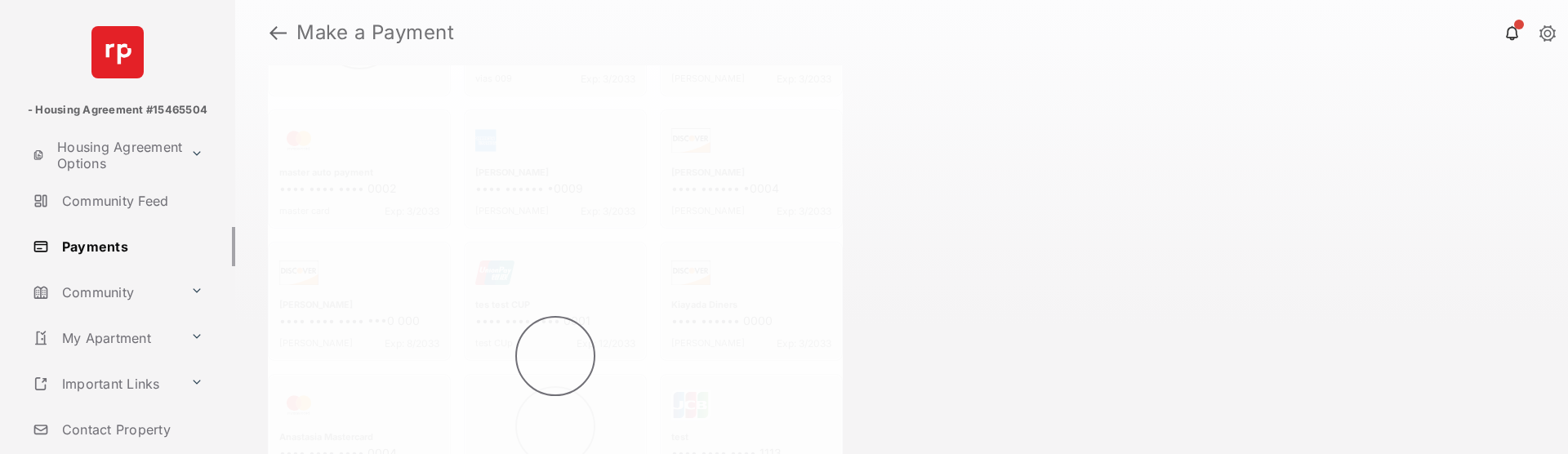
scroll to position [516, 0]
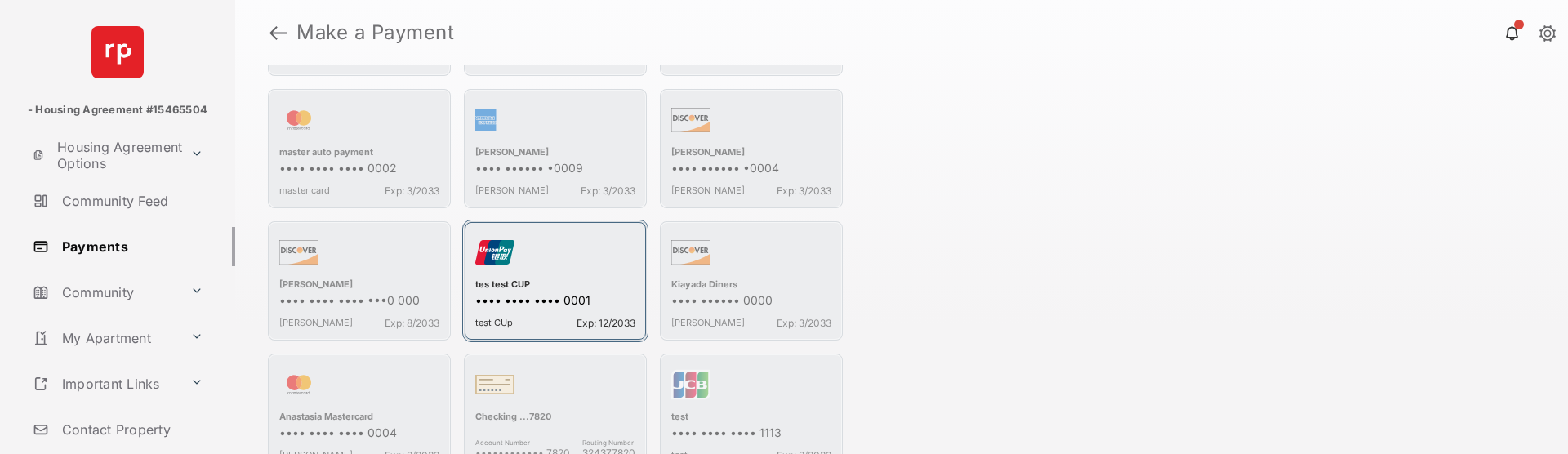
click at [508, 265] on div "button" at bounding box center [555, 255] width 160 height 46
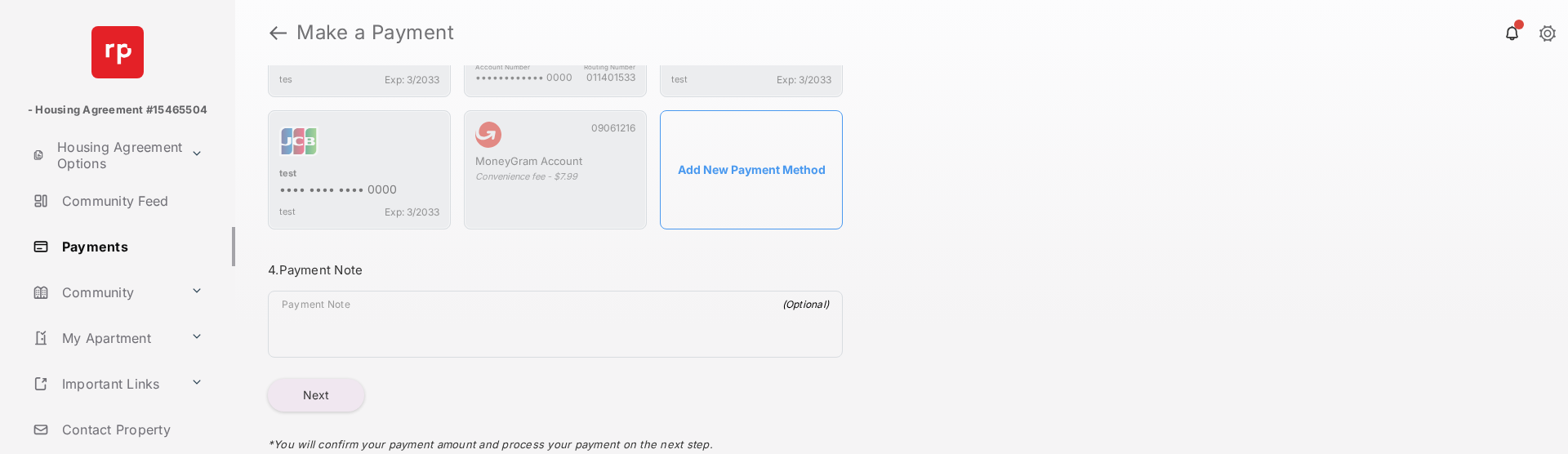
scroll to position [1039, 0]
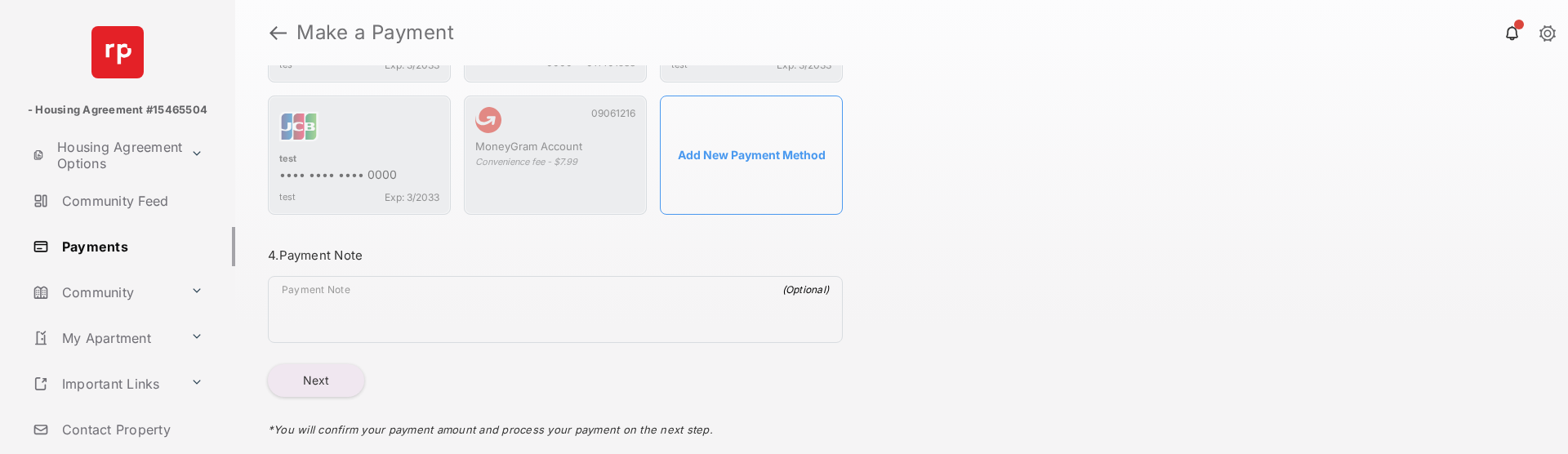
click at [304, 387] on button "Next" at bounding box center [315, 380] width 97 height 33
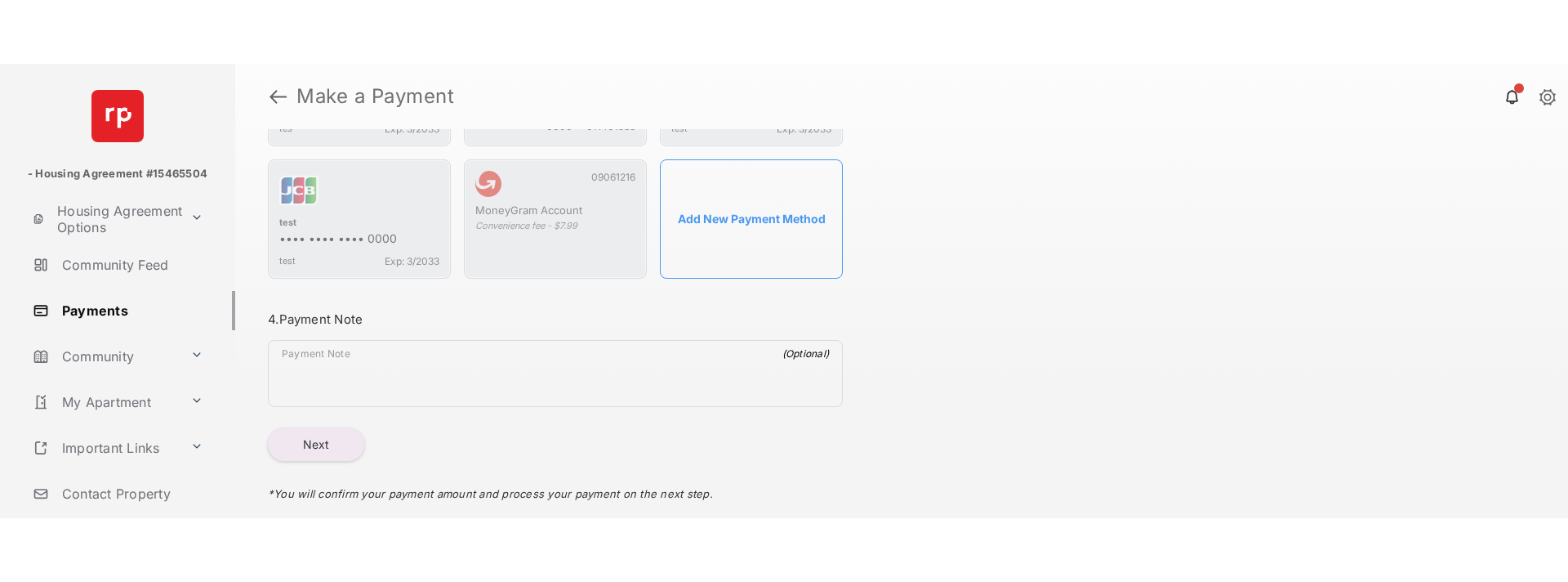
scroll to position [0, 0]
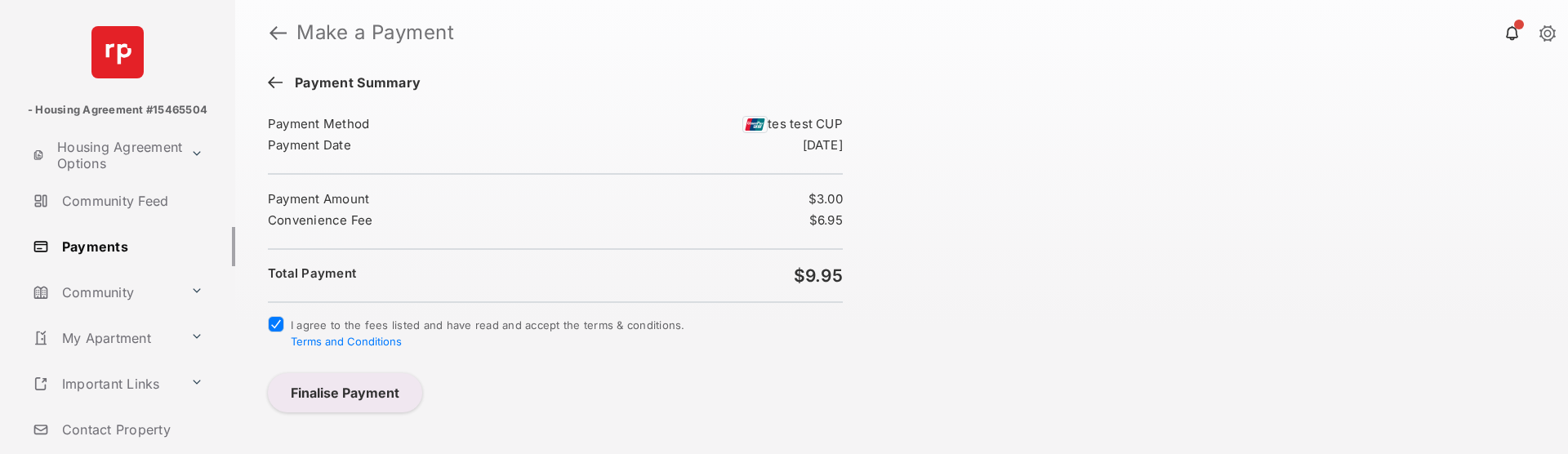
click at [324, 380] on button "Finalise Payment" at bounding box center [345, 392] width 154 height 40
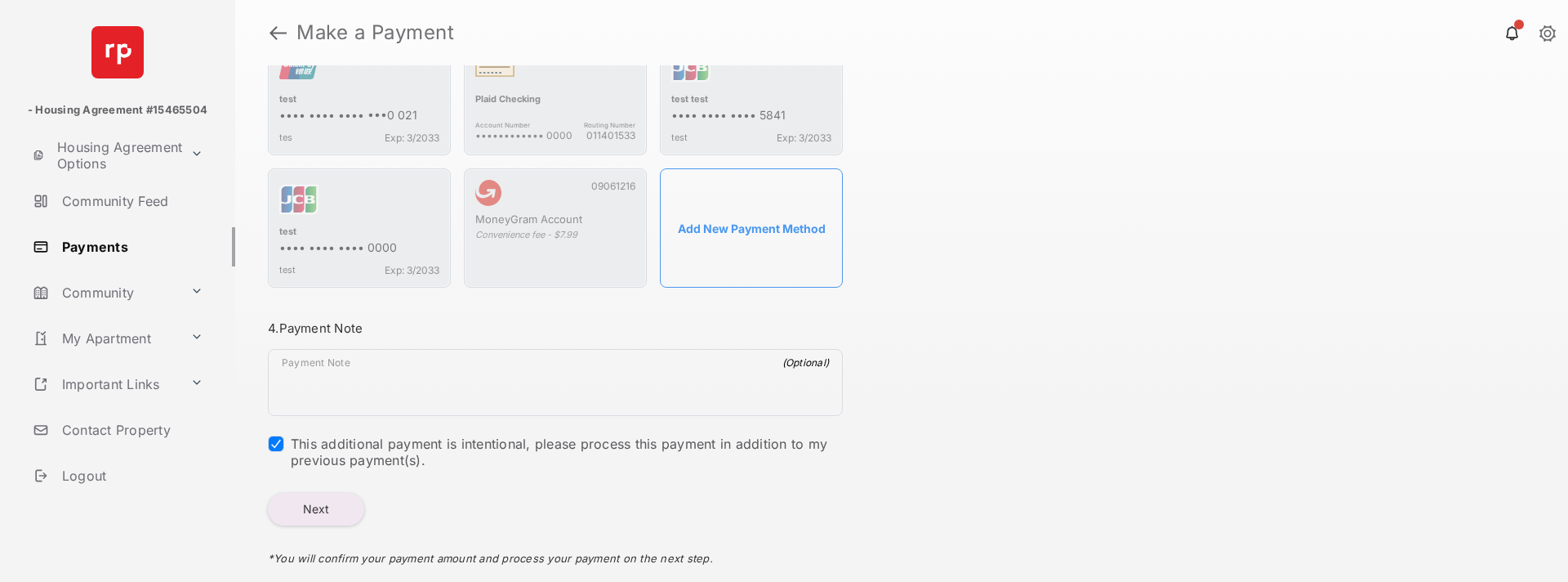
scroll to position [1035, 0]
click at [298, 453] on button "Next" at bounding box center [315, 508] width 97 height 33
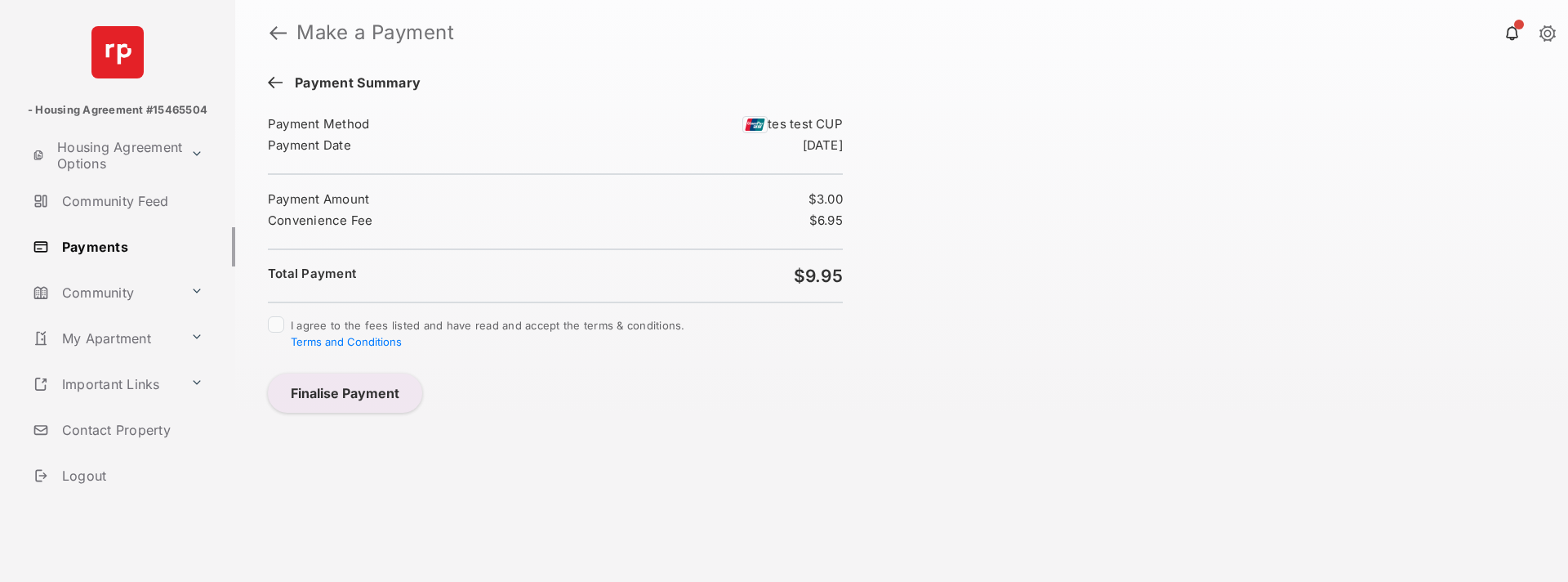
scroll to position [0, 0]
click at [343, 397] on button "Finalise Payment" at bounding box center [345, 393] width 154 height 40
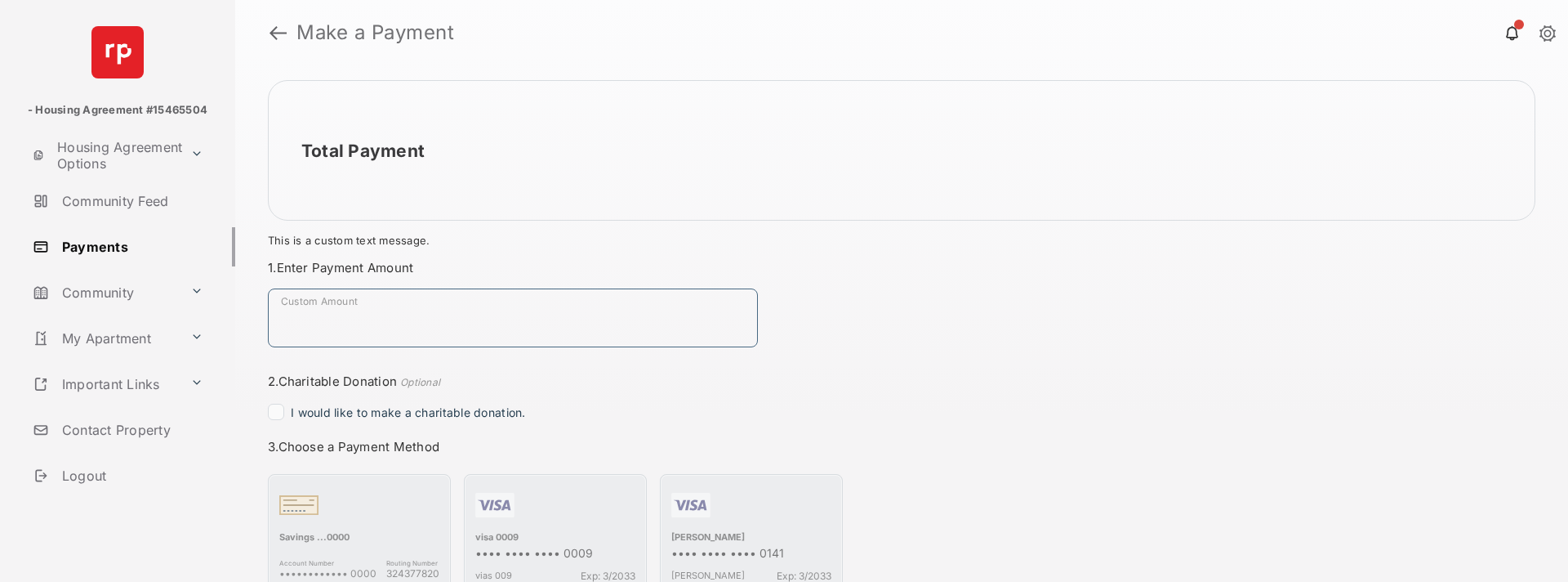
click at [476, 318] on input "Custom Amount" at bounding box center [512, 318] width 490 height 59
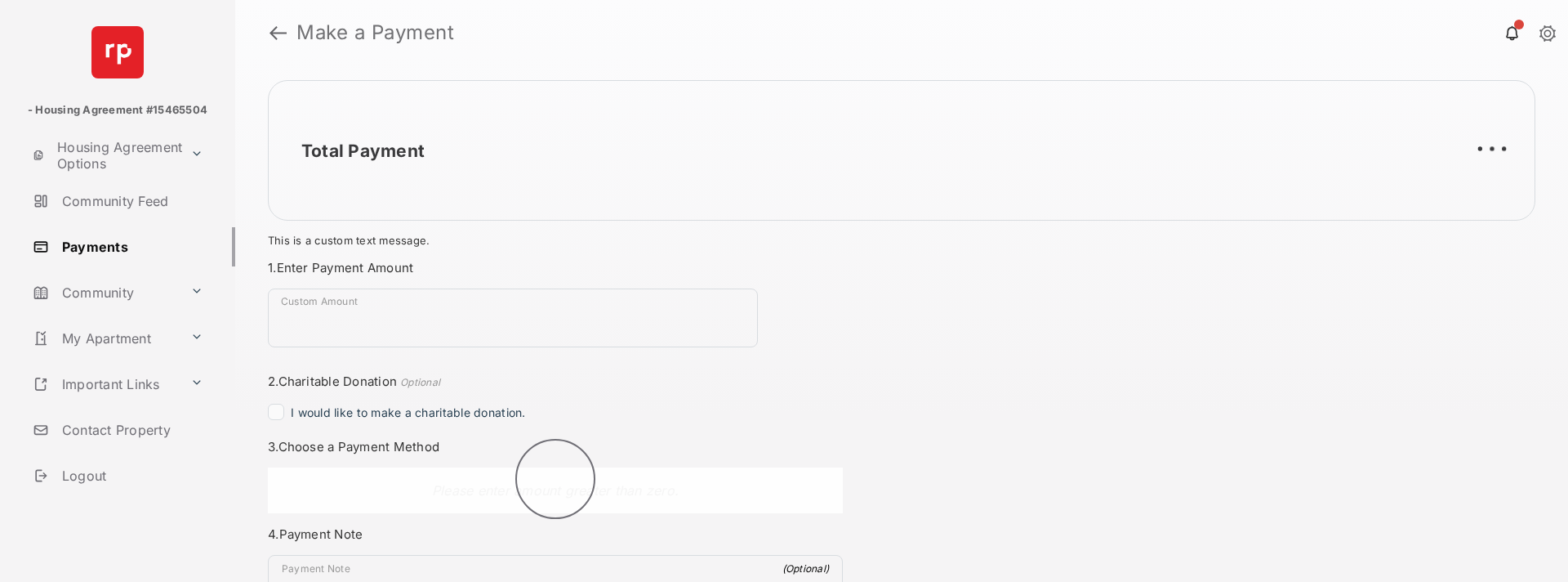
click at [1027, 448] on div "Total Payment This is a custom text message. Payment Summary Payment Method - -…" at bounding box center [902, 324] width 1333 height 517
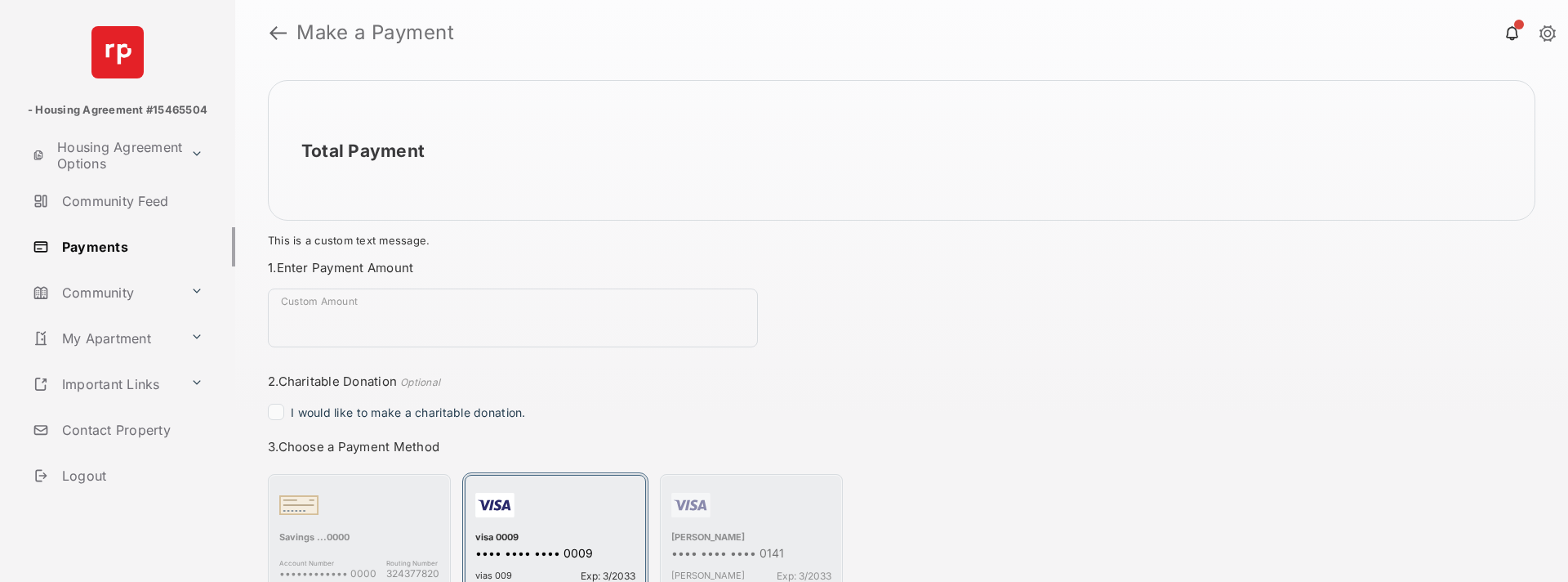
click at [480, 511] on div "button" at bounding box center [555, 508] width 160 height 46
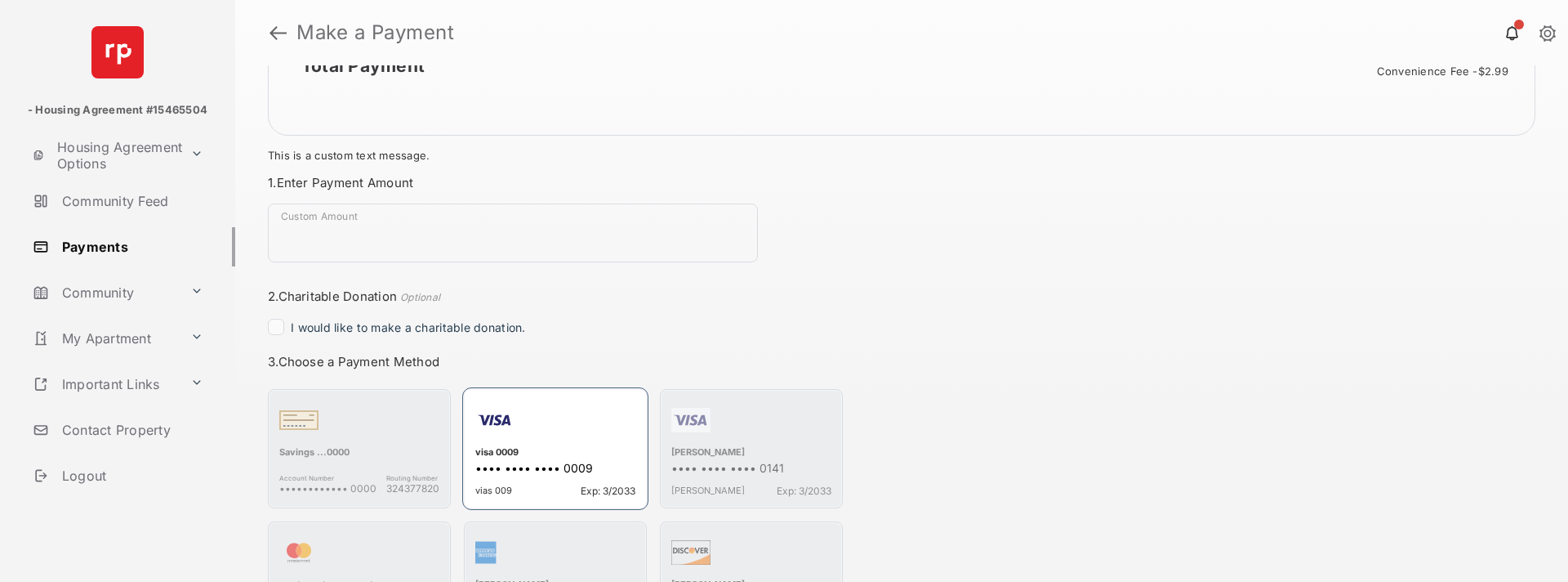
scroll to position [136, 0]
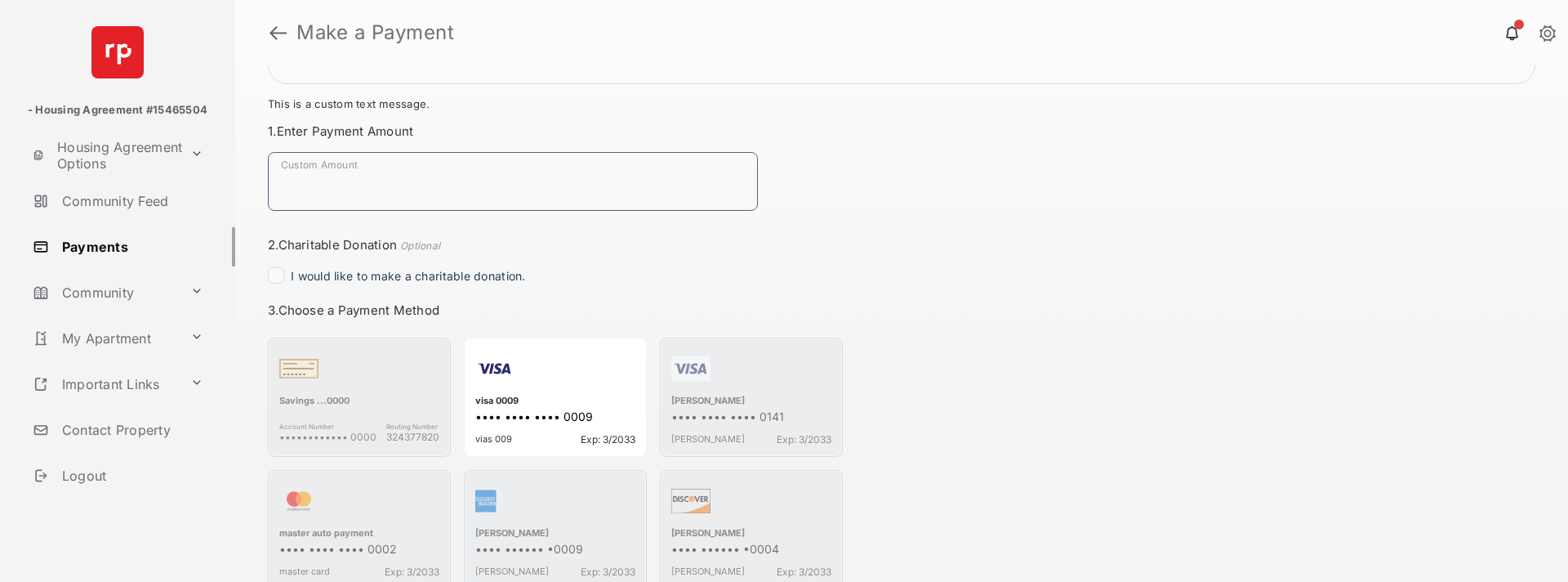
click at [581, 196] on input "Custom Amount" at bounding box center [512, 181] width 490 height 59
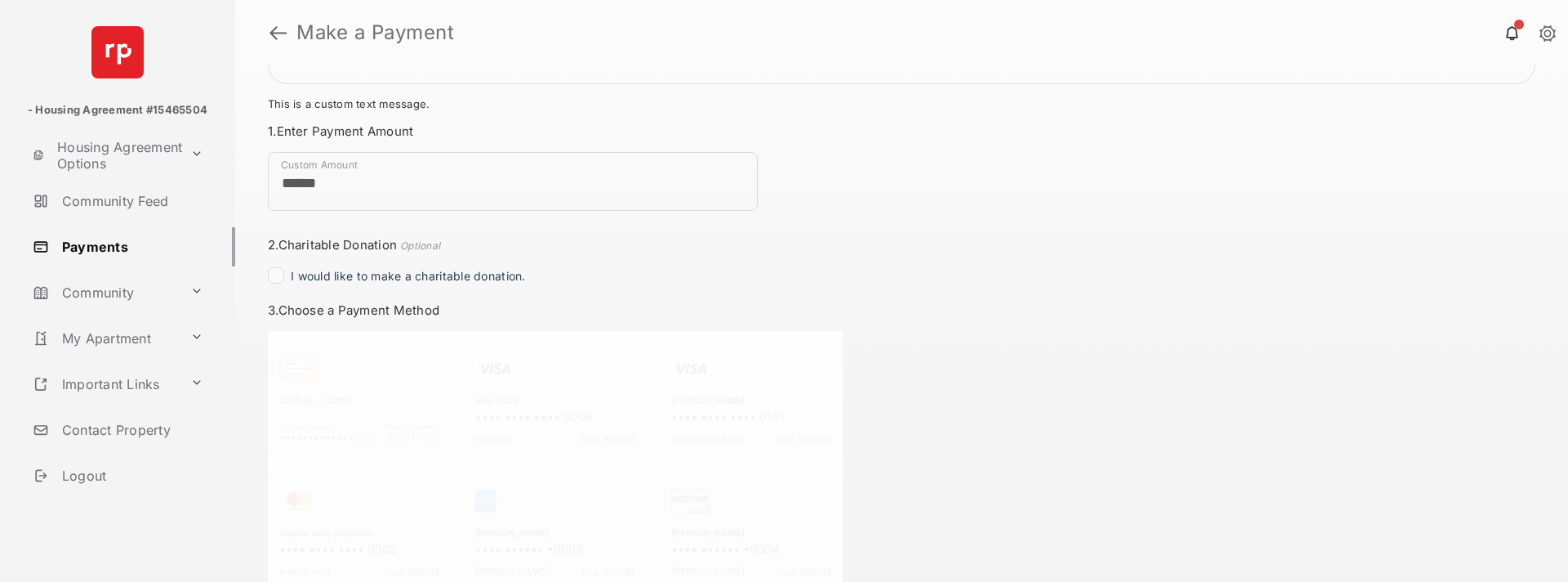
click at [773, 315] on h3 "3. Choose a Payment Method" at bounding box center [555, 310] width 575 height 16
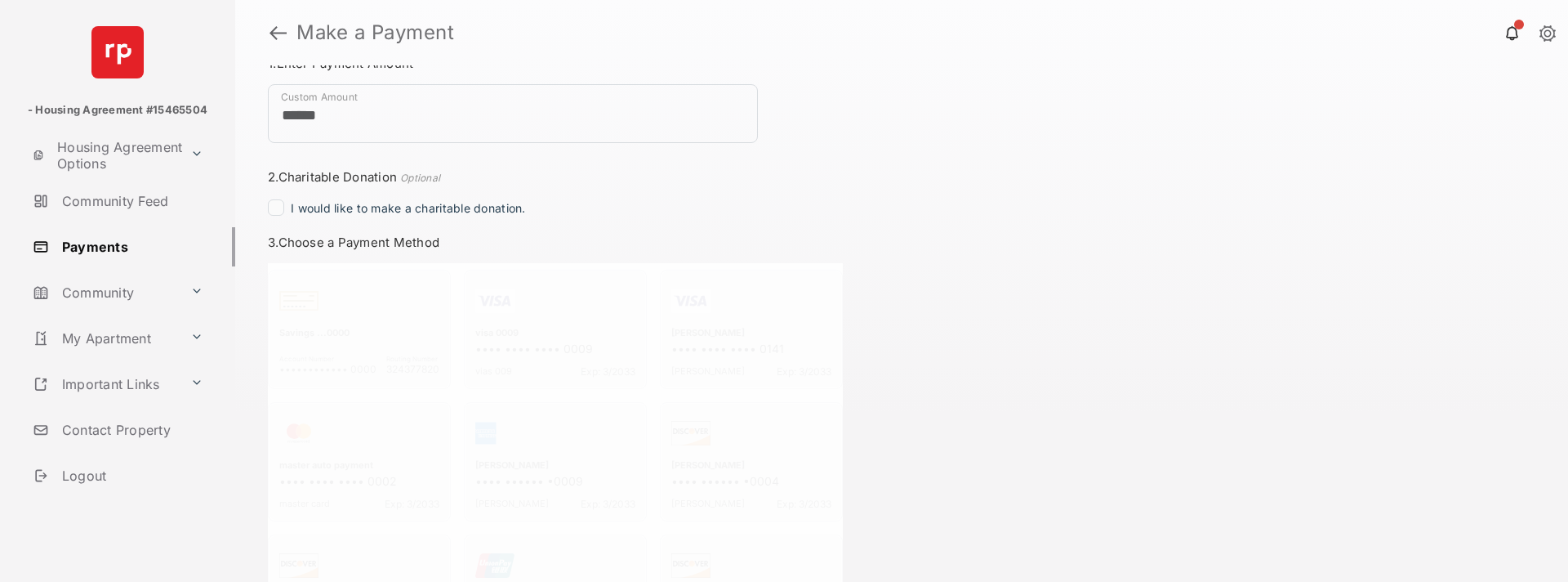
scroll to position [272, 0]
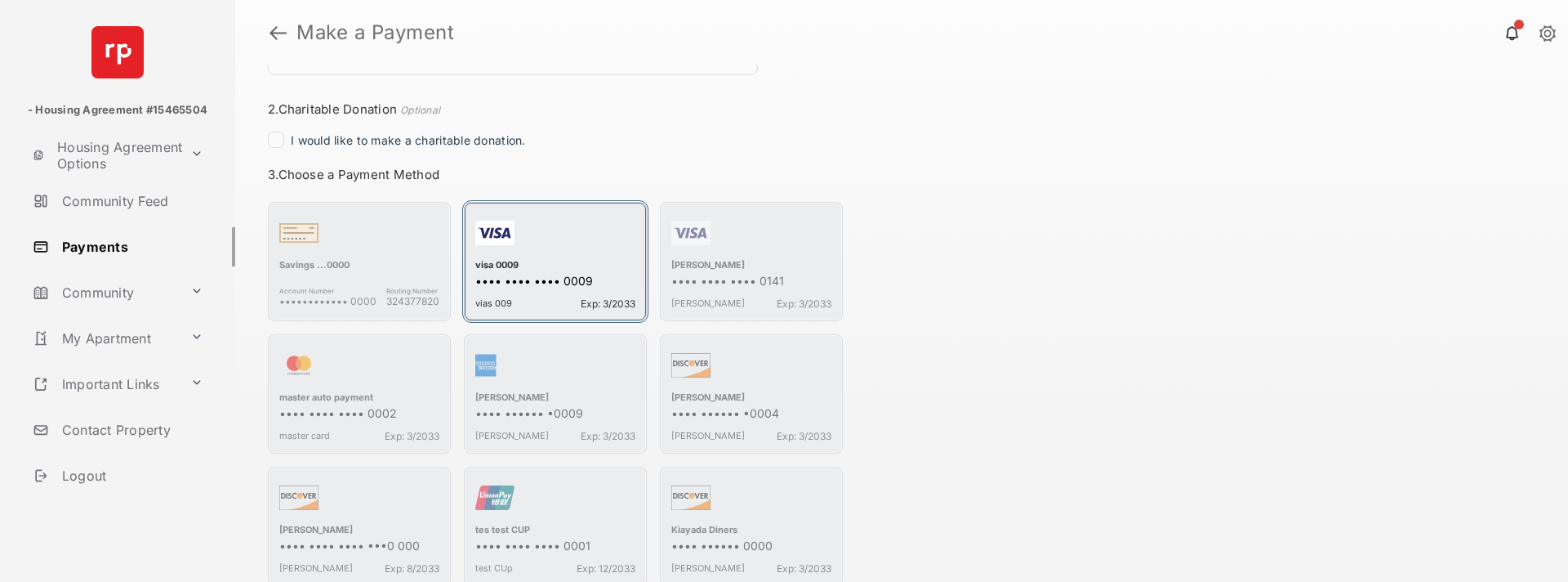
click at [508, 268] on div "visa 0009" at bounding box center [555, 267] width 160 height 15
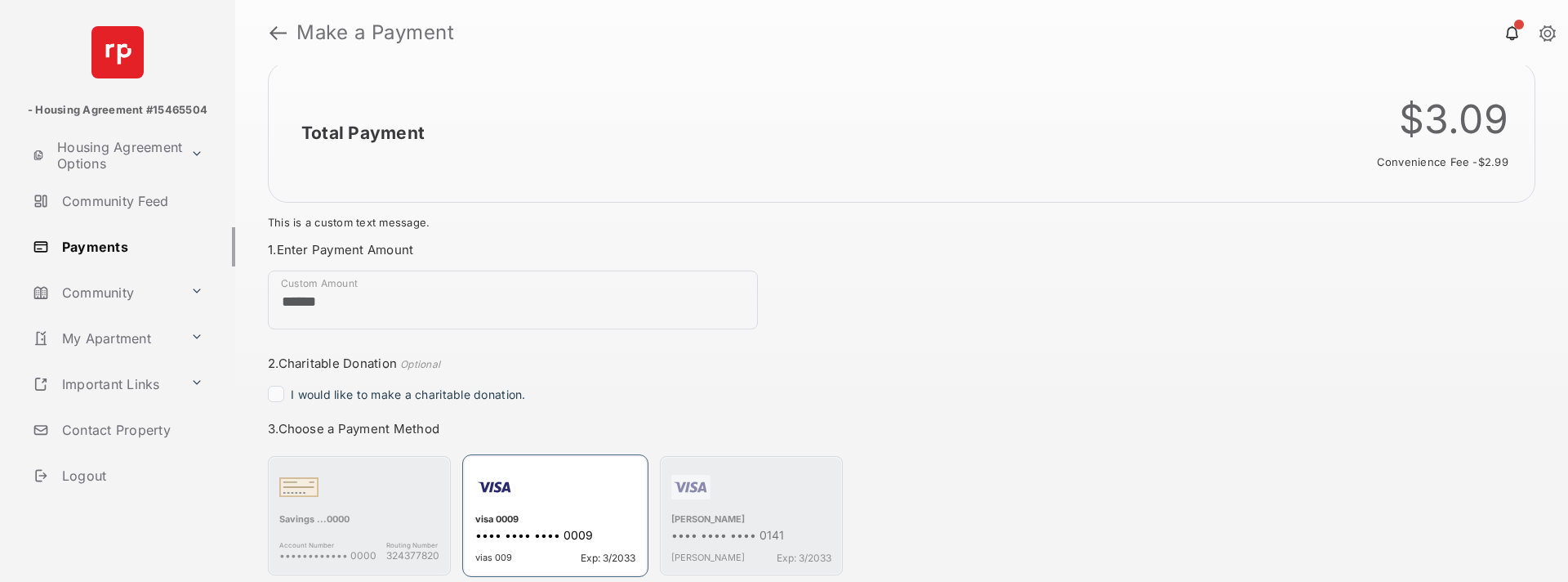
scroll to position [0, 0]
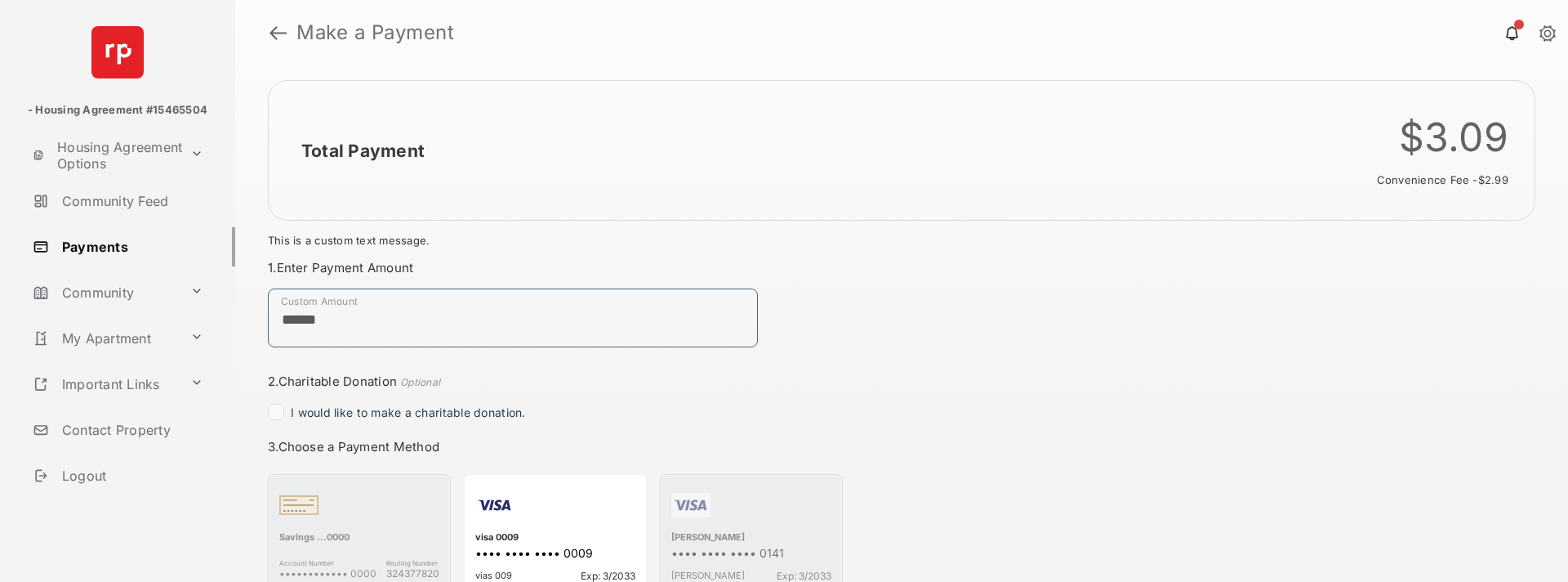
click at [364, 320] on input "******" at bounding box center [512, 318] width 490 height 59
click at [335, 323] on input "******" at bounding box center [512, 318] width 490 height 59
drag, startPoint x: 312, startPoint y: 316, endPoint x: 369, endPoint y: 313, distance: 57.1
click at [369, 313] on input "******" at bounding box center [512, 318] width 490 height 59
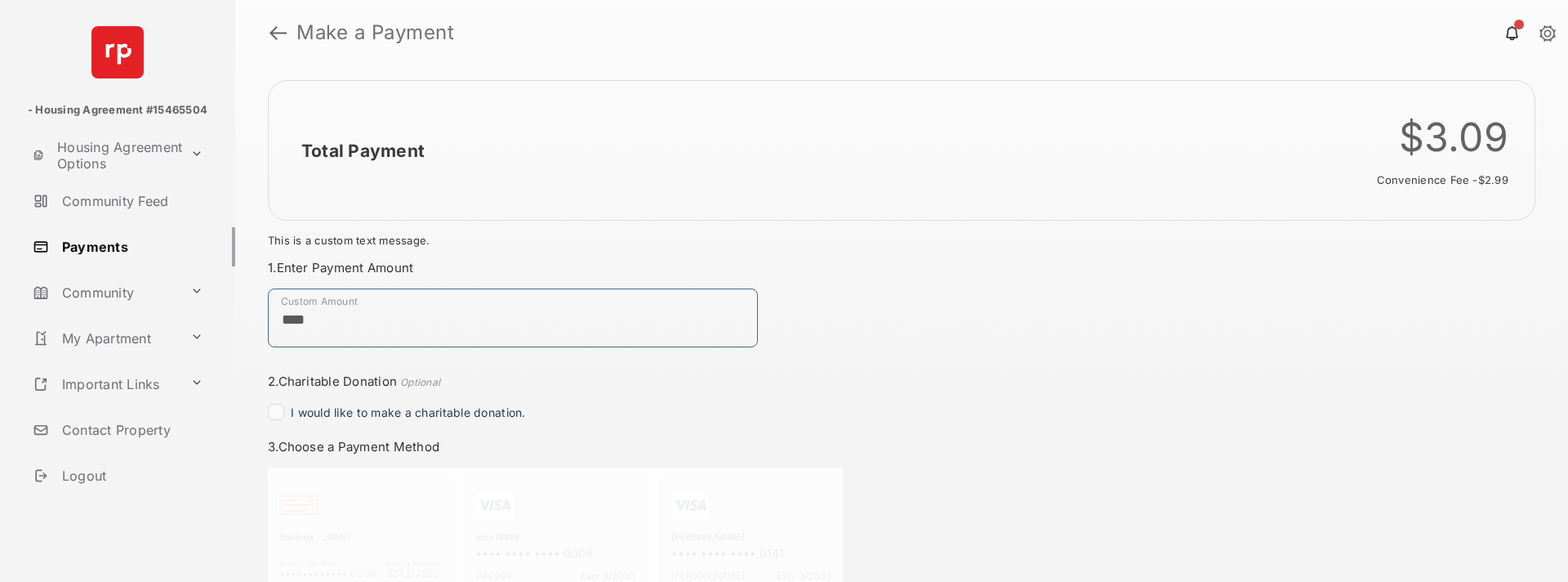
type input "****"
click at [1011, 340] on div "Total Payment $1.00 This is a custom text message. Payment Summary Payment Meth…" at bounding box center [902, 324] width 1333 height 517
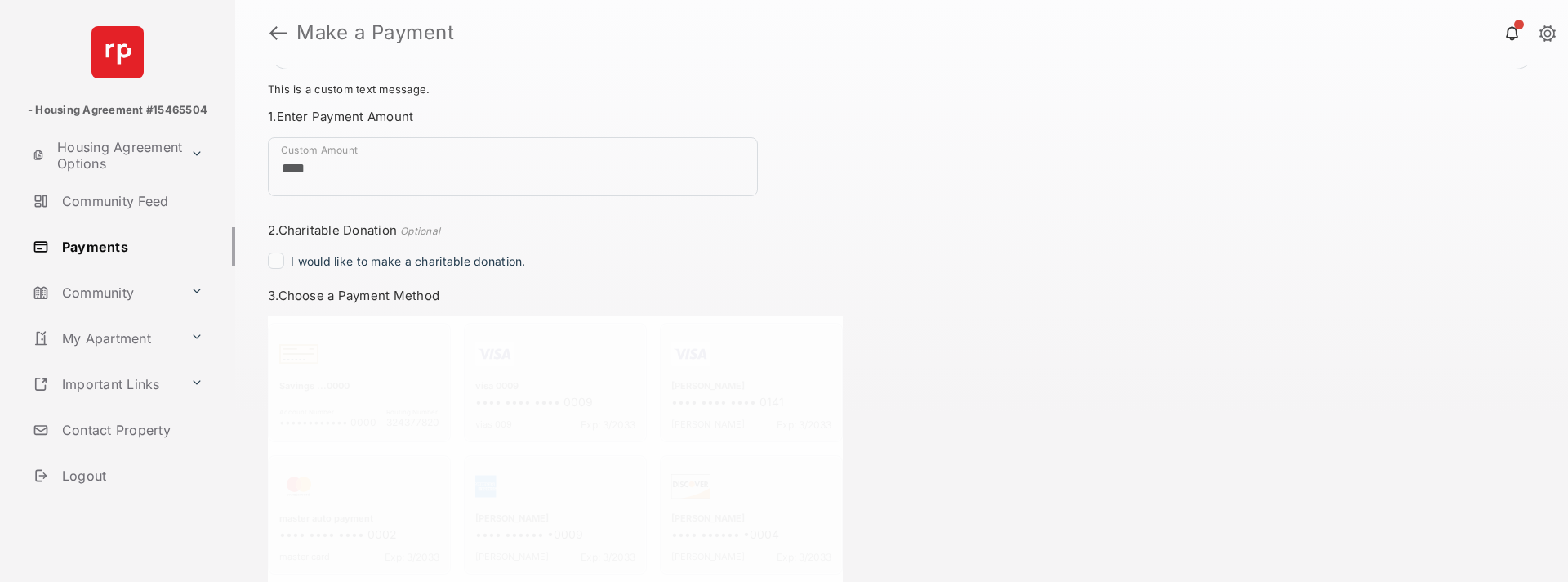
scroll to position [218, 0]
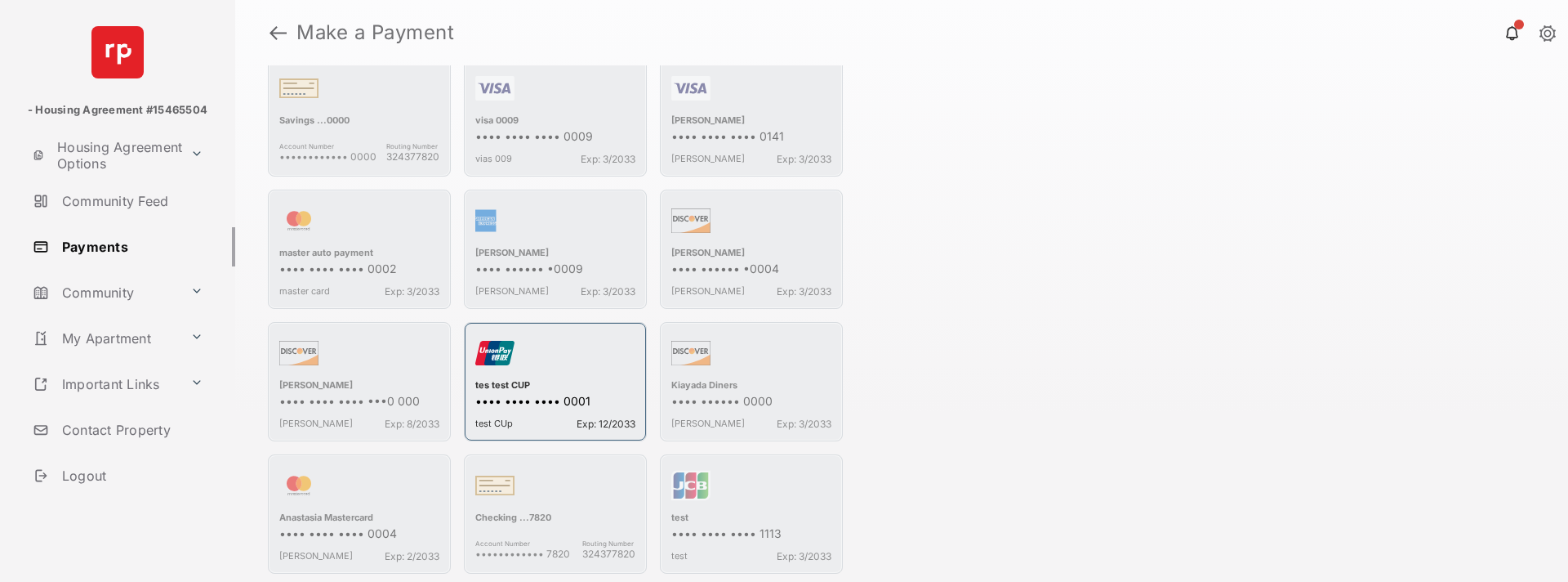
scroll to position [490, 0]
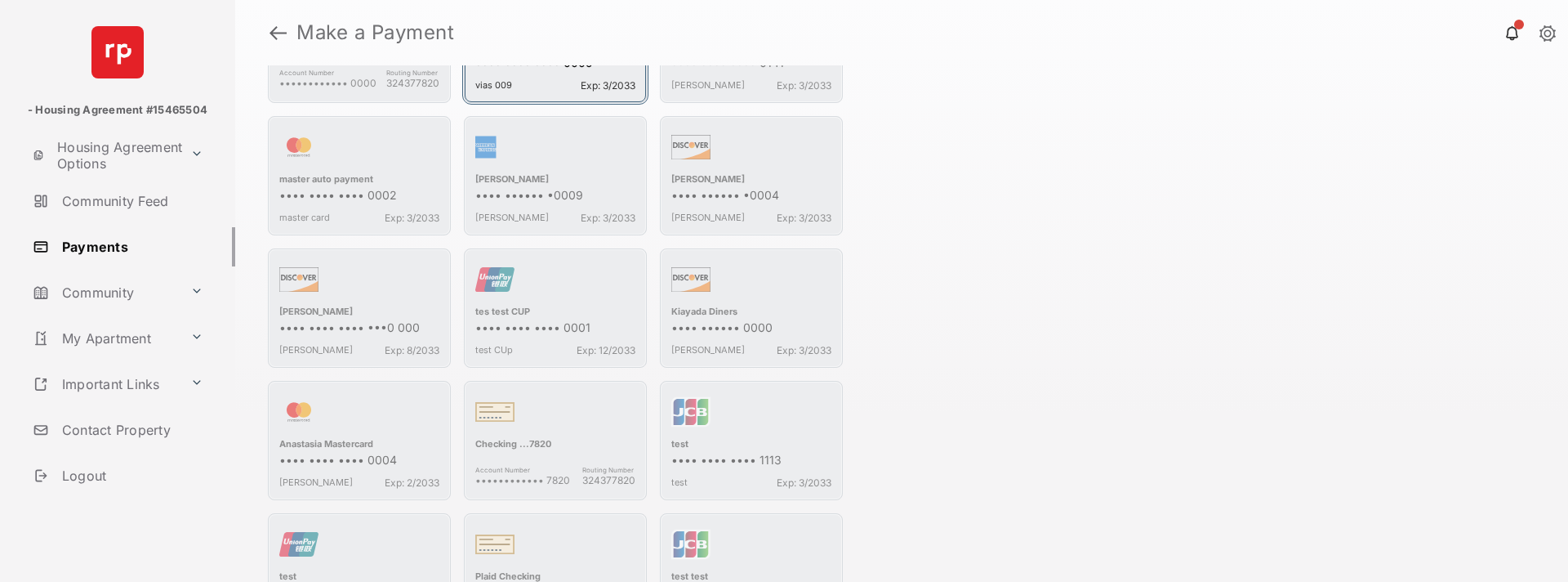
click at [565, 76] on div "vias 009 Exp: 3/2033" at bounding box center [555, 82] width 160 height 18
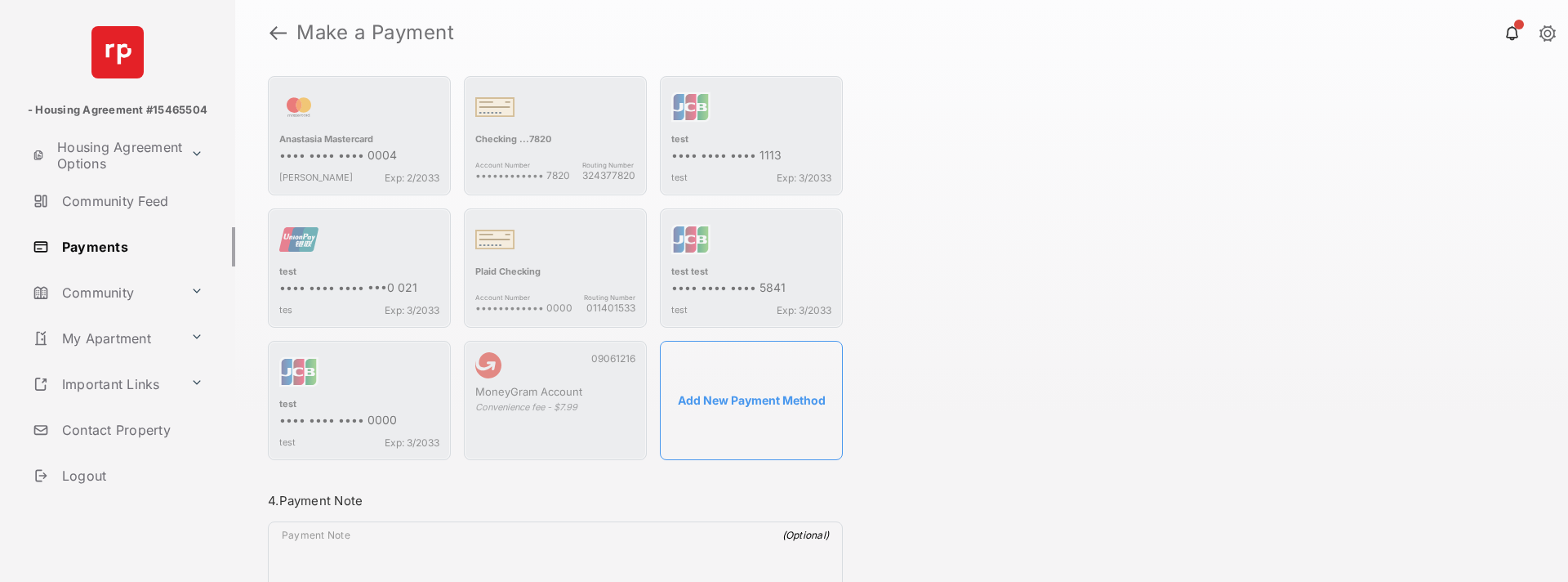
scroll to position [844, 0]
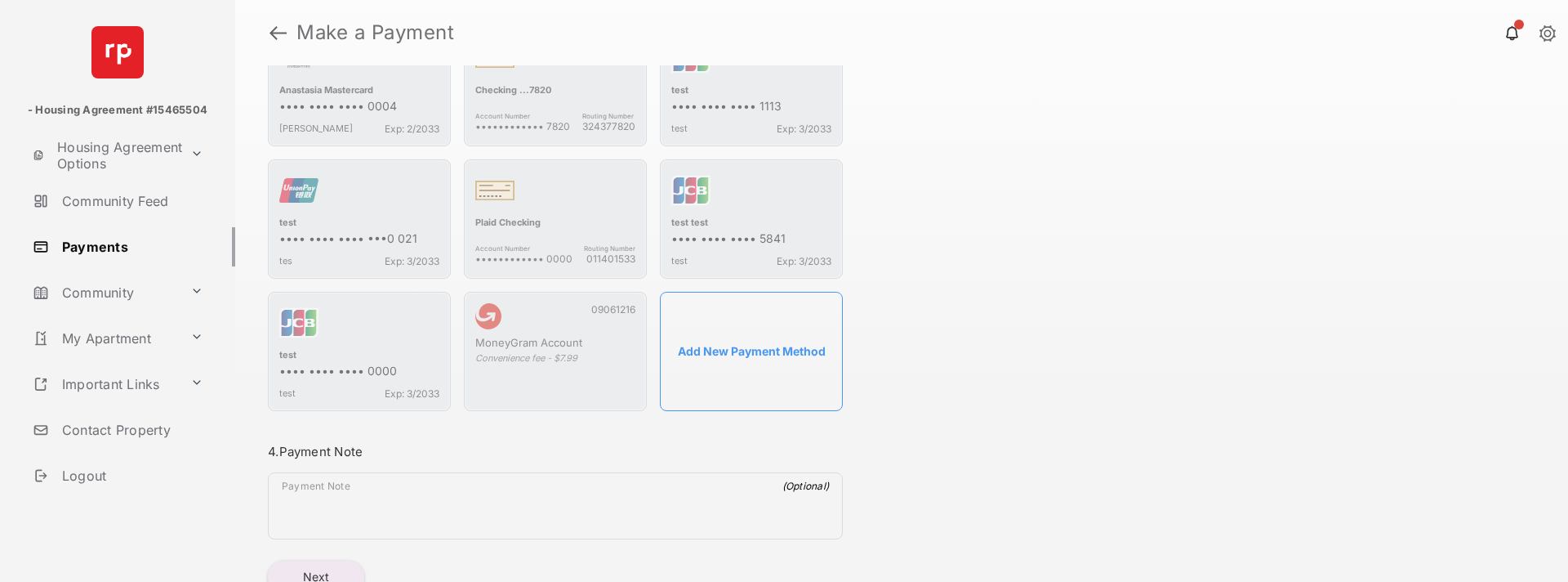
click at [306, 568] on button "Next" at bounding box center [315, 577] width 97 height 33
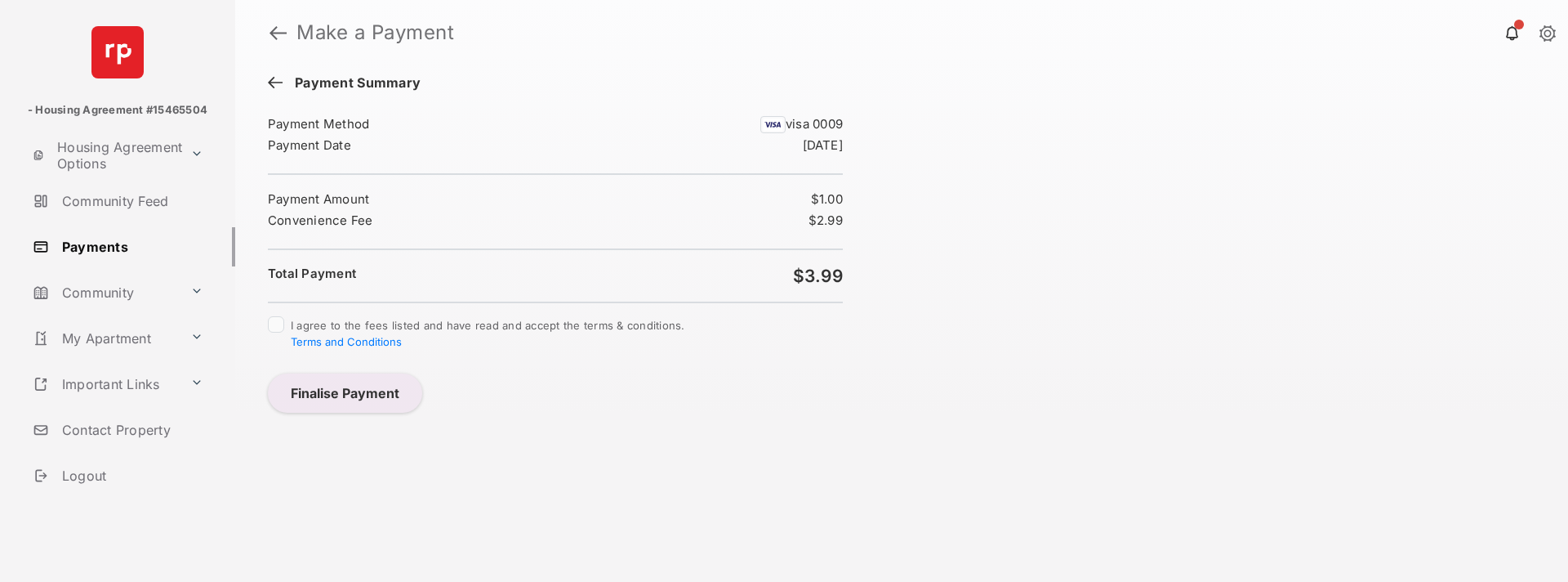
click at [282, 316] on div "I agree to the fees listed and have read and accept the terms & conditions. Ter…" at bounding box center [555, 334] width 575 height 36
click at [337, 392] on button "Finalise Payment" at bounding box center [345, 393] width 154 height 40
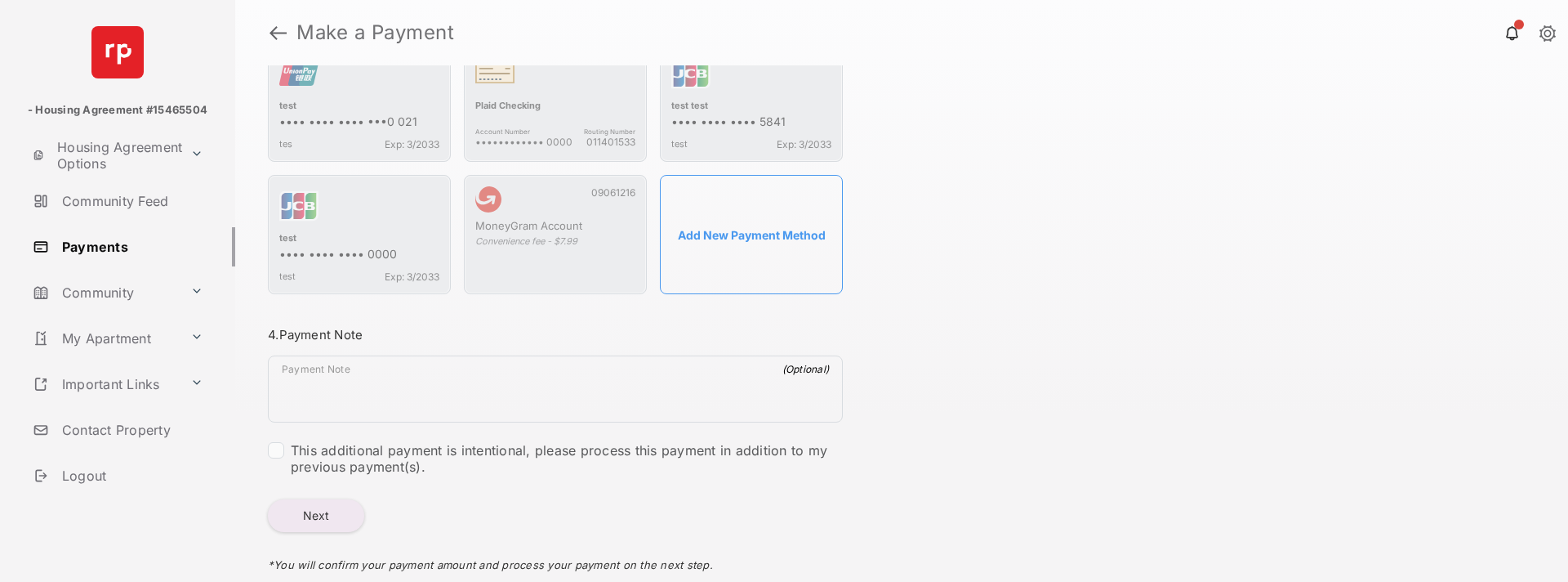
scroll to position [1035, 0]
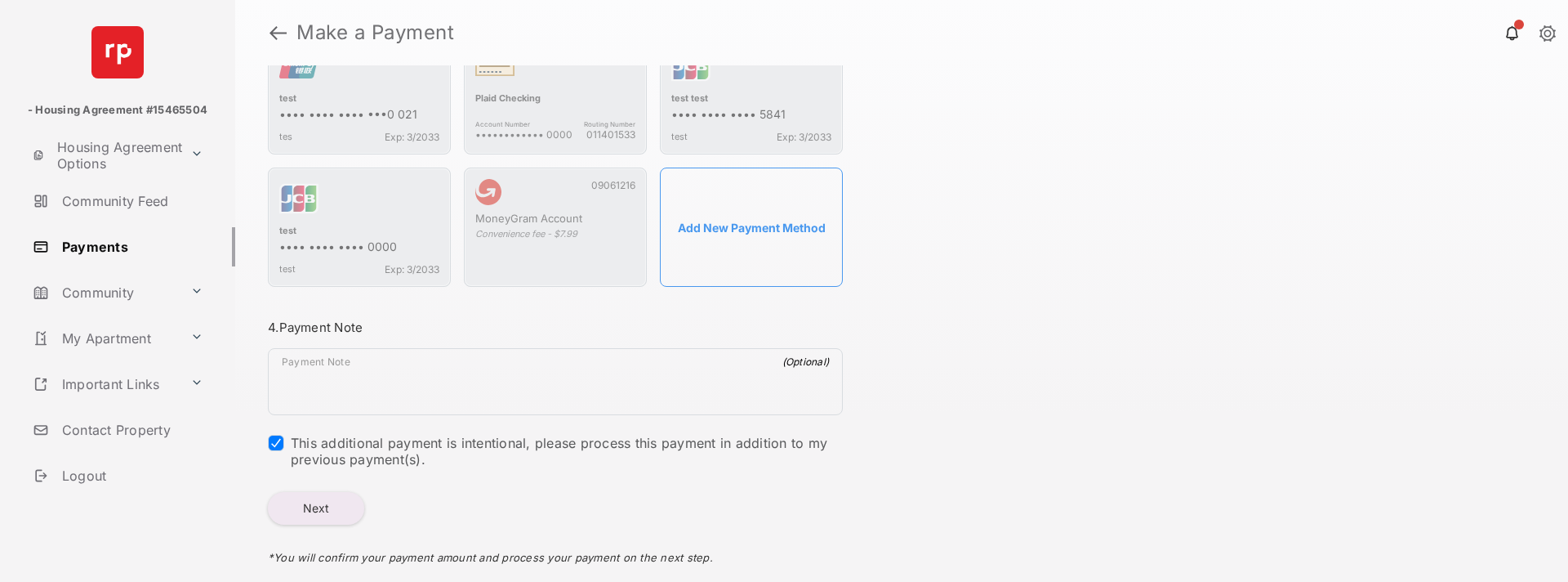
click at [1234, 445] on div "Total Payment $3.99 Convenience fee - $2.99 This is a custom text message. Our …" at bounding box center [902, 324] width 1333 height 517
click at [1006, 357] on div "Total Payment $3.99 Convenience fee - $2.99 This is a custom text message. Our …" at bounding box center [902, 324] width 1333 height 517
click at [326, 507] on button "Next" at bounding box center [315, 508] width 97 height 33
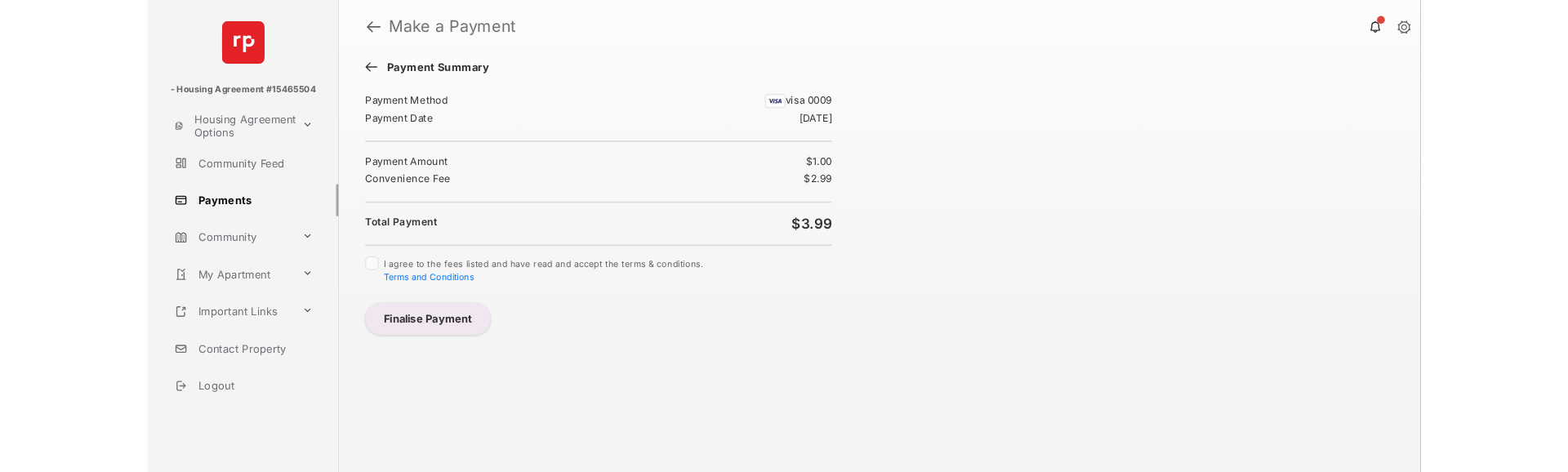
scroll to position [0, 0]
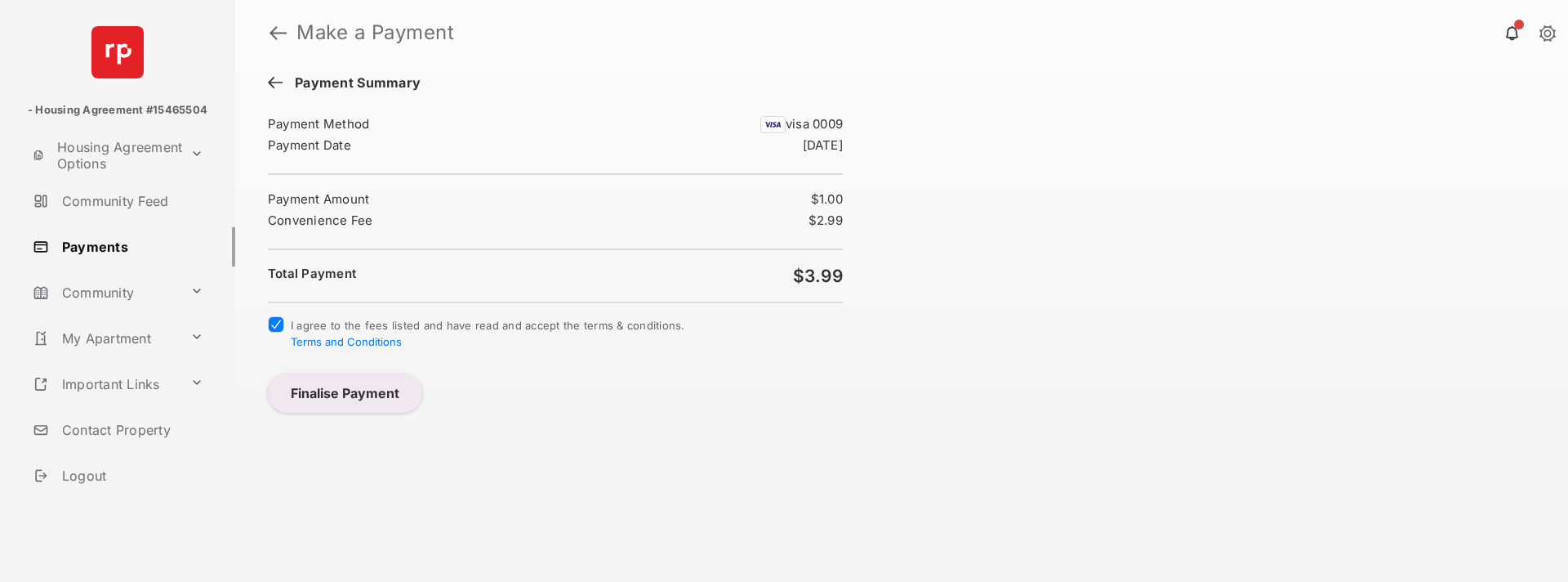
click at [324, 400] on button "Finalise Payment" at bounding box center [345, 393] width 154 height 40
